Goal: Transaction & Acquisition: Book appointment/travel/reservation

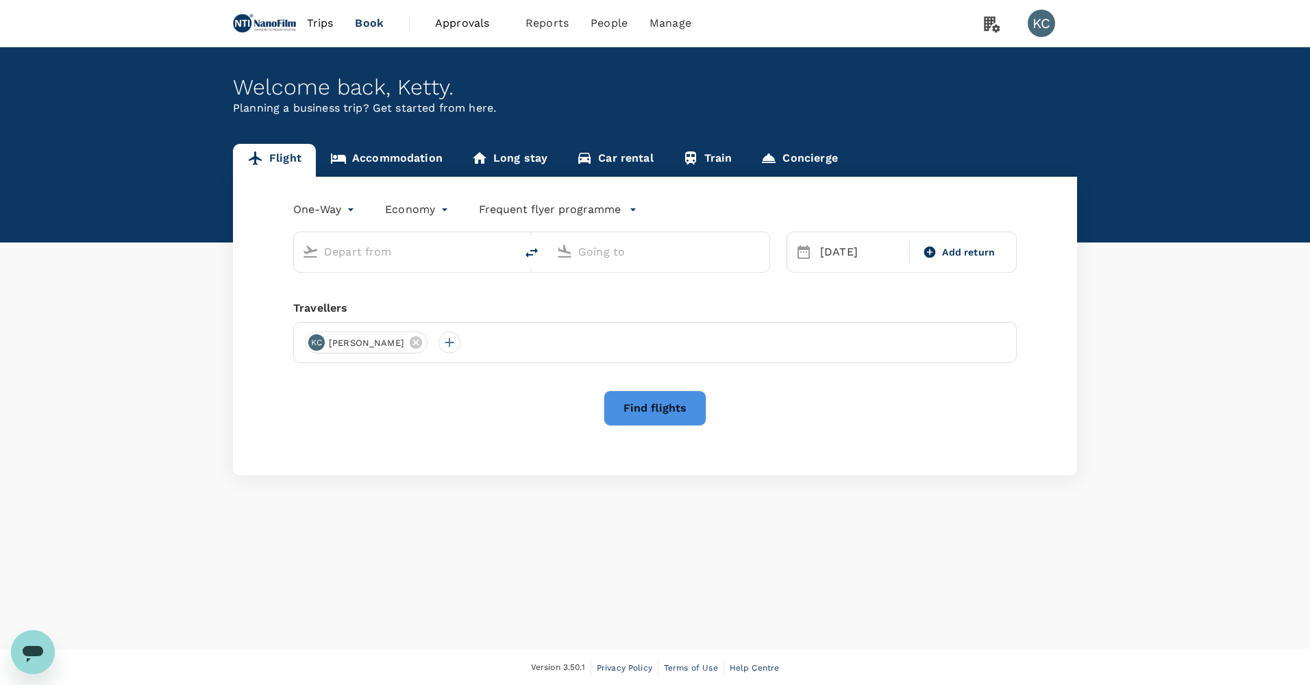
type input "Hamburg (HAM)"
type input "Singapore Changi (SIN)"
type input "Hamburg (HAM)"
type input "Singapore Changi (SIN)"
type input "Hamburg (HAM)"
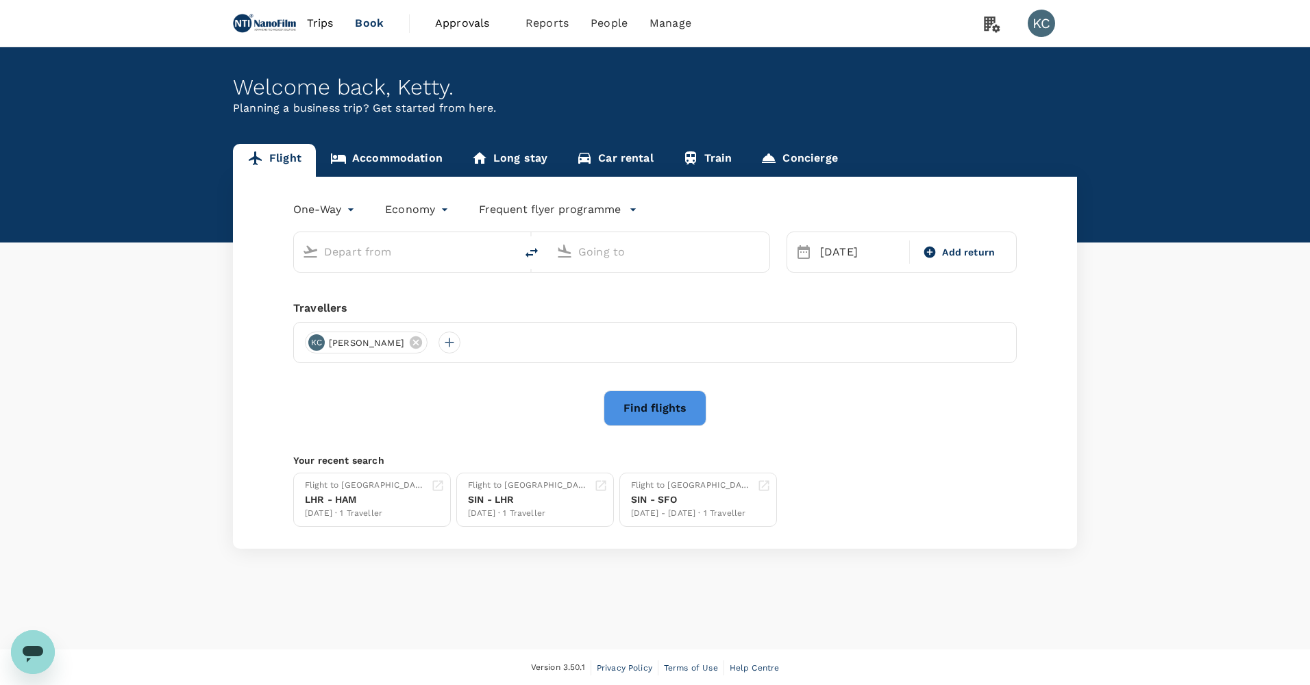
type input "Singapore Changi (SIN)"
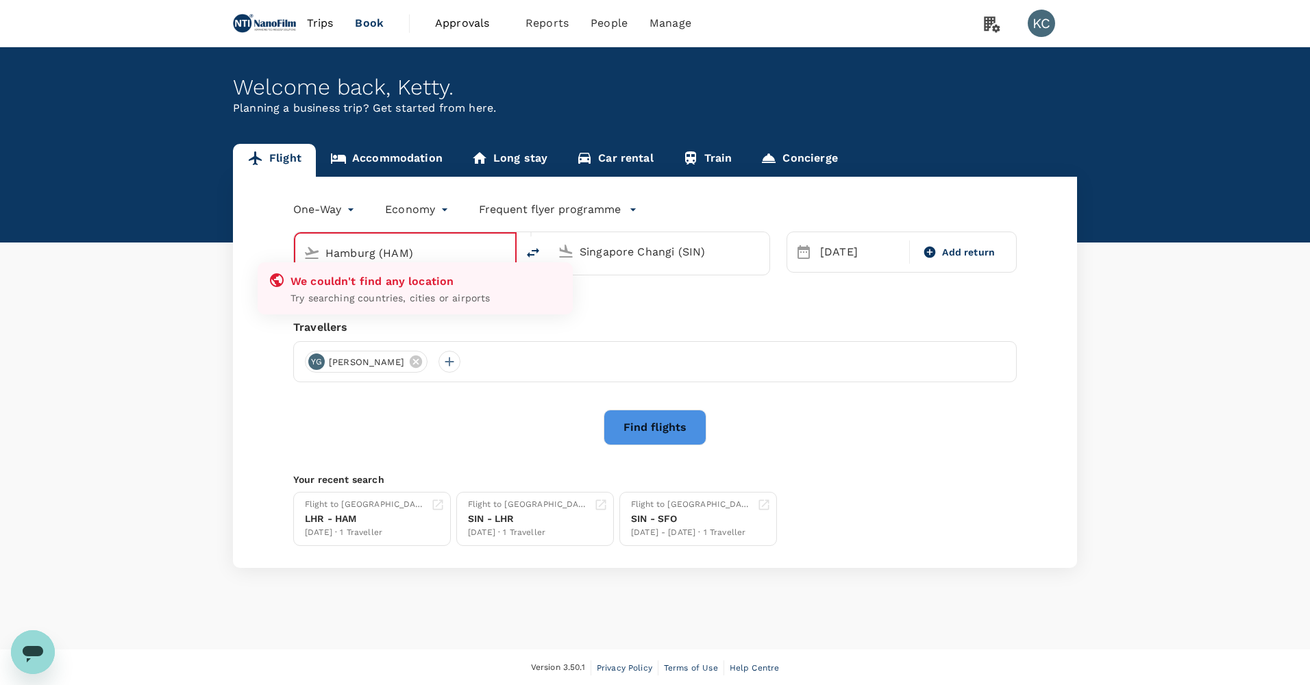
type input "Hamburg (HAM)"
click at [545, 319] on div "Travellers YG Yi Hsen Gian" at bounding box center [654, 350] width 723 height 63
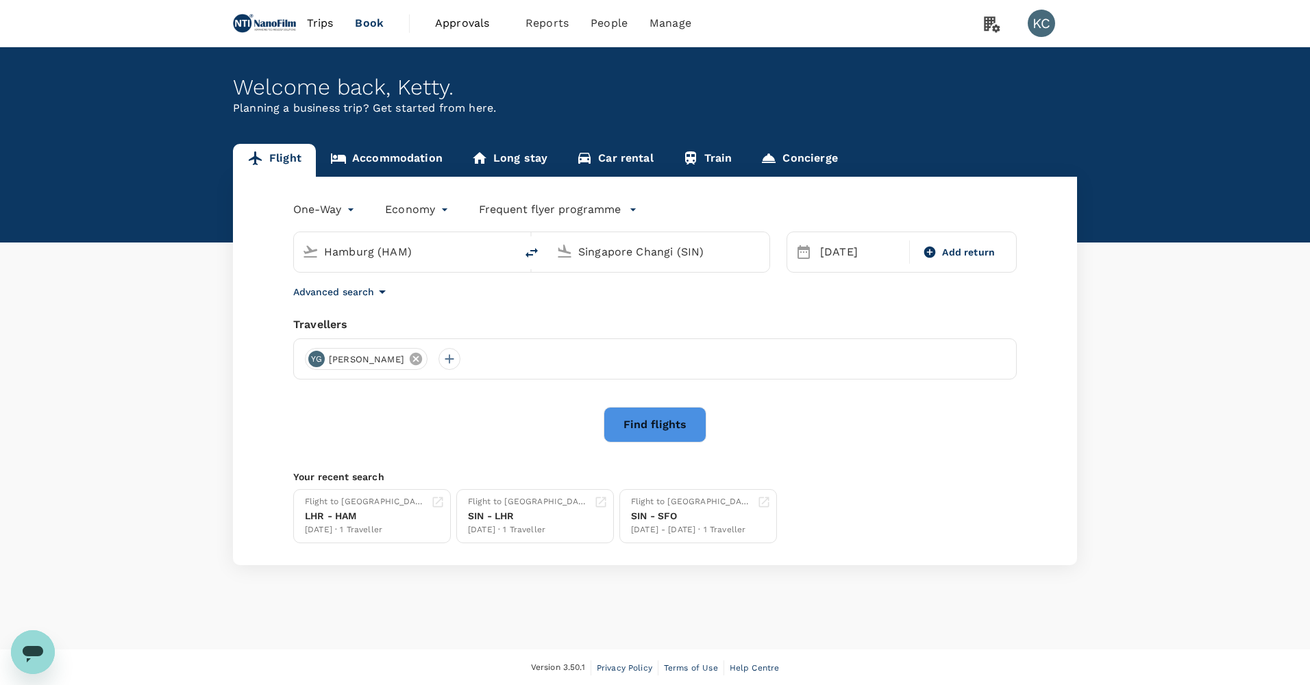
click at [410, 353] on icon at bounding box center [416, 359] width 12 height 12
click at [321, 348] on div at bounding box center [316, 359] width 22 height 22
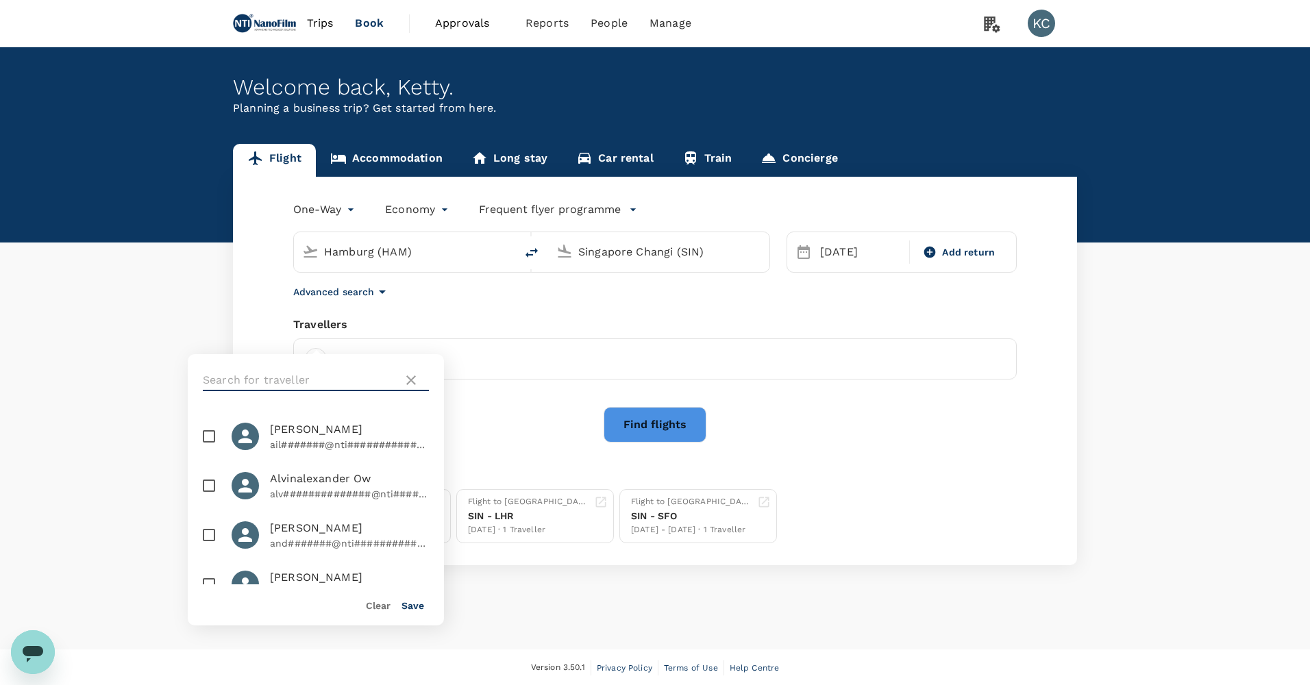
click at [328, 373] on input "text" at bounding box center [300, 380] width 195 height 22
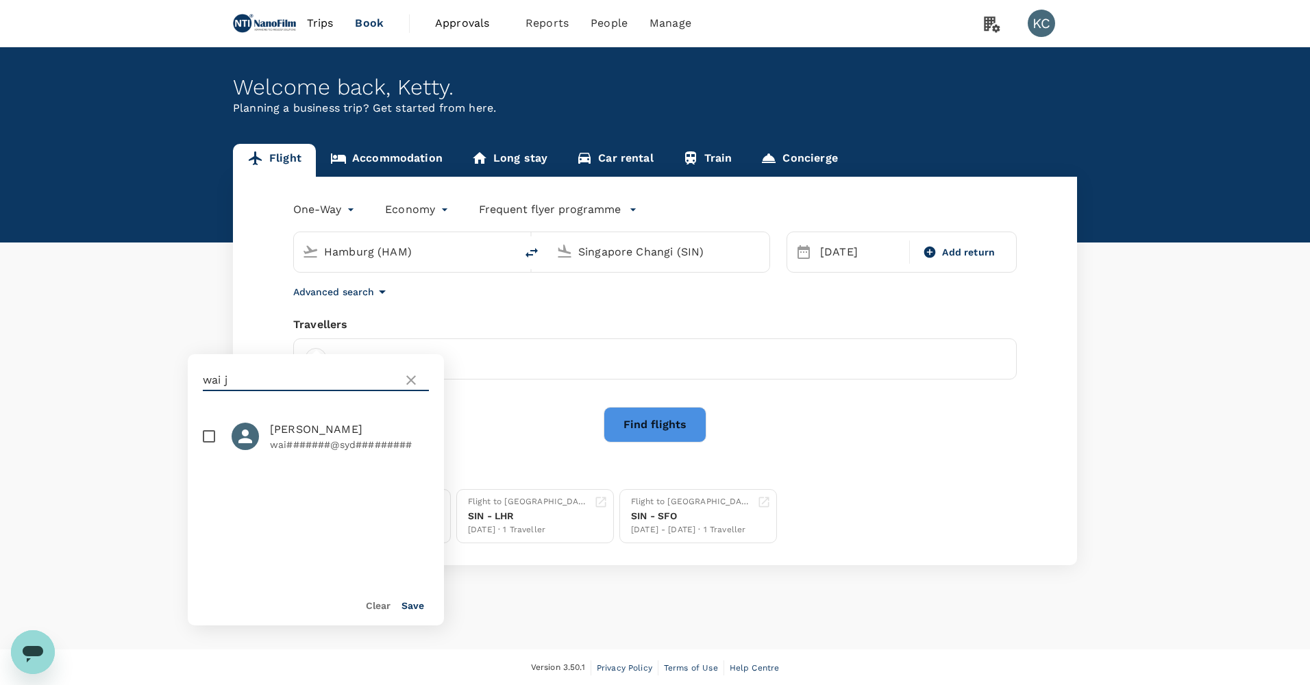
type input "wai j"
click at [335, 425] on span "Wai Jun Mak" at bounding box center [349, 429] width 159 height 16
checkbox input "true"
click at [418, 600] on button "Save" at bounding box center [412, 605] width 23 height 11
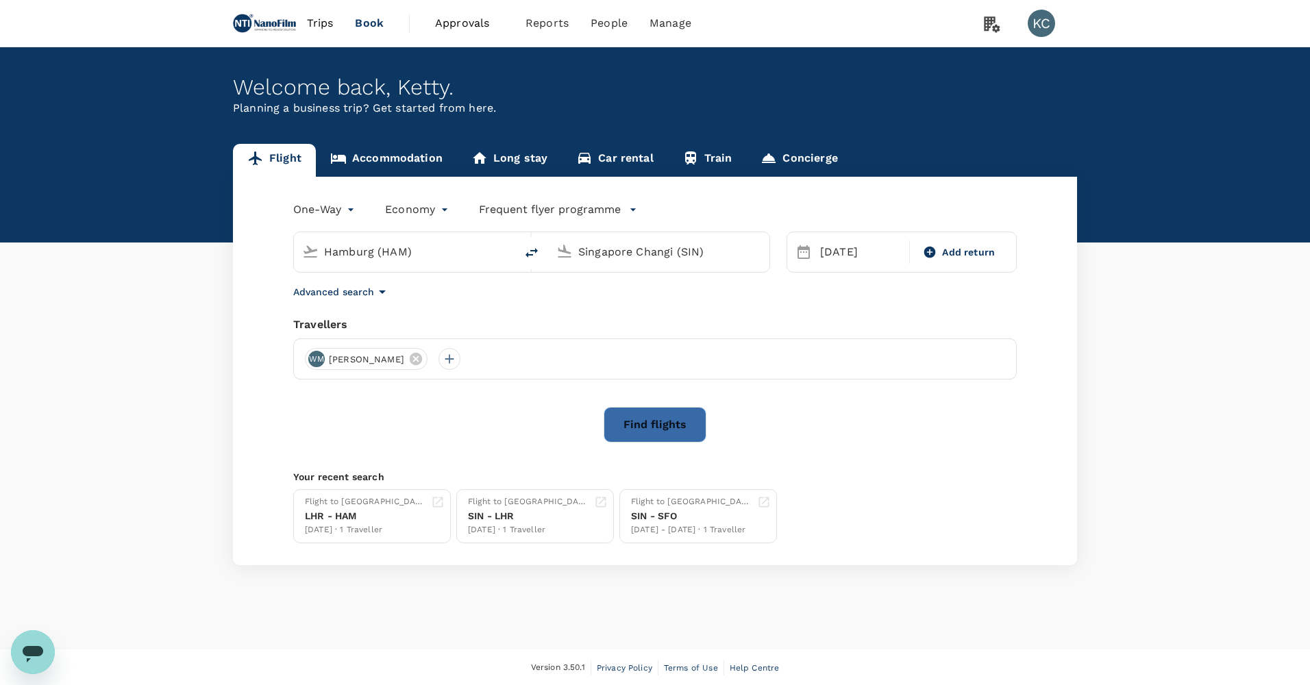
click at [645, 407] on button "Find flights" at bounding box center [655, 425] width 103 height 36
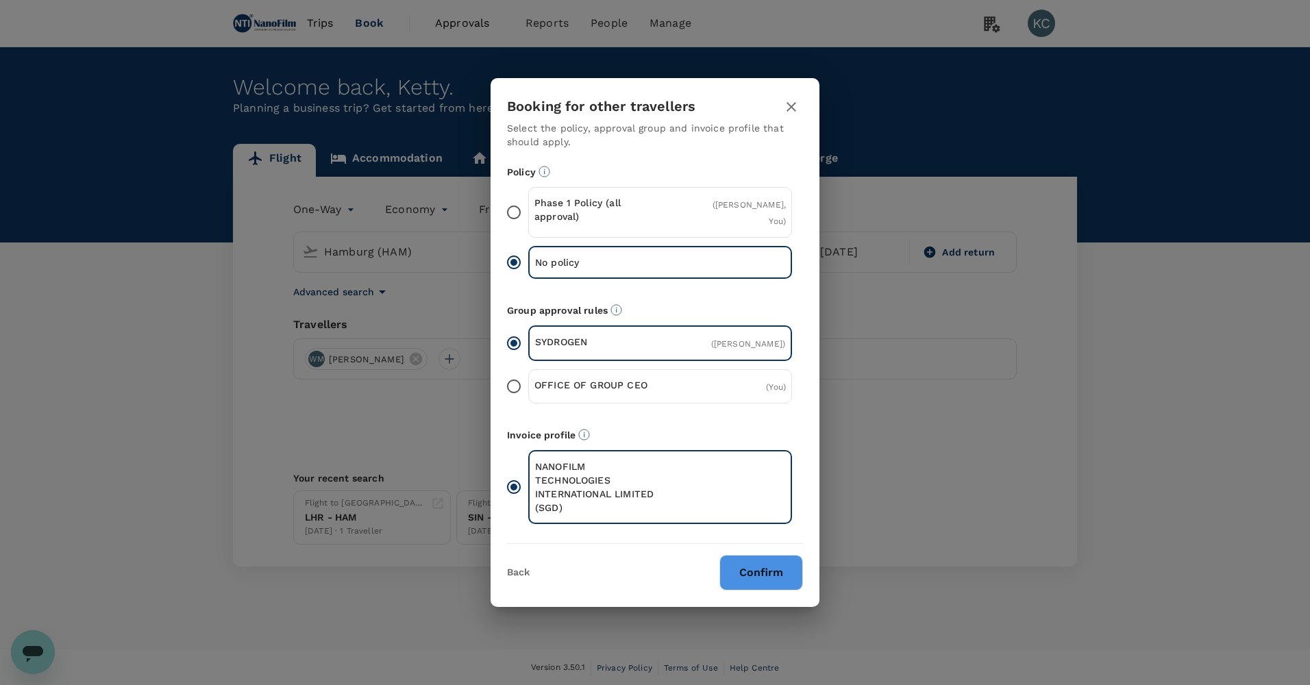
click at [772, 555] on button "Confirm" at bounding box center [761, 573] width 84 height 36
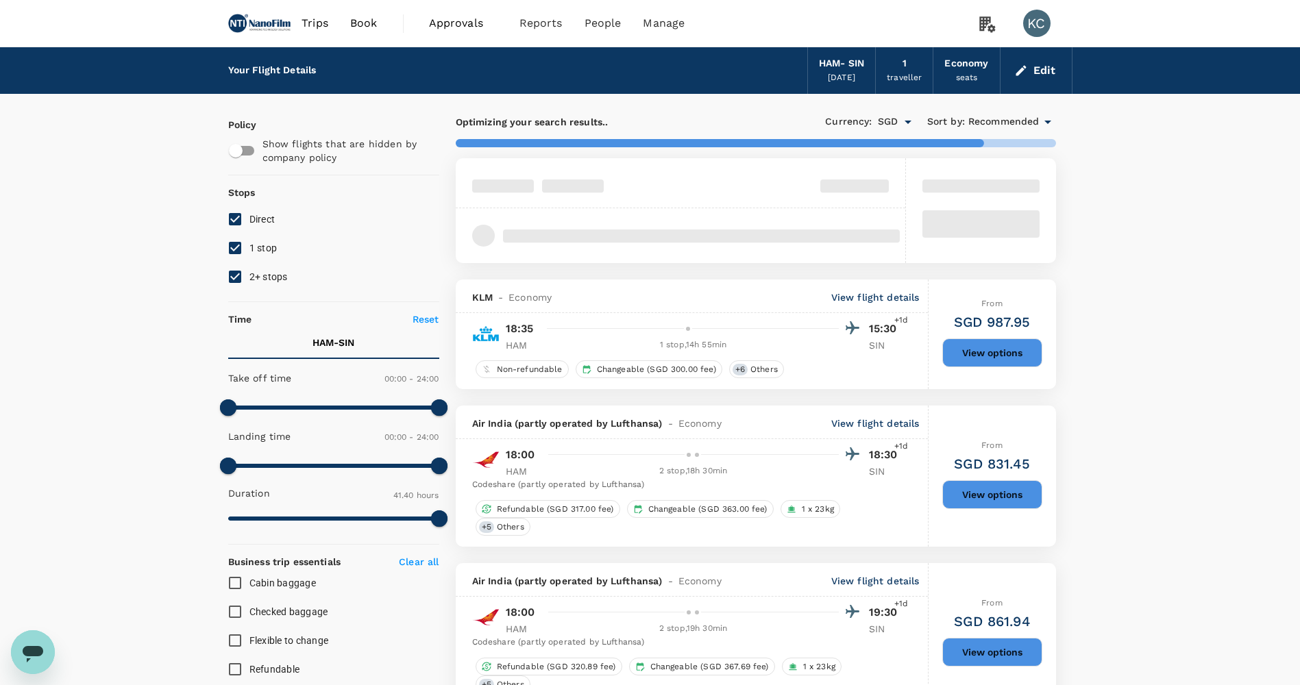
click at [225, 235] on input "1 stop" at bounding box center [235, 248] width 29 height 29
checkbox input "false"
click at [232, 262] on input "2+ stops" at bounding box center [235, 276] width 29 height 29
checkbox input "false"
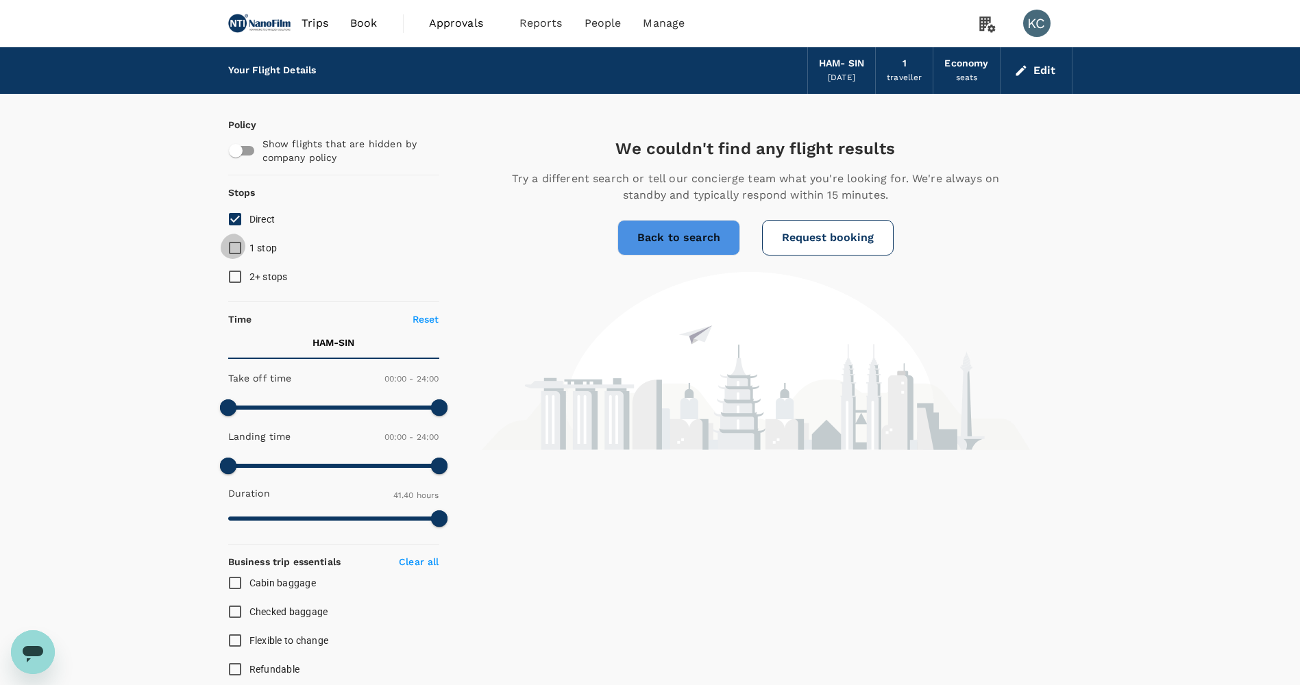
click at [243, 243] on input "1 stop" at bounding box center [235, 248] width 29 height 29
checkbox input "true"
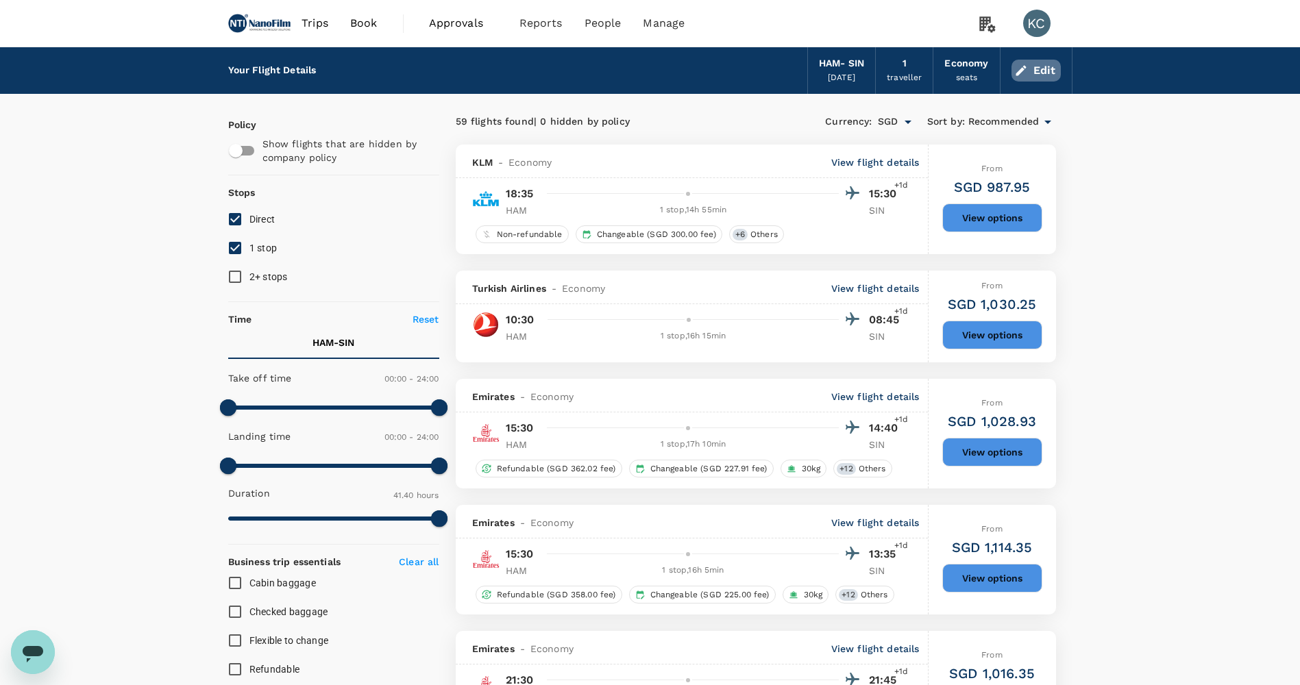
click at [1024, 65] on icon "button" at bounding box center [1020, 70] width 10 height 10
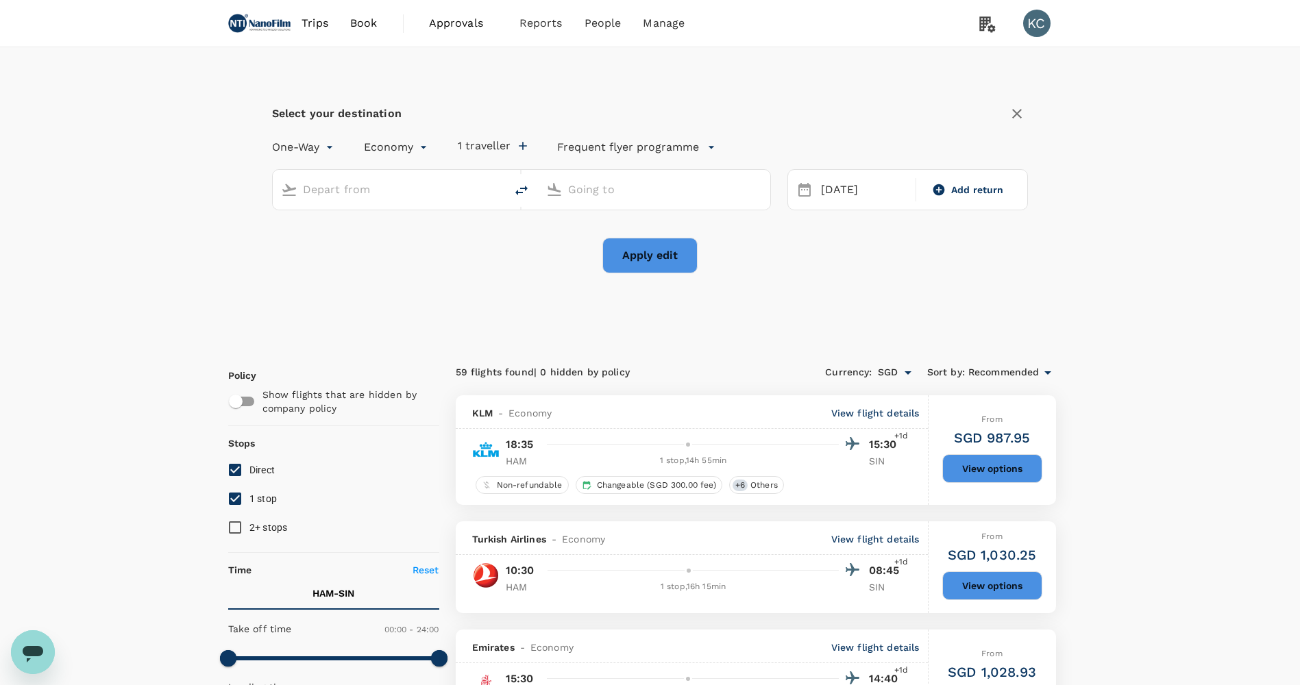
type input "Hamburg (HAM)"
type input "Singapore Changi (SIN)"
click at [436, 173] on div "Hamburg (HAM)" at bounding box center [396, 186] width 199 height 27
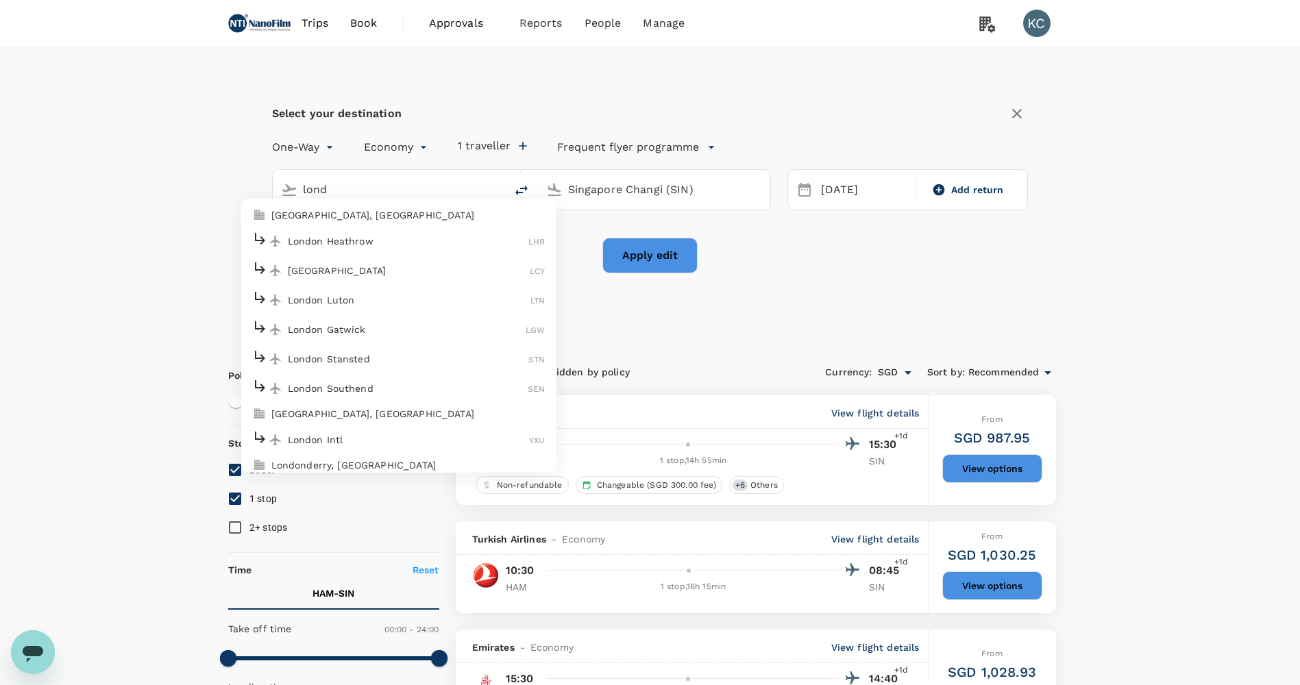
click at [445, 226] on li "London Heathrow LHR" at bounding box center [398, 240] width 315 height 29
type input "London Heathrow (LHR)"
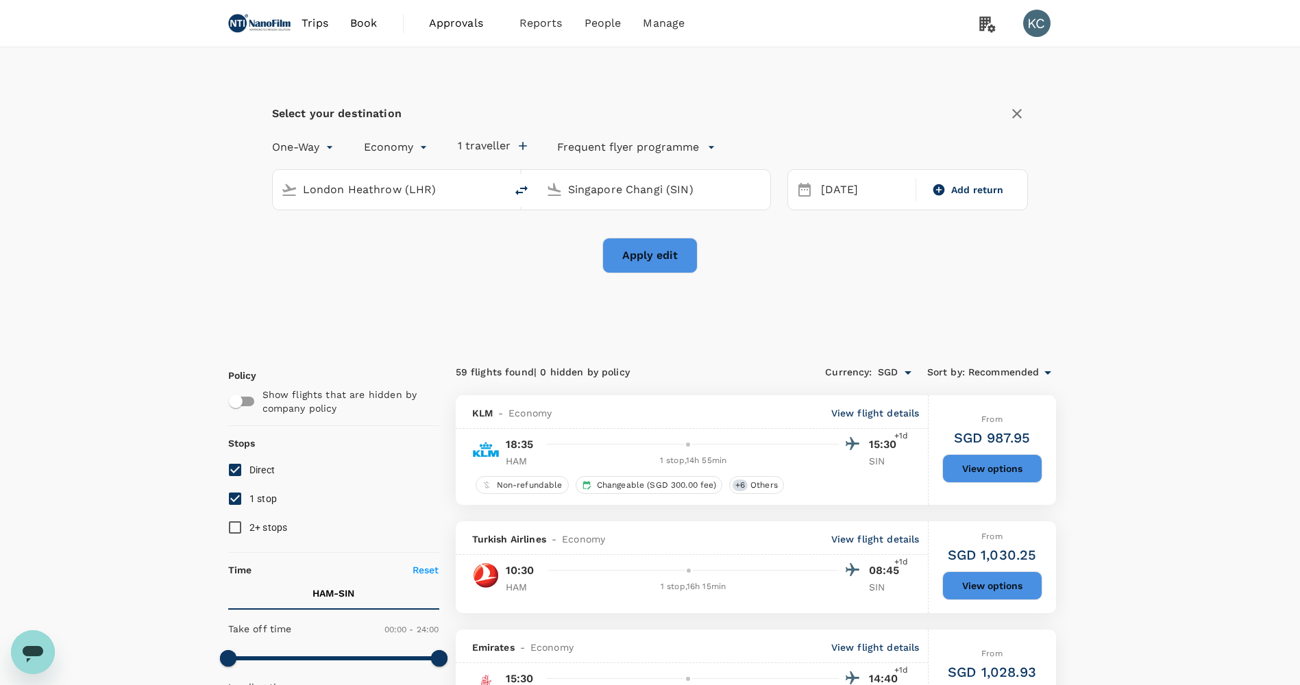
click at [568, 183] on input "Singapore Changi (SIN)" at bounding box center [654, 189] width 173 height 21
click at [586, 230] on div "Hamburg HAM" at bounding box center [663, 240] width 293 height 21
type input "Hamburg (HAM)"
click at [980, 314] on div "18" at bounding box center [971, 326] width 26 height 26
click at [656, 243] on button "Apply edit" at bounding box center [649, 256] width 95 height 36
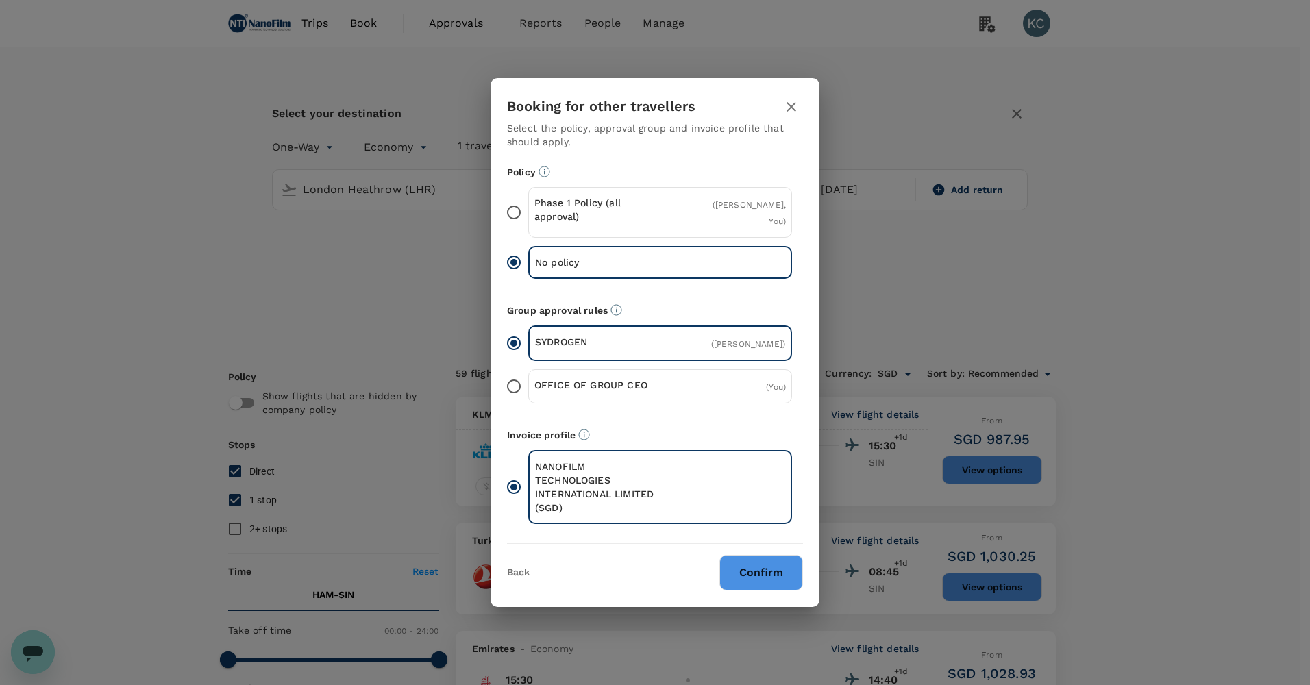
click at [752, 555] on button "Confirm" at bounding box center [761, 573] width 84 height 36
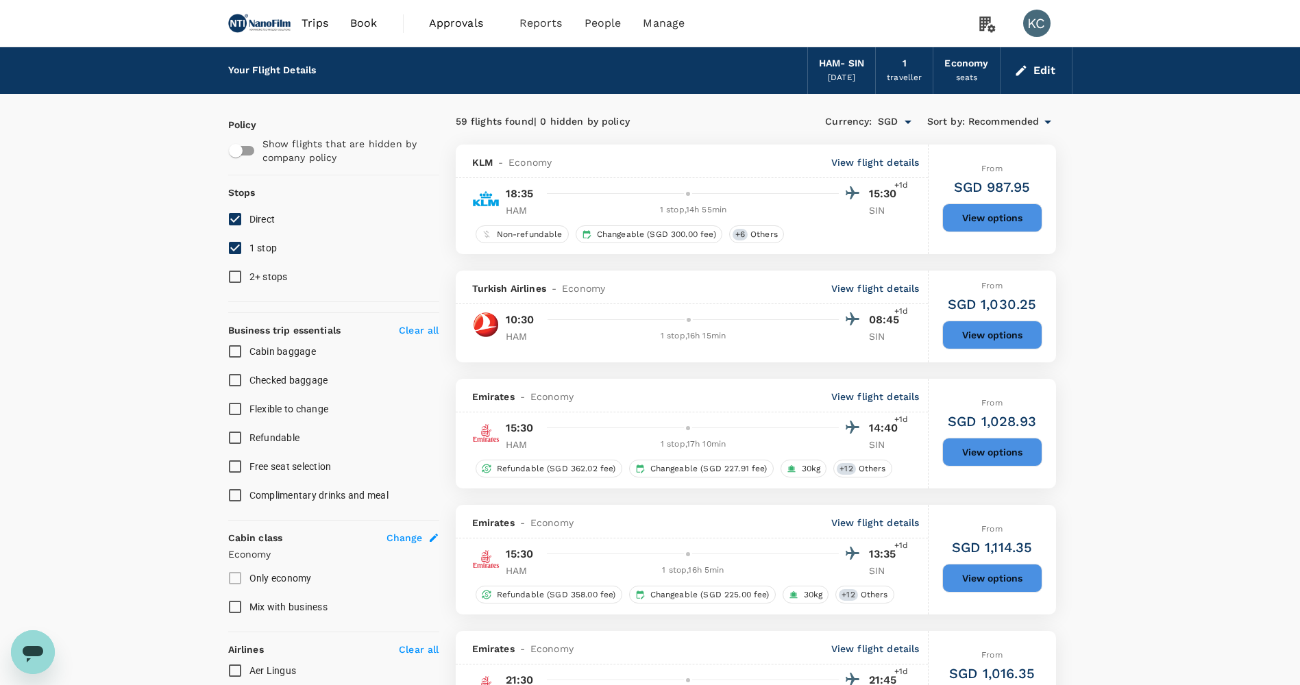
checkbox input "false"
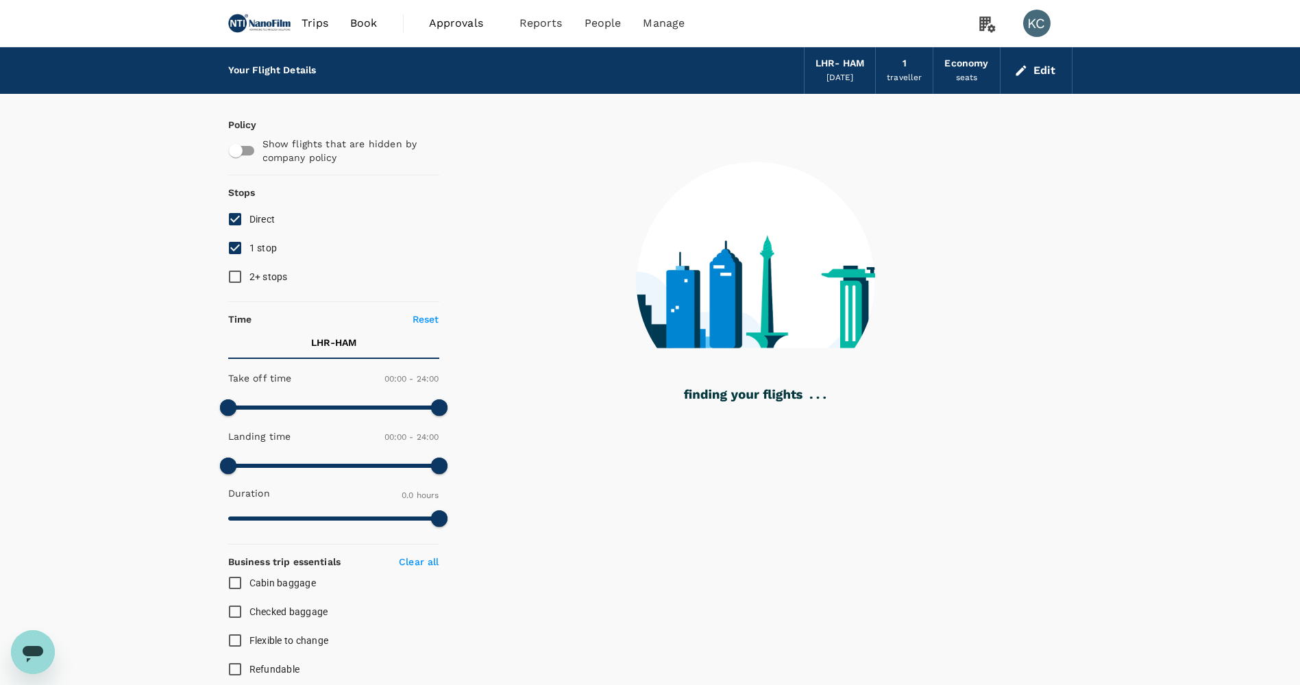
type input "1390"
checkbox input "true"
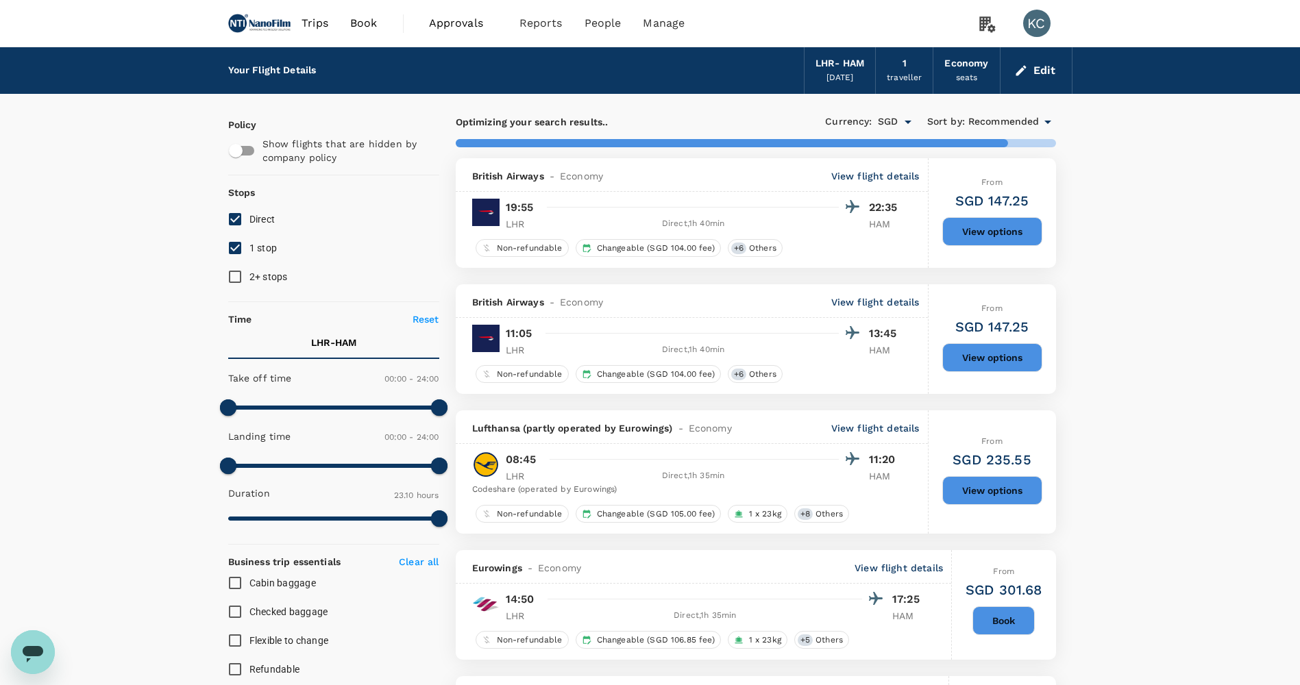
type input "1725"
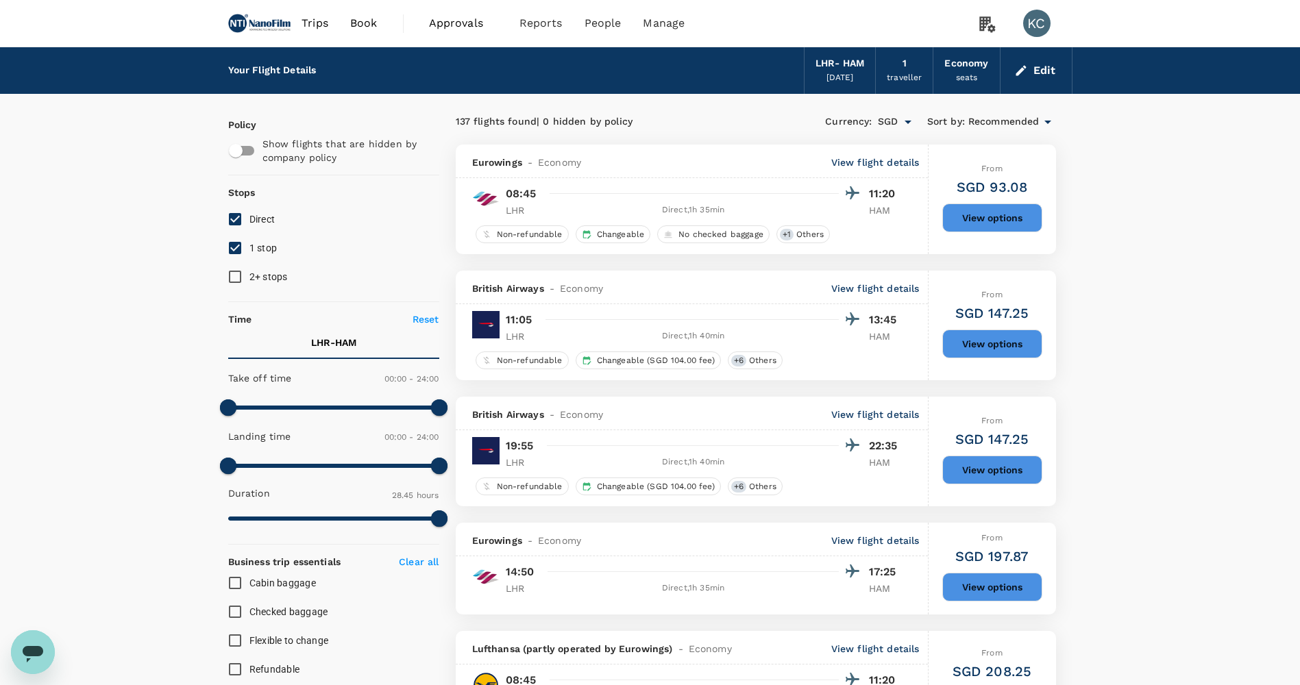
click at [1048, 66] on button "Edit" at bounding box center [1035, 71] width 49 height 22
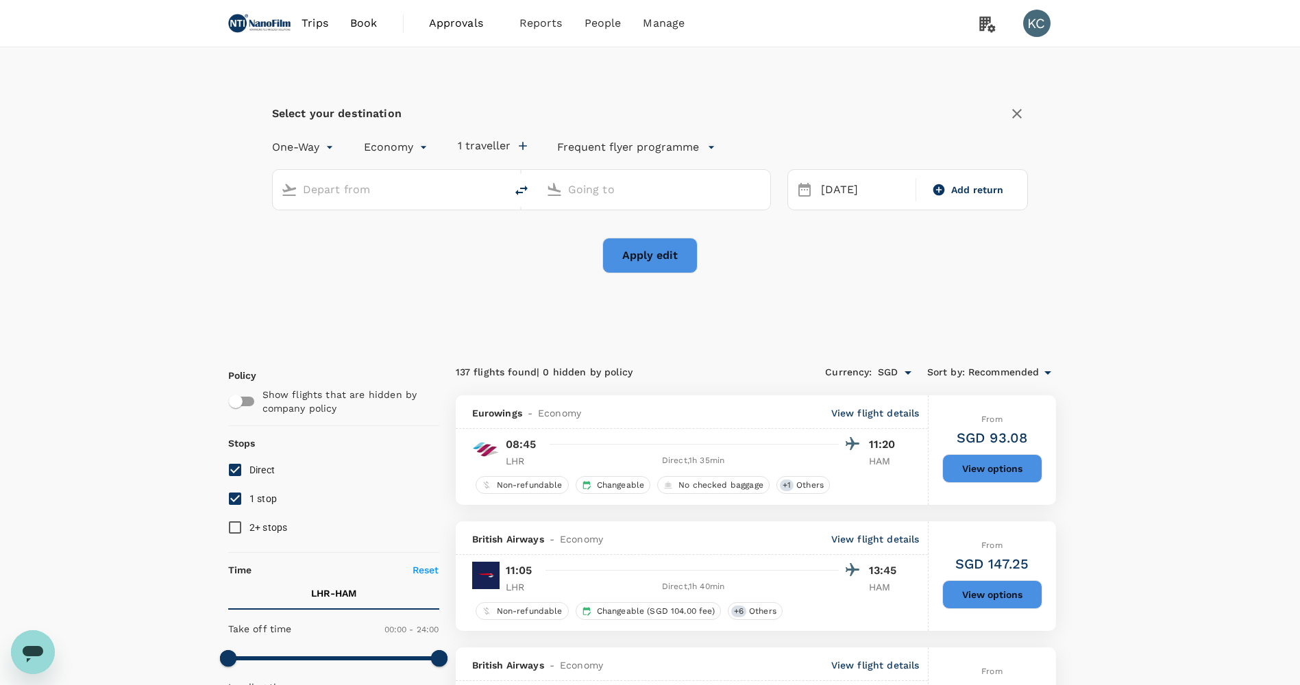
type input "London Heathrow (LHR)"
type input "Hamburg (HAM)"
click at [466, 180] on input "London Heathrow (LHR)" at bounding box center [389, 189] width 173 height 21
click at [436, 234] on p "Singapore Changi" at bounding box center [409, 241] width 243 height 14
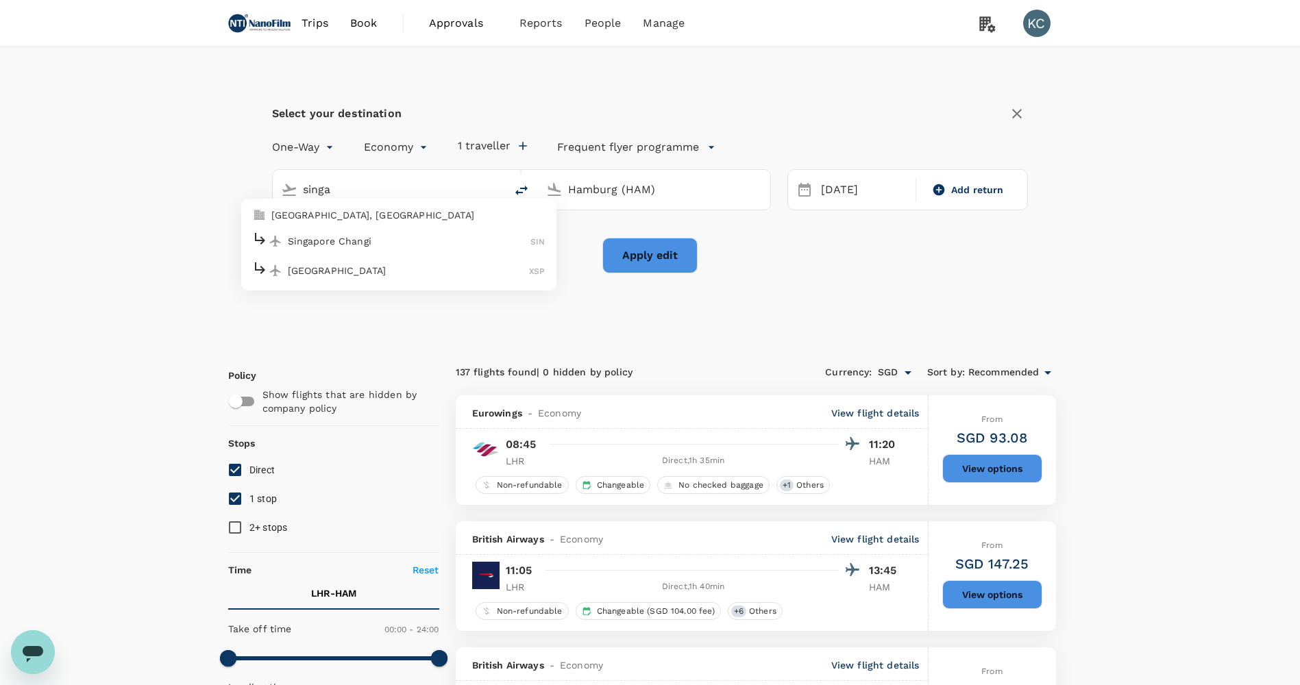
type input "Singapore Changi (SIN)"
click at [579, 179] on input "Hamburg (HAM)" at bounding box center [654, 189] width 173 height 21
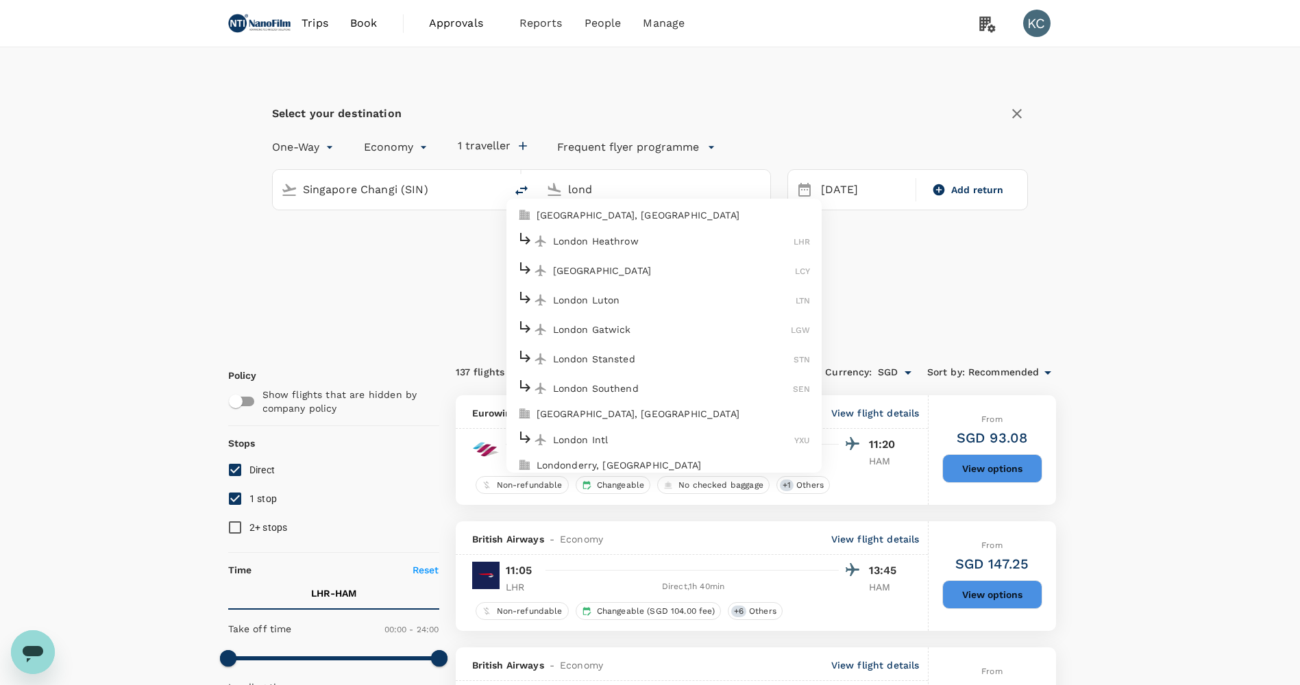
click at [605, 226] on li "London Heathrow LHR" at bounding box center [663, 240] width 315 height 29
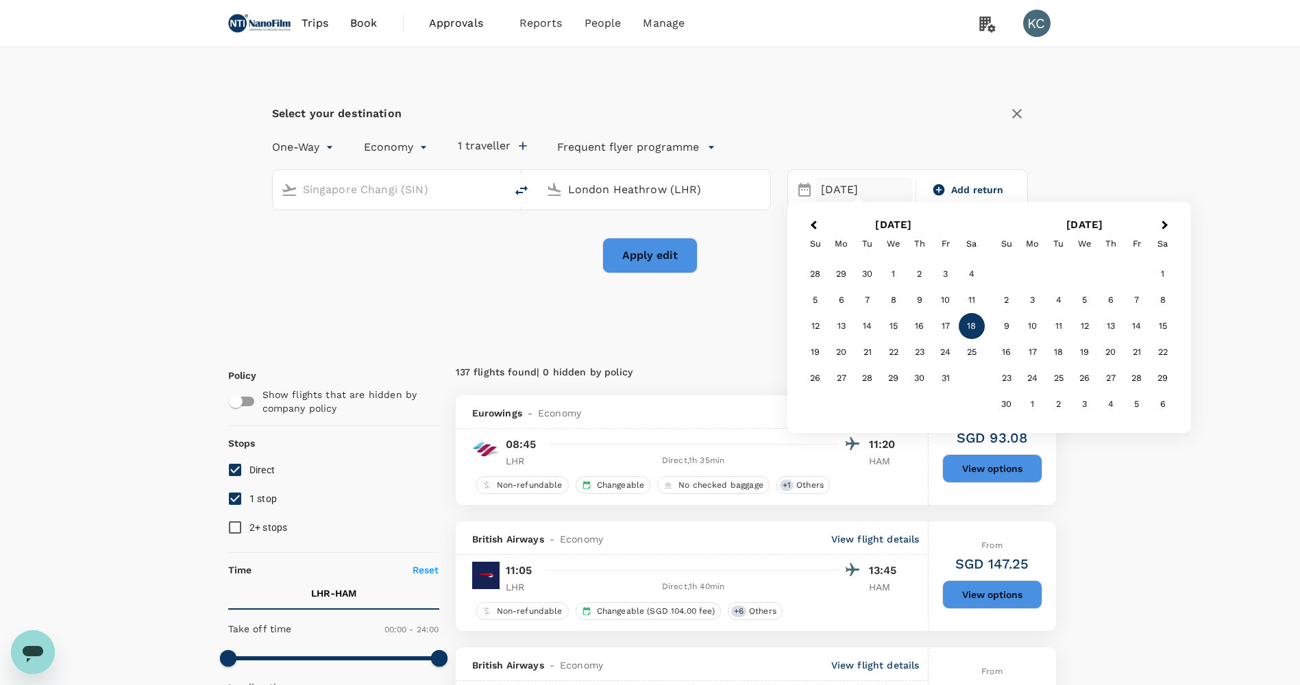
type input "London Heathrow (LHR)"
click at [863, 321] on div "14" at bounding box center [867, 326] width 26 height 26
click at [684, 253] on button "Apply edit" at bounding box center [649, 256] width 95 height 36
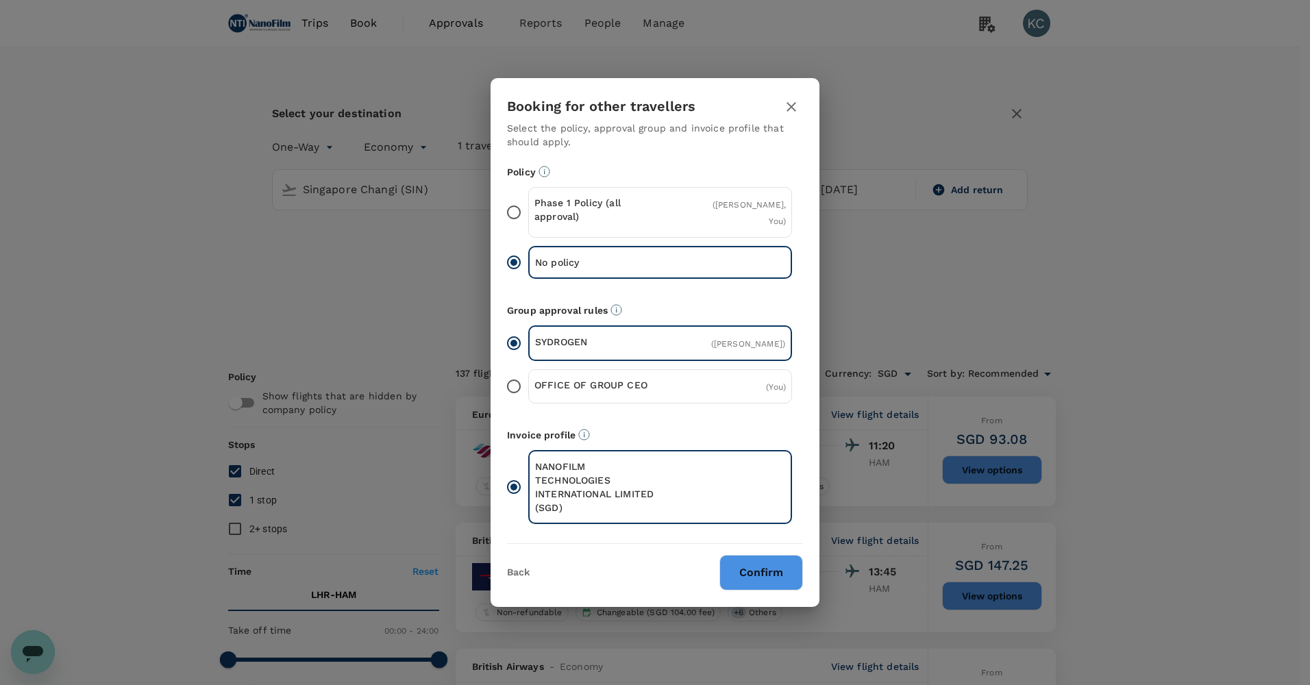
click at [757, 555] on button "Confirm" at bounding box center [761, 573] width 84 height 36
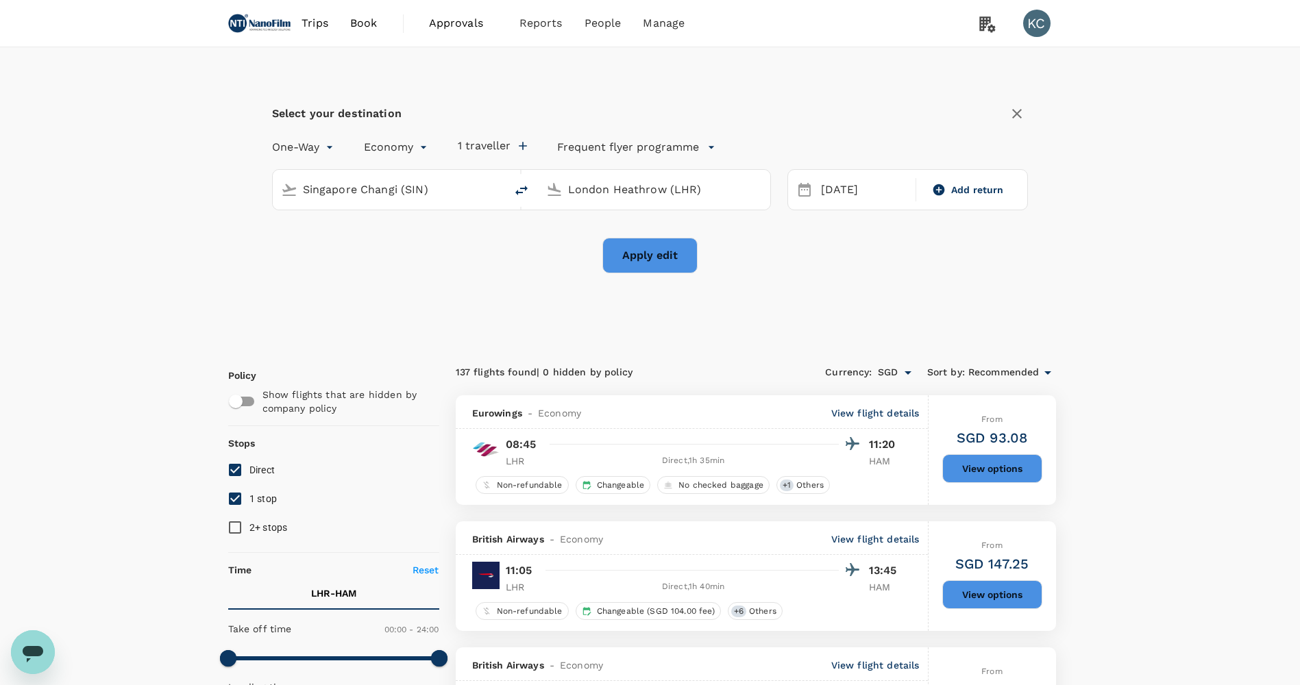
checkbox input "false"
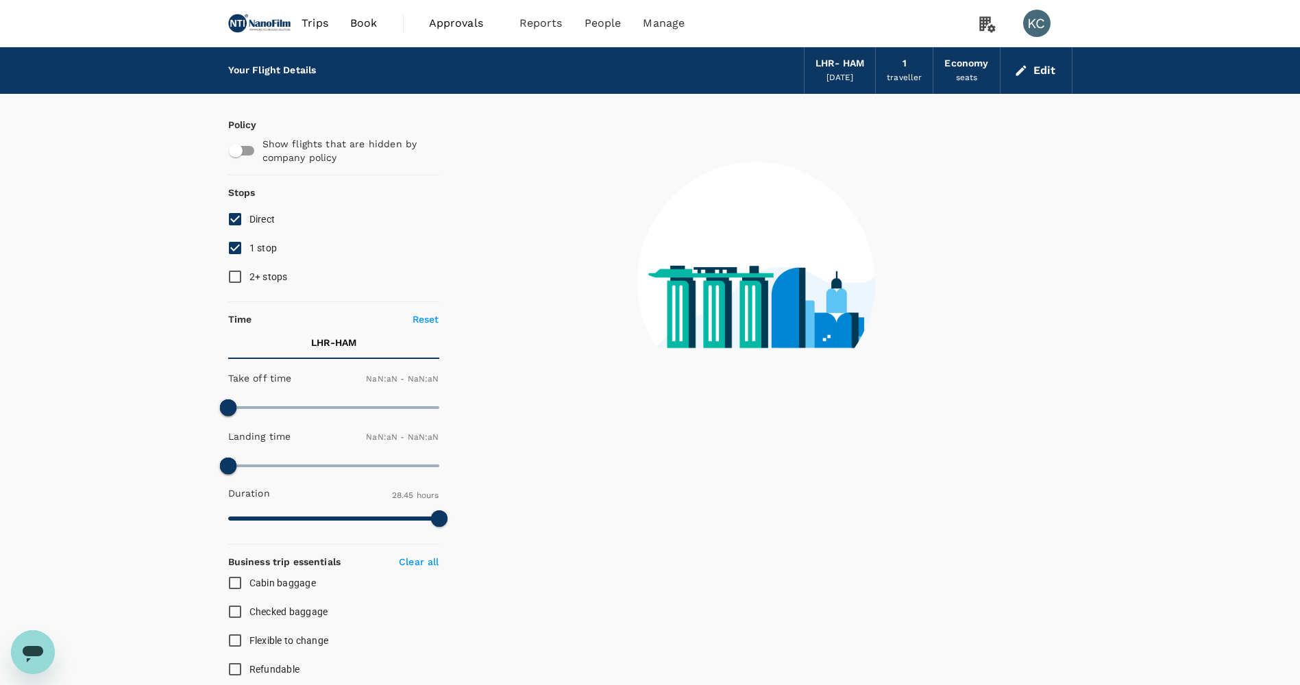
type input "1440"
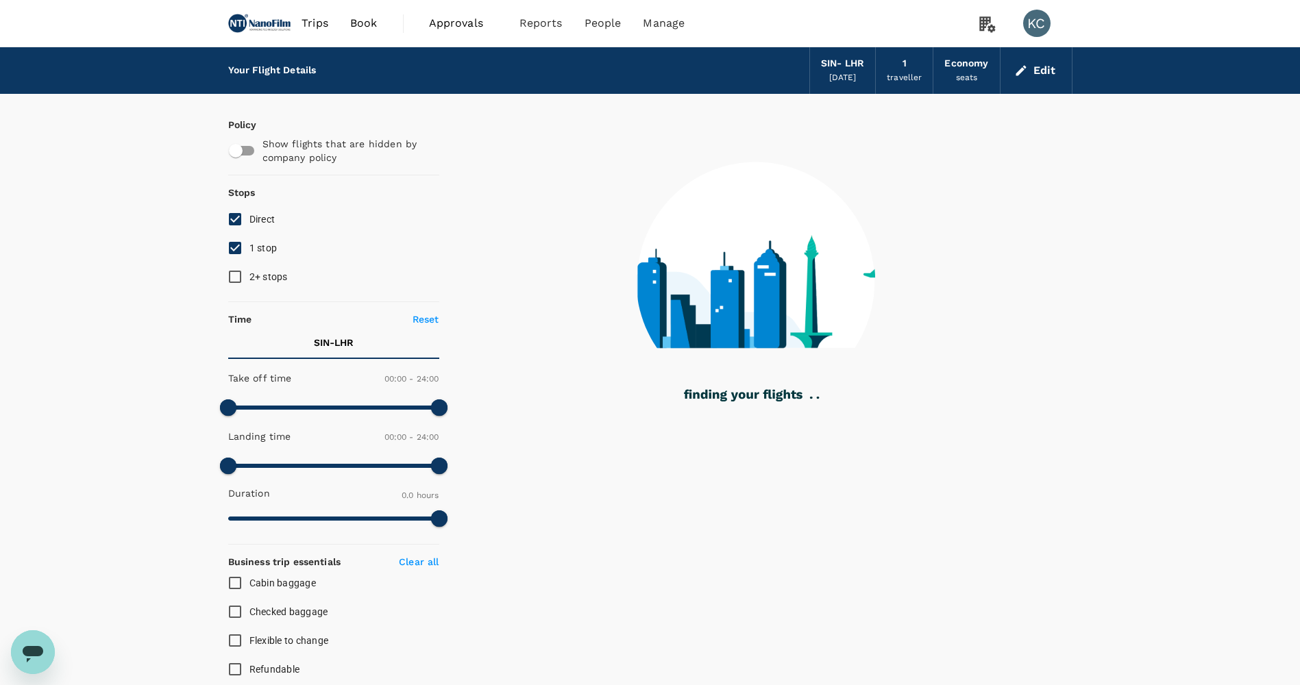
type input "1835"
checkbox input "true"
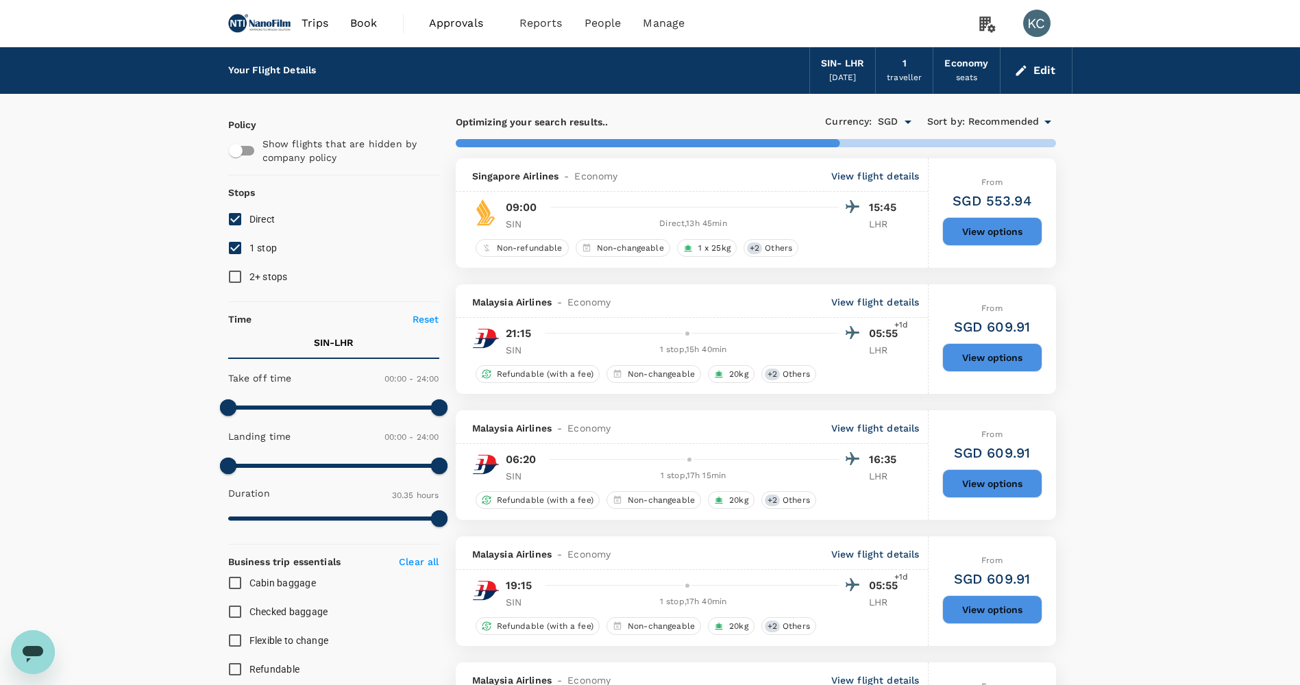
type input "2135"
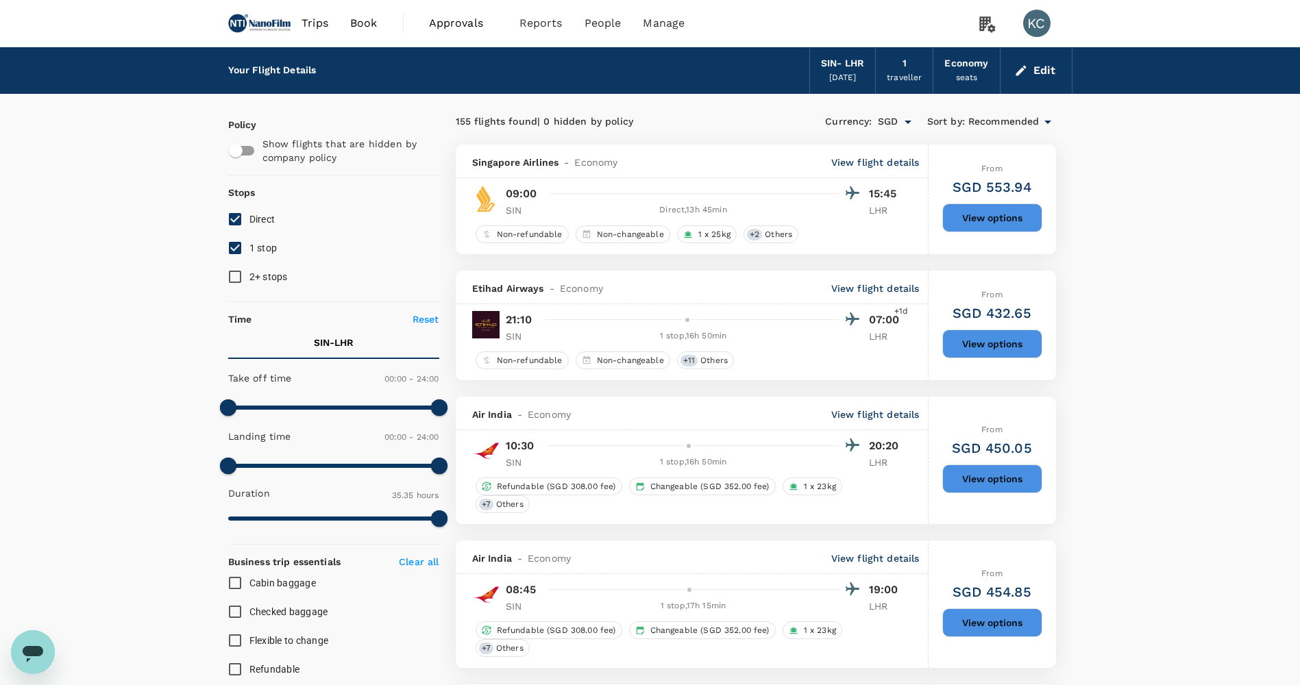
click at [1039, 62] on button "Edit" at bounding box center [1035, 71] width 49 height 22
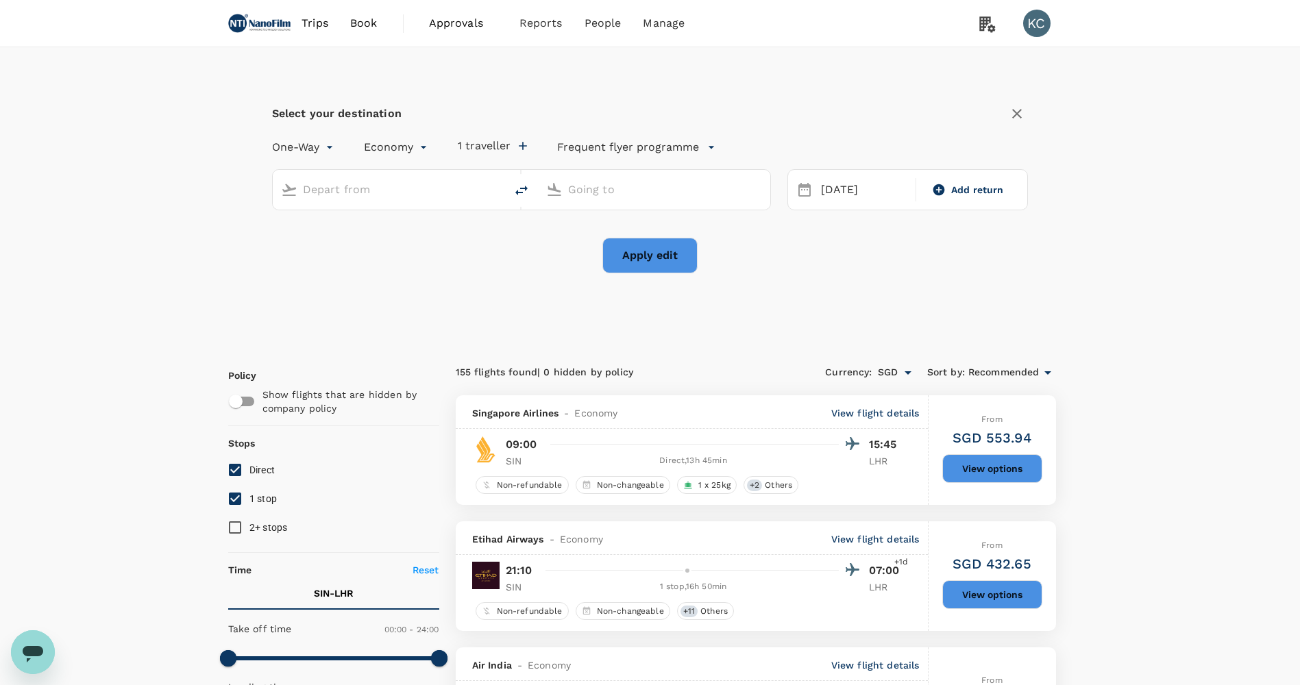
type input "Singapore Changi (SIN)"
type input "London Heathrow (LHR)"
click at [450, 179] on input "Singapore Changi (SIN)" at bounding box center [389, 189] width 173 height 21
click at [414, 235] on p "Hamburg" at bounding box center [407, 241] width 239 height 14
type input "Hamburg (HAM)"
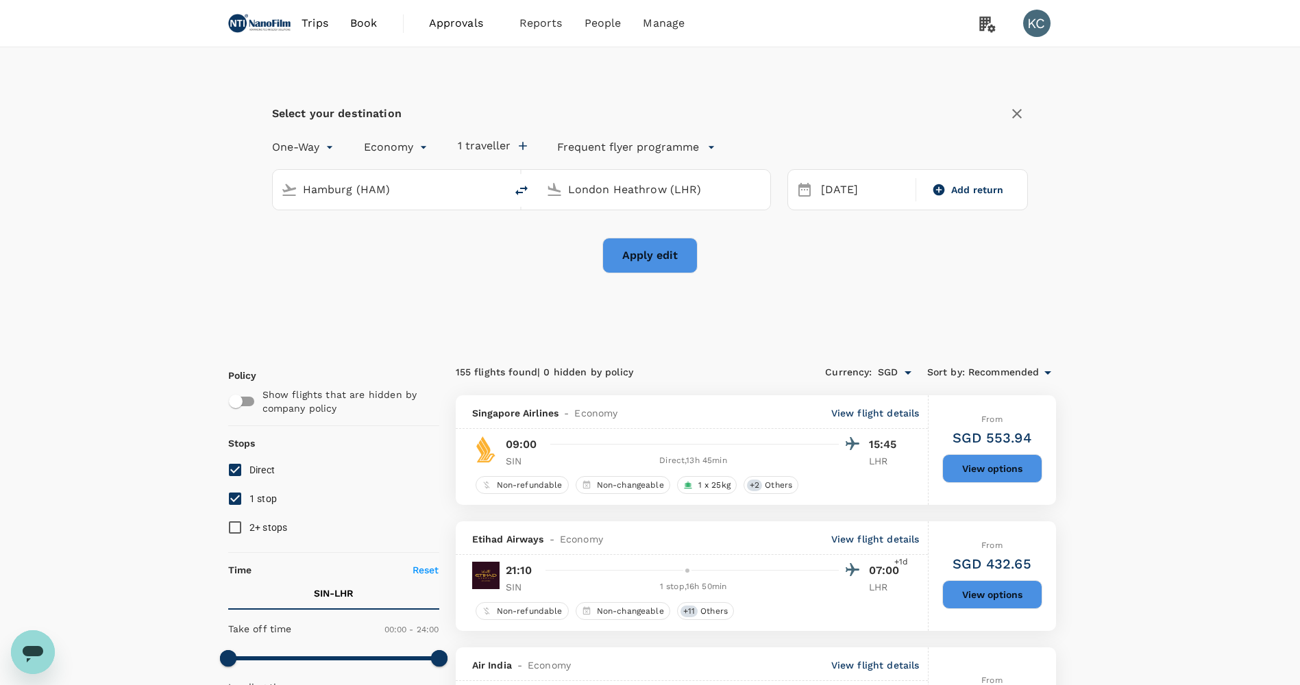
click at [615, 170] on div "London Heathrow (LHR)" at bounding box center [654, 190] width 232 height 40
click at [626, 179] on input "London Heathrow (LHR)" at bounding box center [654, 189] width 173 height 21
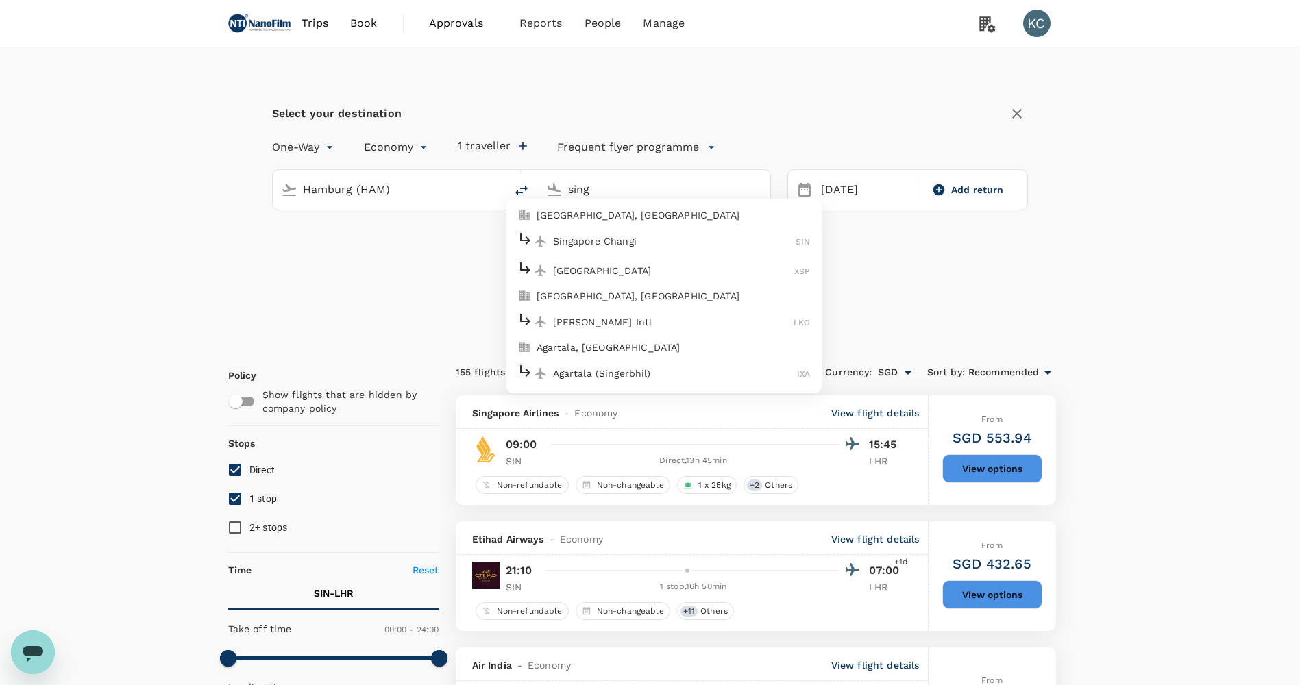
click at [667, 234] on p "Singapore Changi" at bounding box center [674, 241] width 243 height 14
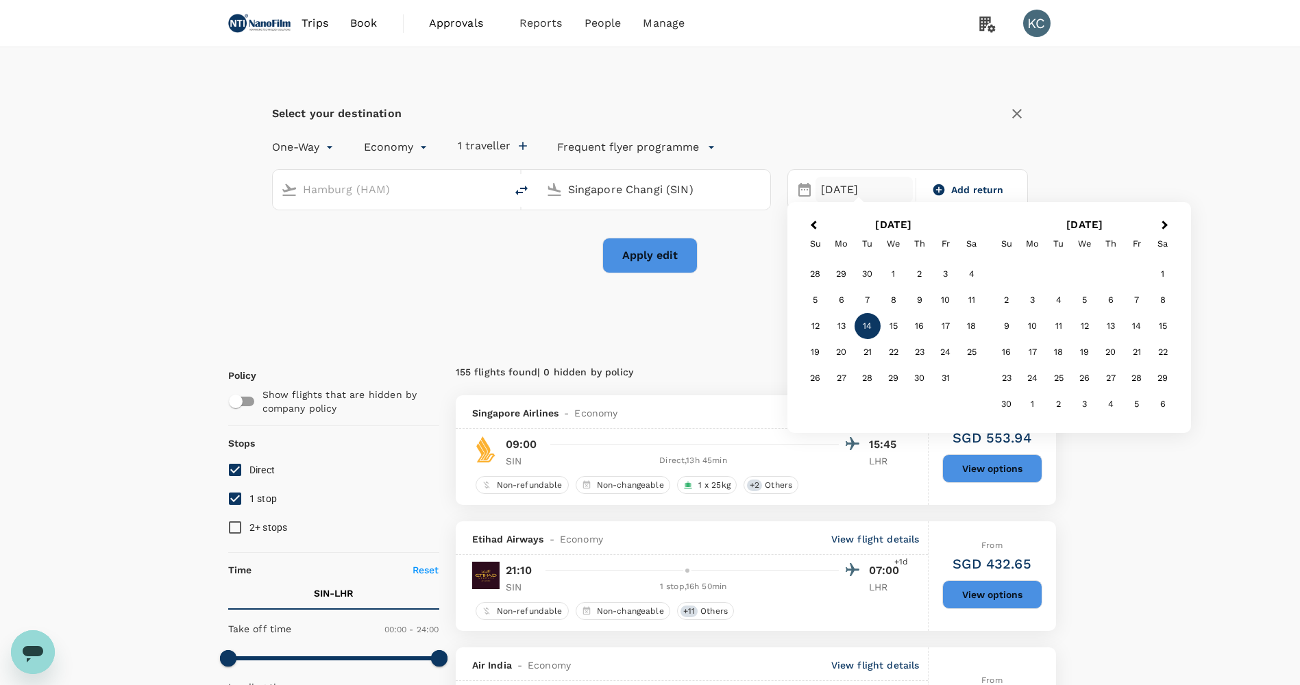
type input "Singapore Changi (SIN)"
click at [860, 183] on div "14 Oct" at bounding box center [863, 190] width 97 height 27
click at [871, 370] on div "28" at bounding box center [867, 378] width 26 height 26
click at [840, 177] on div "28 Oct" at bounding box center [863, 190] width 97 height 27
click at [979, 354] on div "25" at bounding box center [971, 352] width 26 height 26
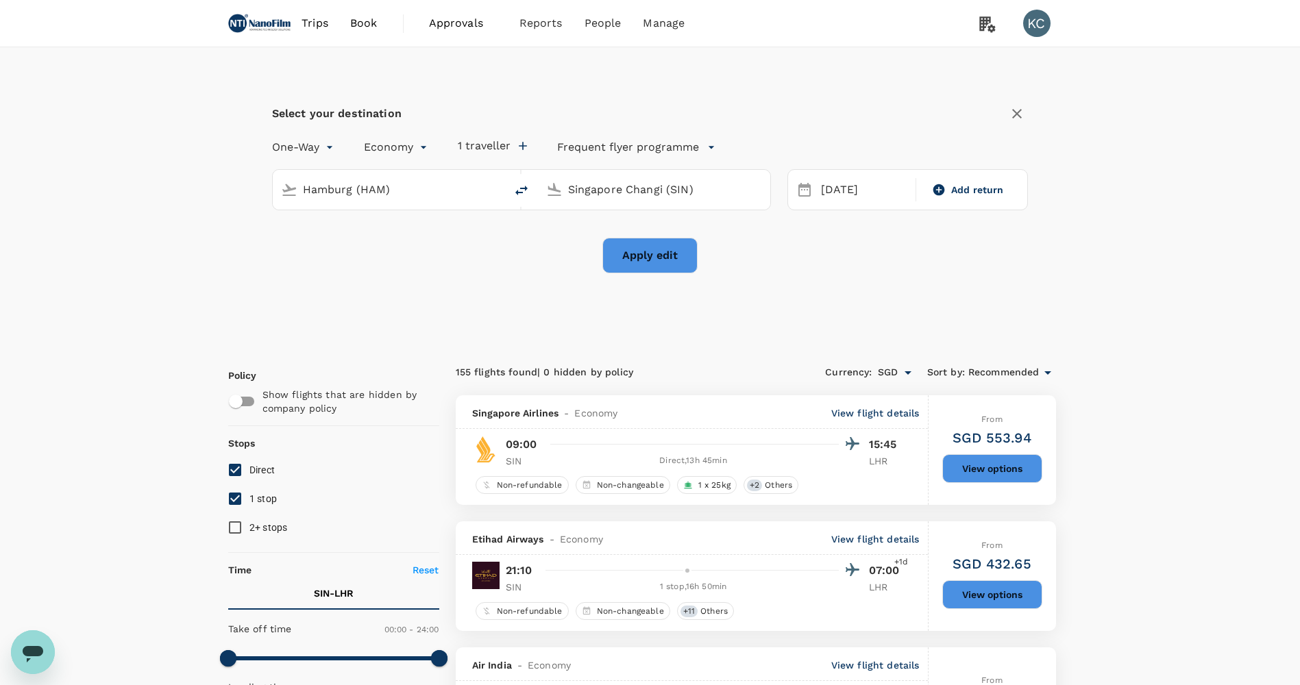
click at [686, 245] on button "Apply edit" at bounding box center [649, 256] width 95 height 36
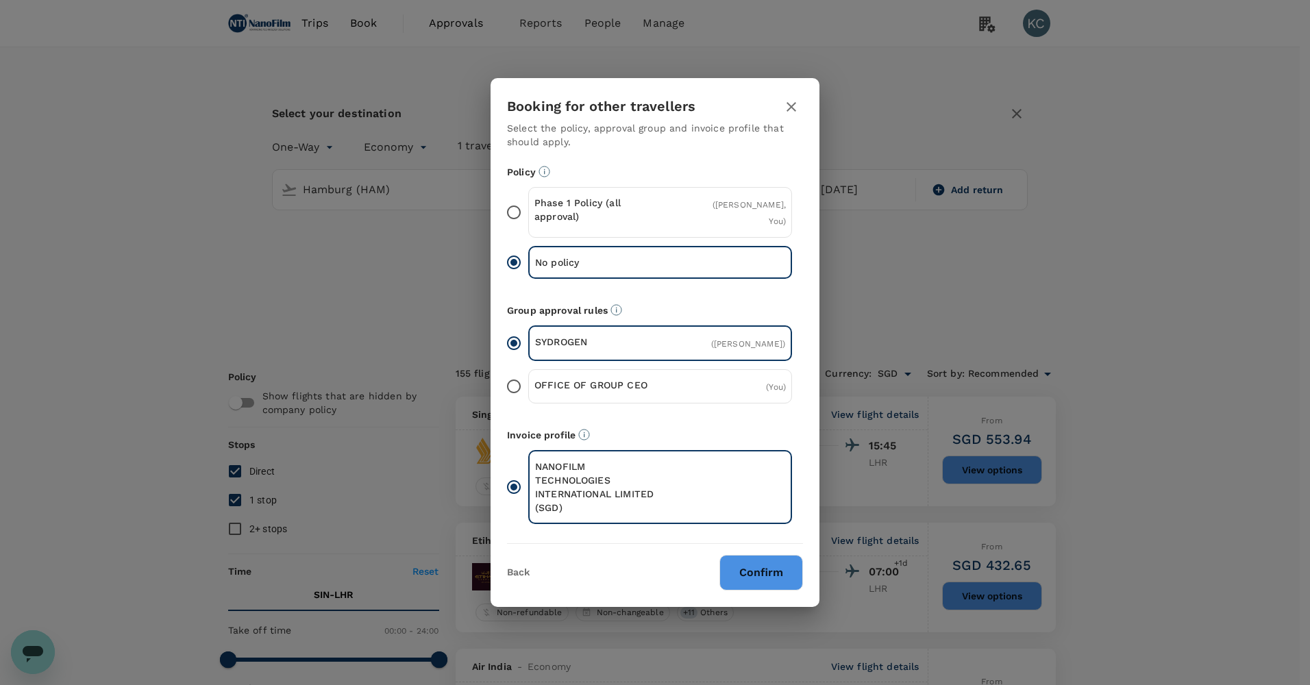
click at [734, 555] on button "Confirm" at bounding box center [761, 573] width 84 height 36
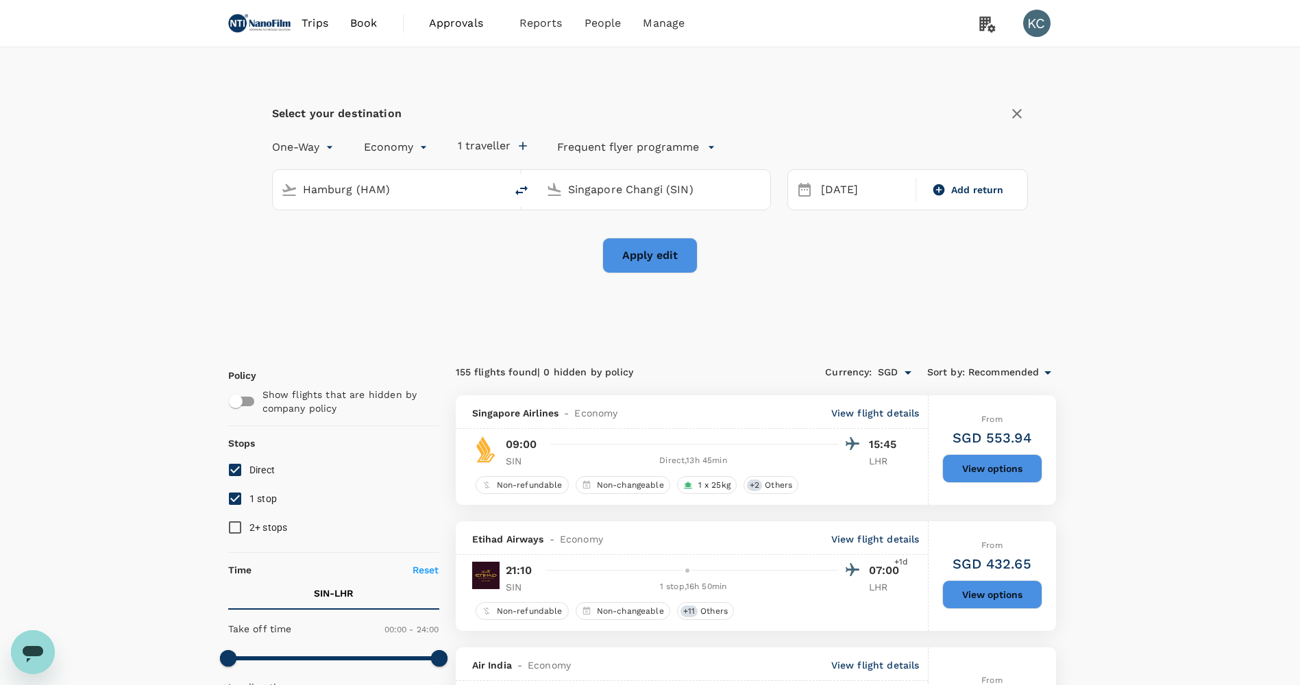
checkbox input "false"
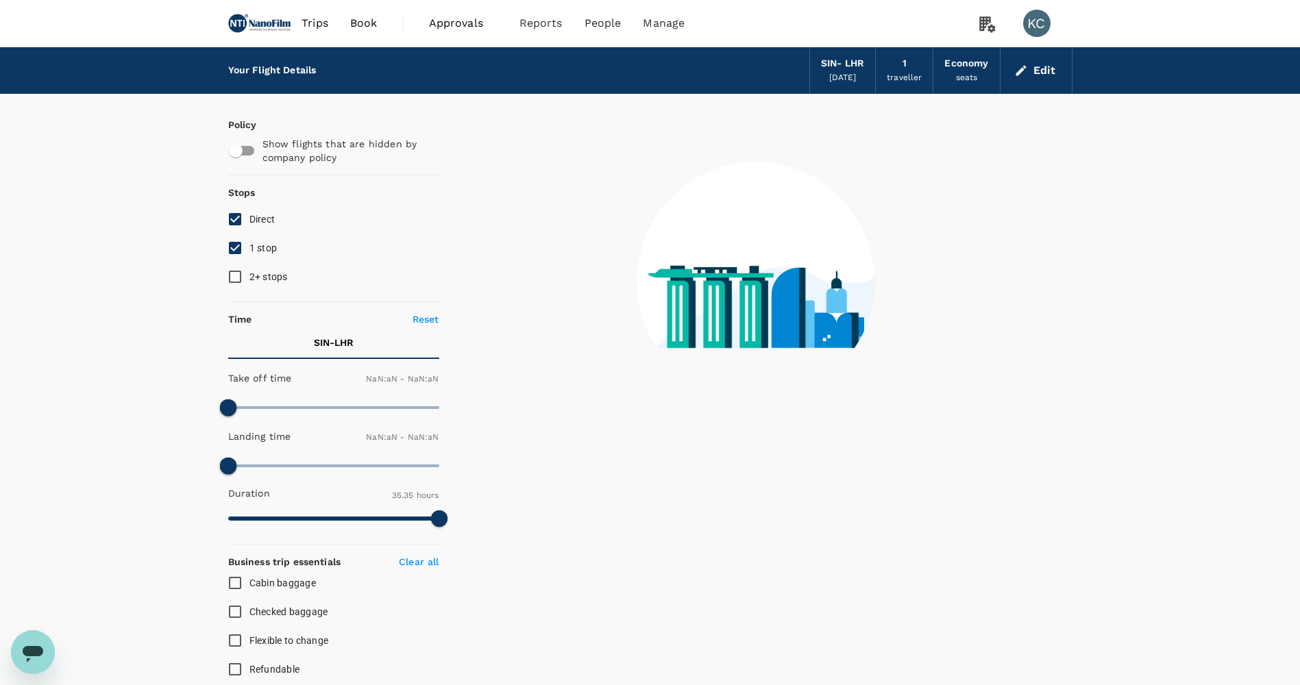
type input "1440"
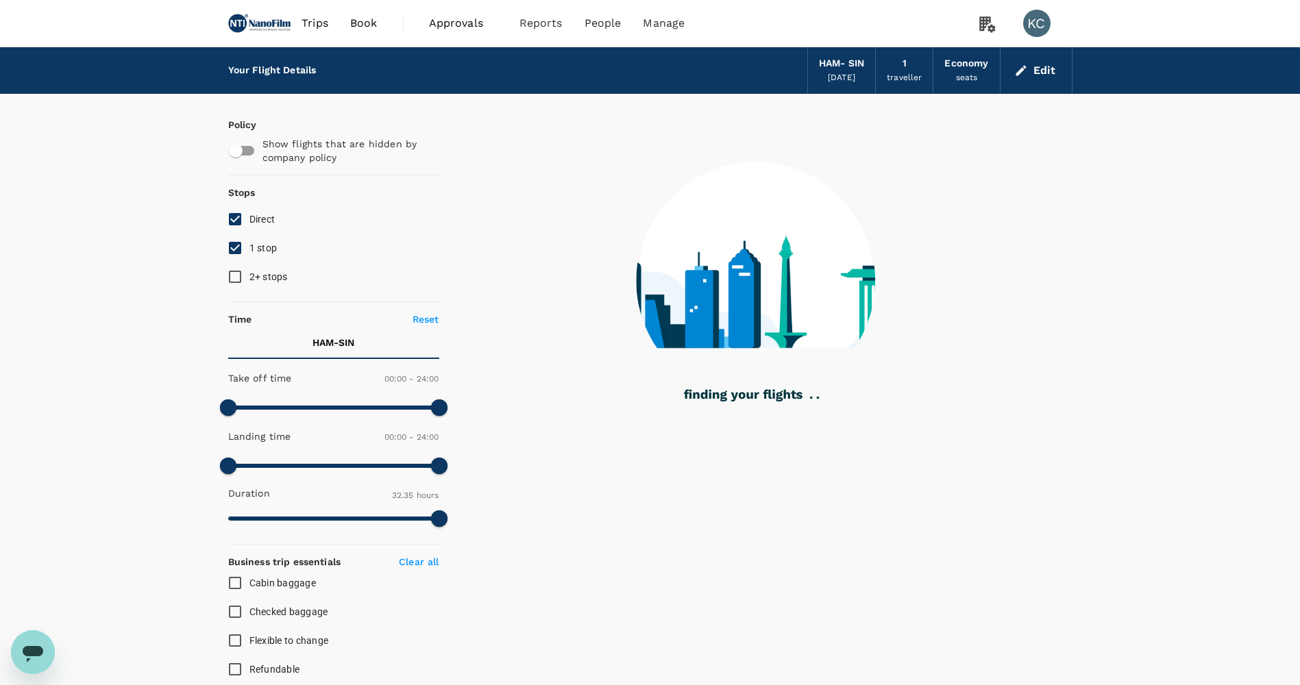
type input "1955"
checkbox input "true"
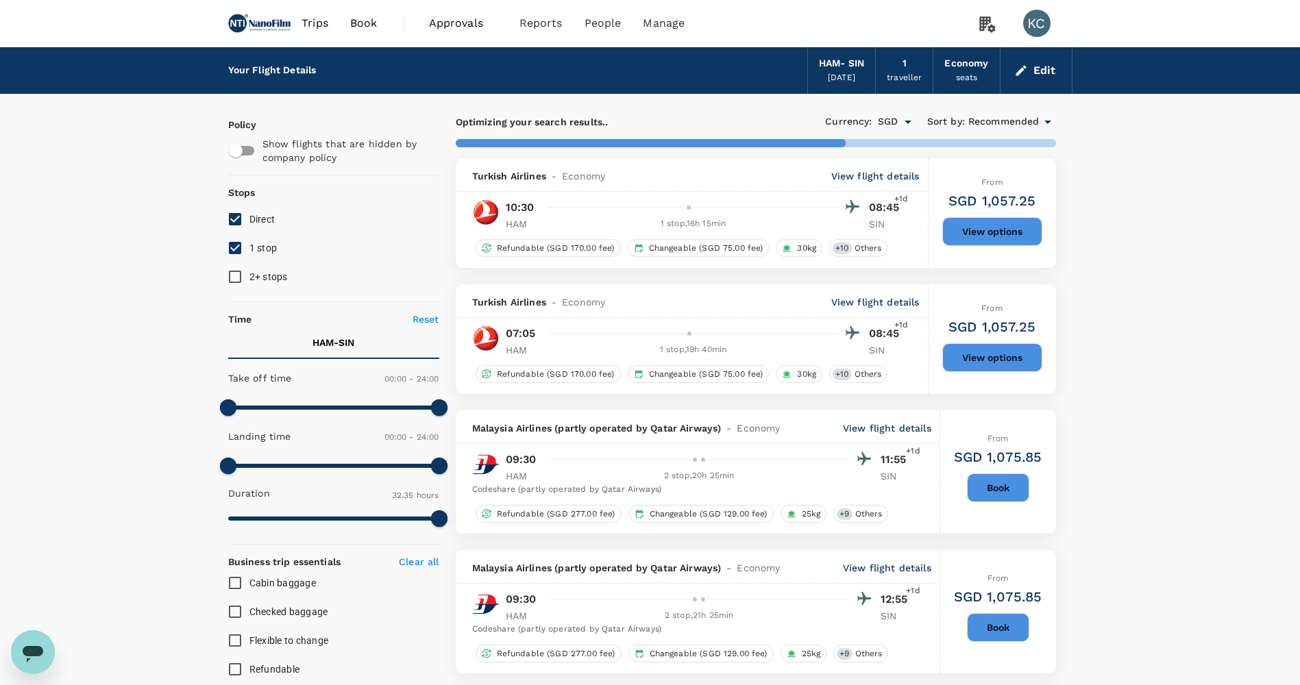
type input "2500"
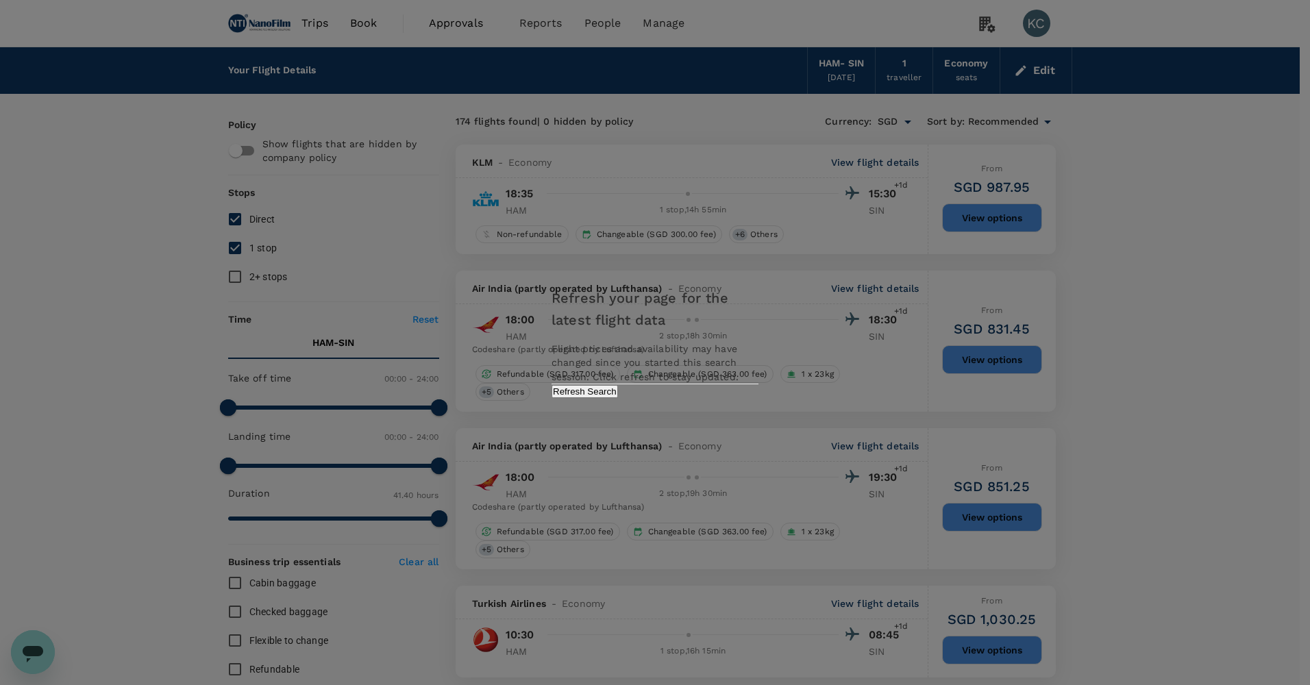
click at [618, 395] on button "Refresh Search" at bounding box center [585, 391] width 66 height 13
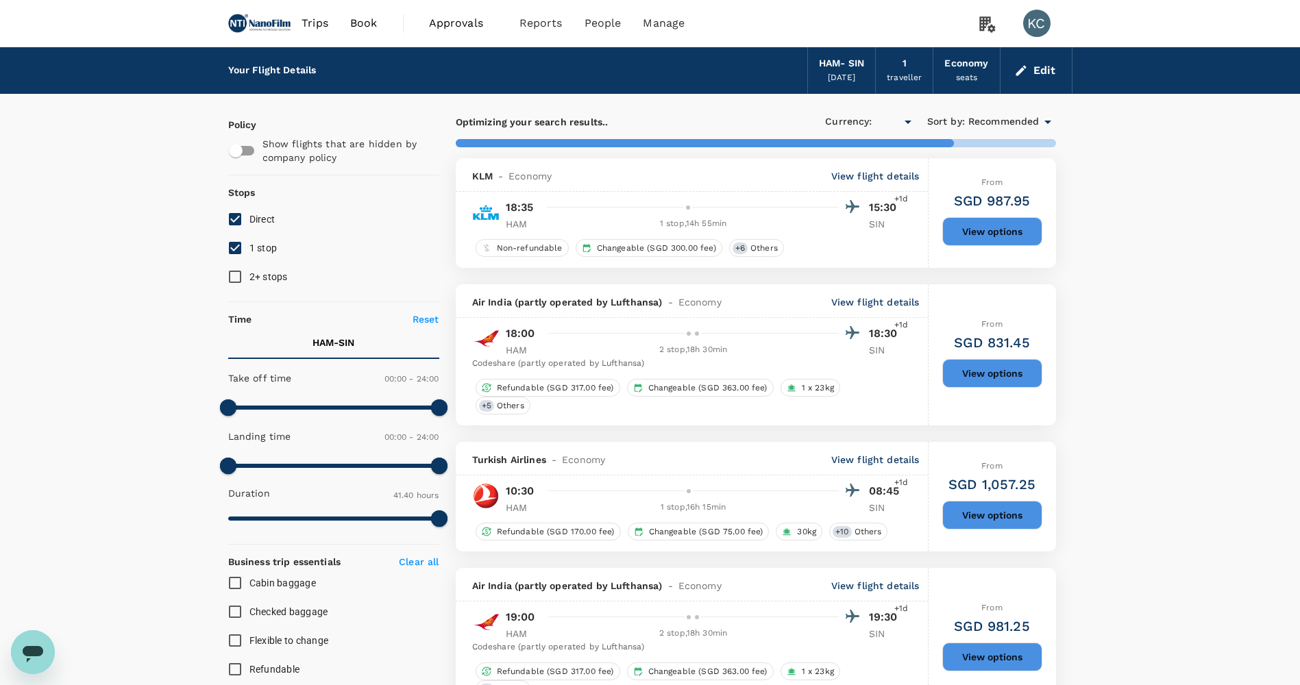
type input "SGD"
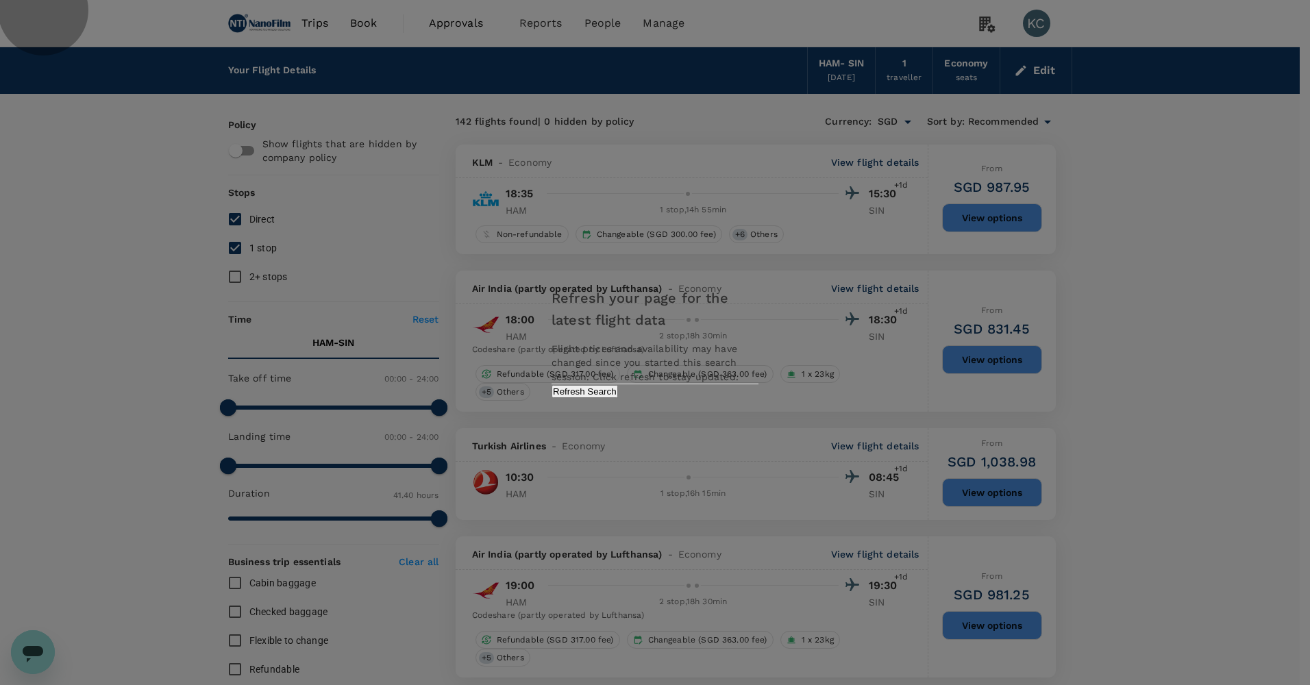
click at [618, 397] on button "Refresh Search" at bounding box center [585, 391] width 66 height 13
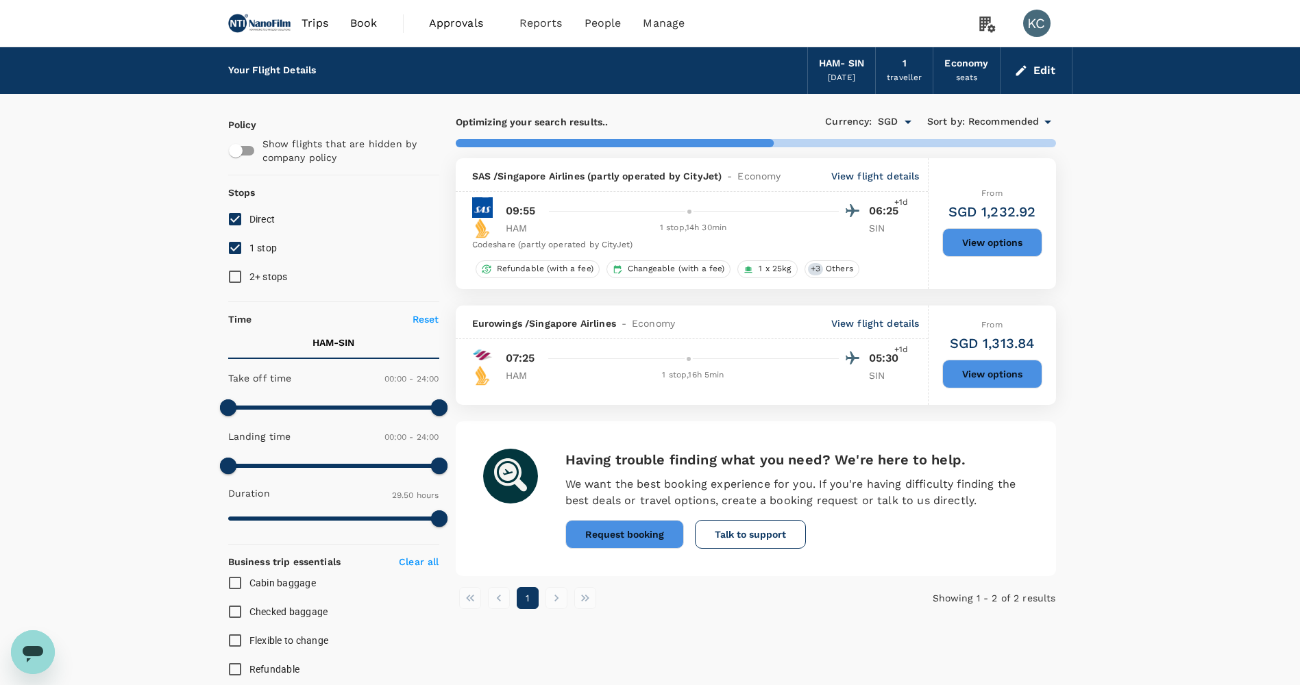
type input "2500"
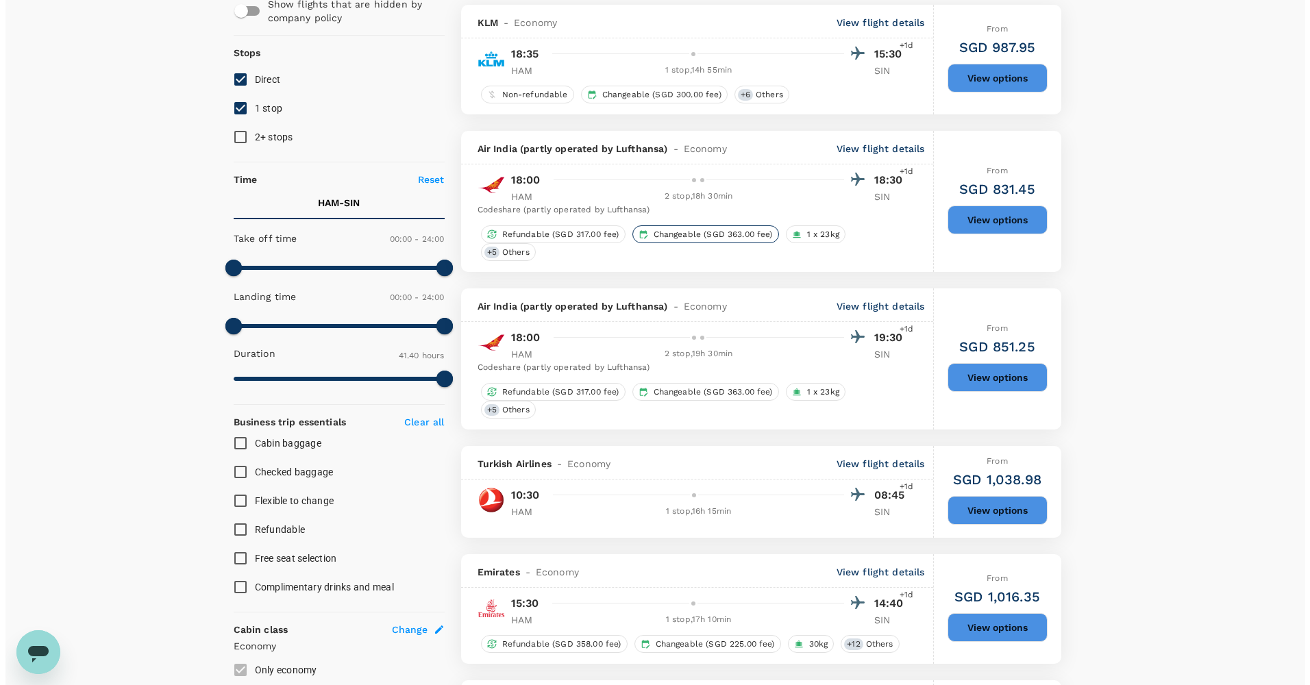
scroll to position [140, 0]
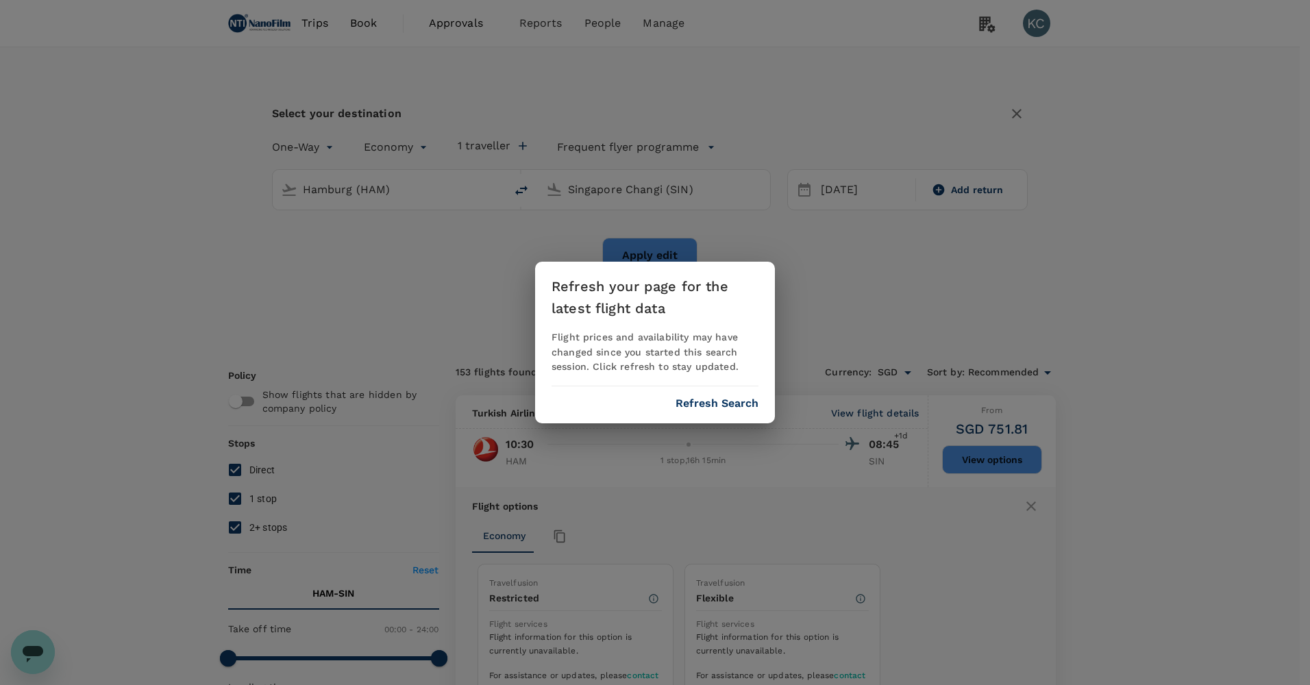
click at [726, 397] on button "Refresh Search" at bounding box center [717, 403] width 83 height 12
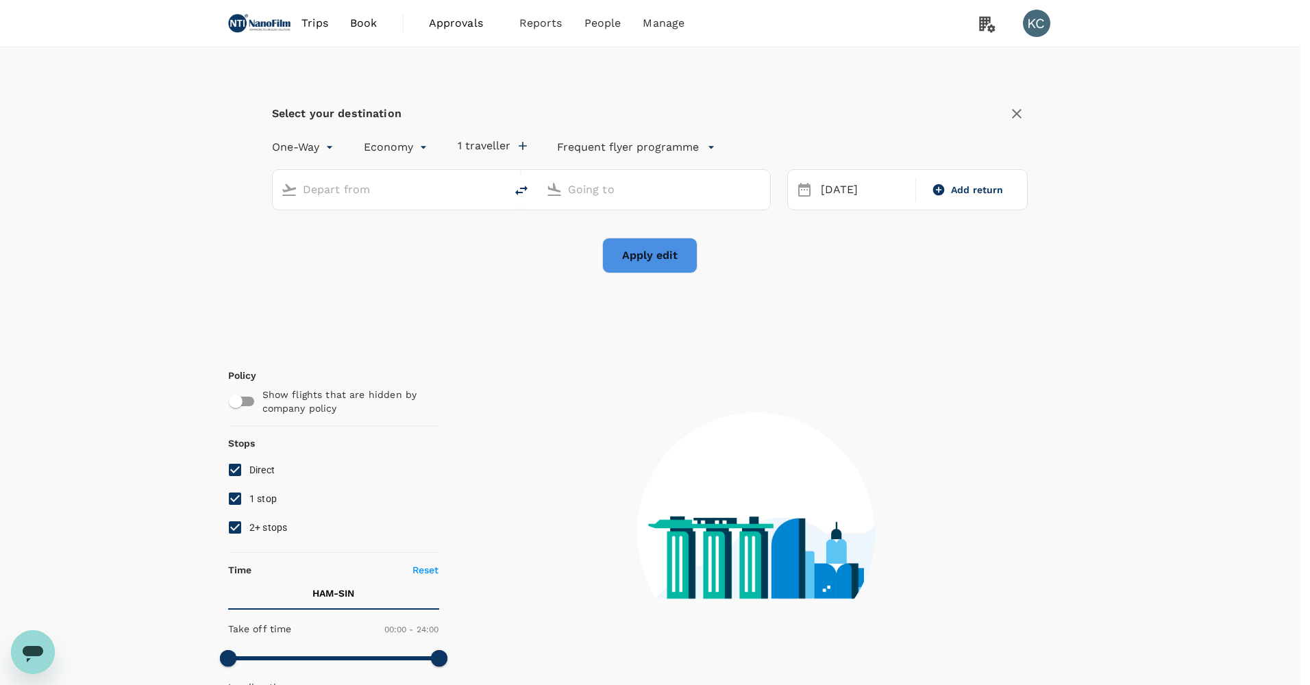
type input "Hamburg (HAM)"
type input "Singapore Changi (SIN)"
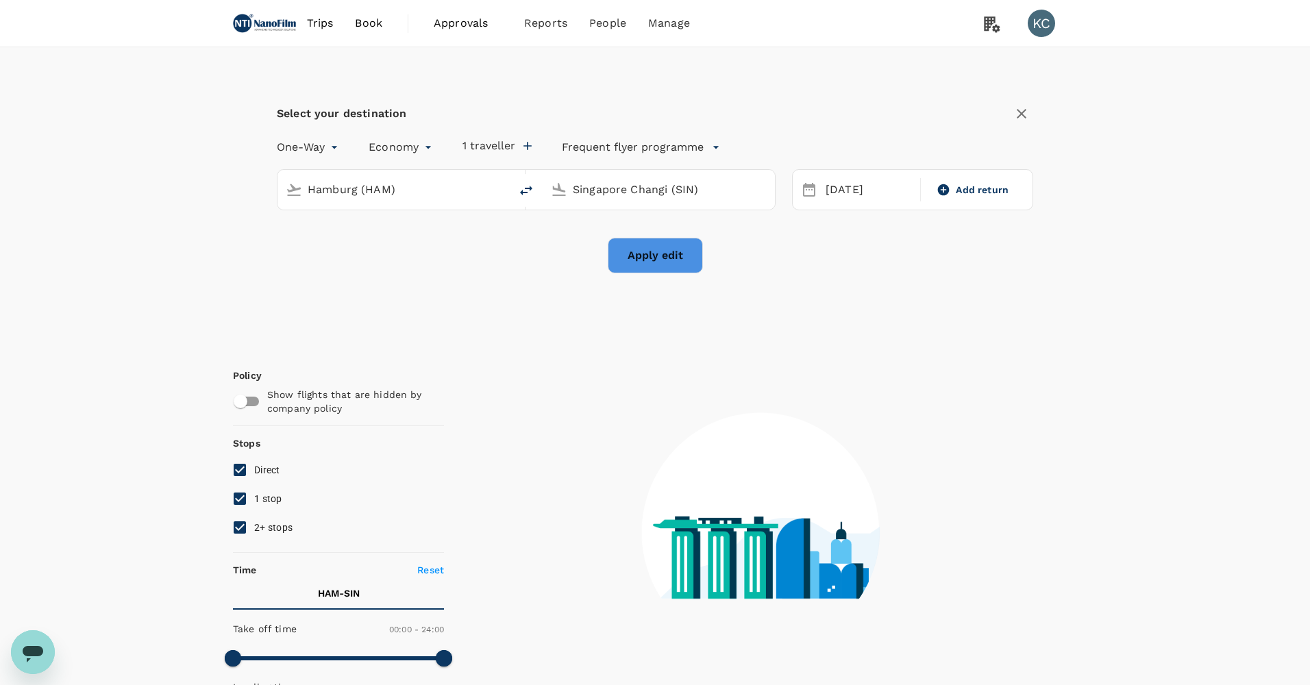
type input "2500"
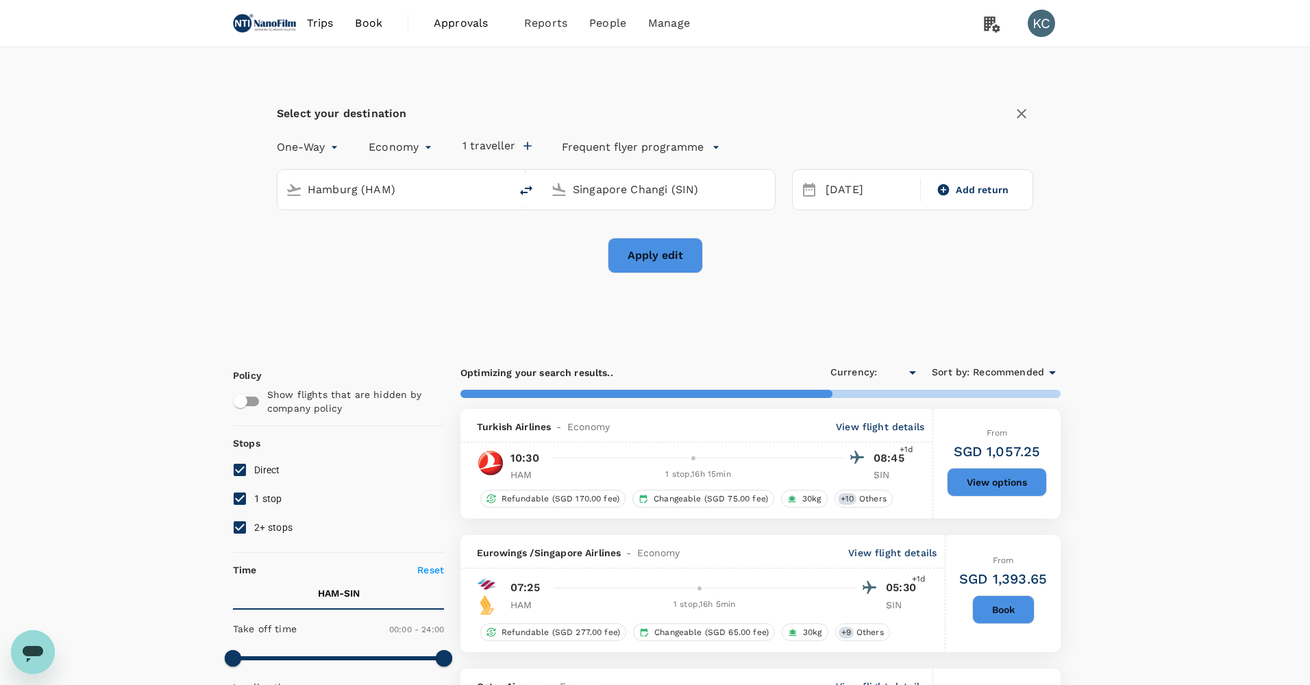
type input "SGD"
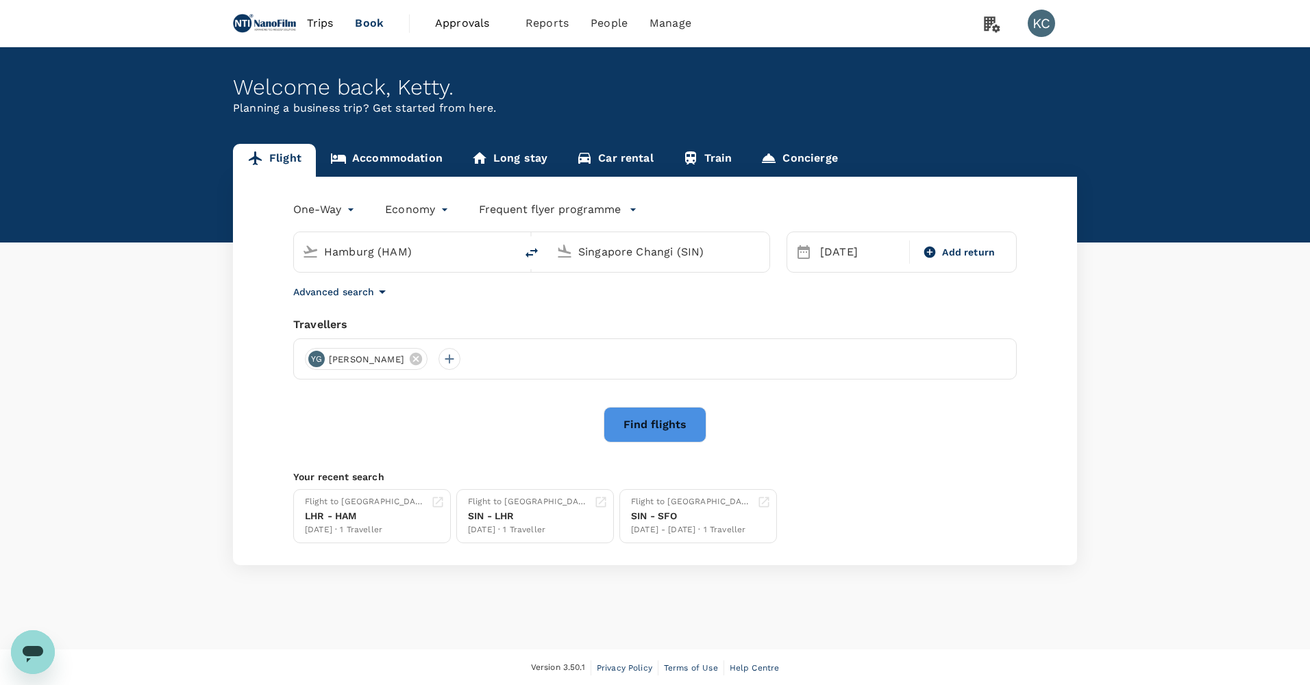
click at [539, 246] on button "delete" at bounding box center [531, 252] width 33 height 33
type input "Singapore Changi (SIN)"
click at [602, 246] on input "Hamburg (HAM)" at bounding box center [659, 251] width 162 height 21
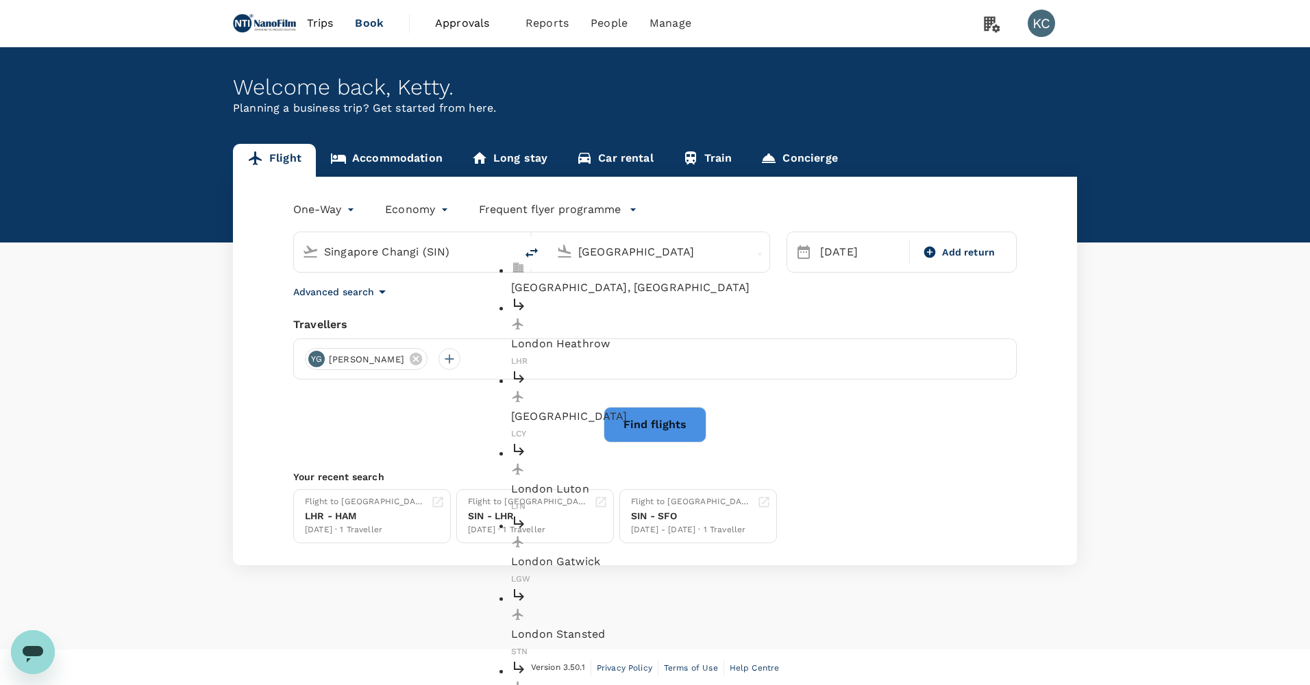
click at [687, 336] on p "London Heathrow" at bounding box center [668, 344] width 315 height 16
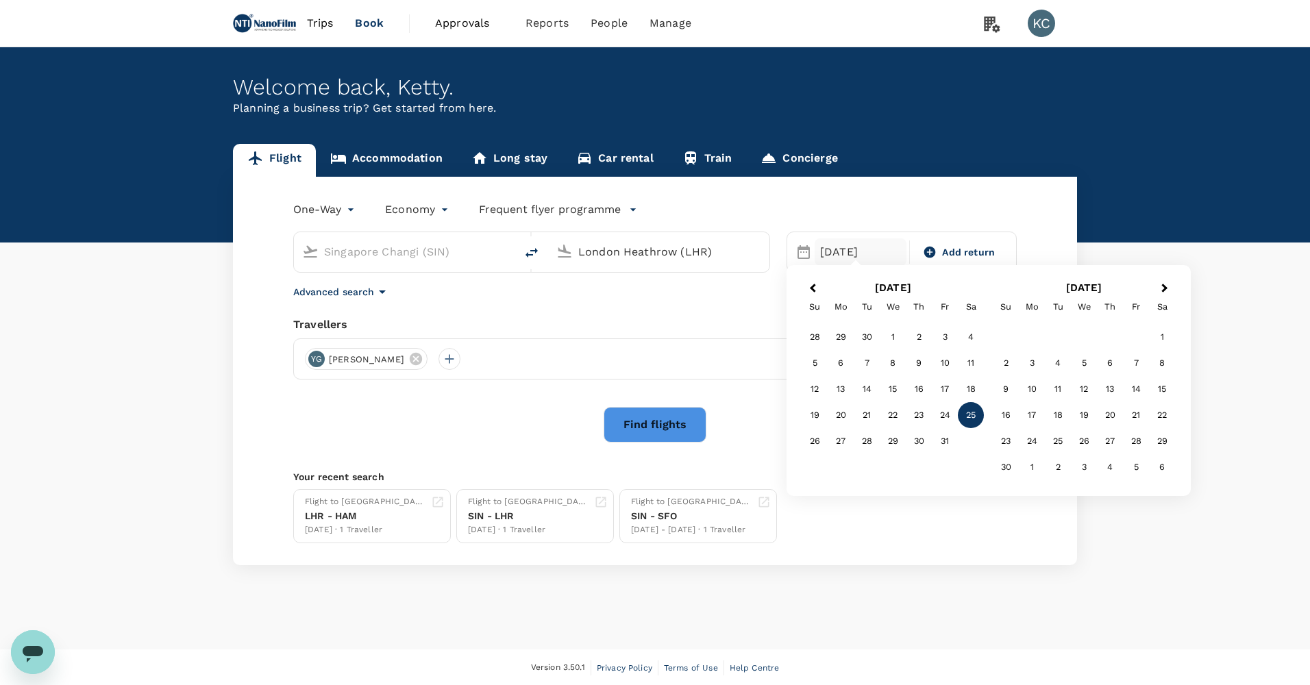
type input "London Heathrow (LHR)"
click at [862, 380] on div "14" at bounding box center [867, 389] width 26 height 26
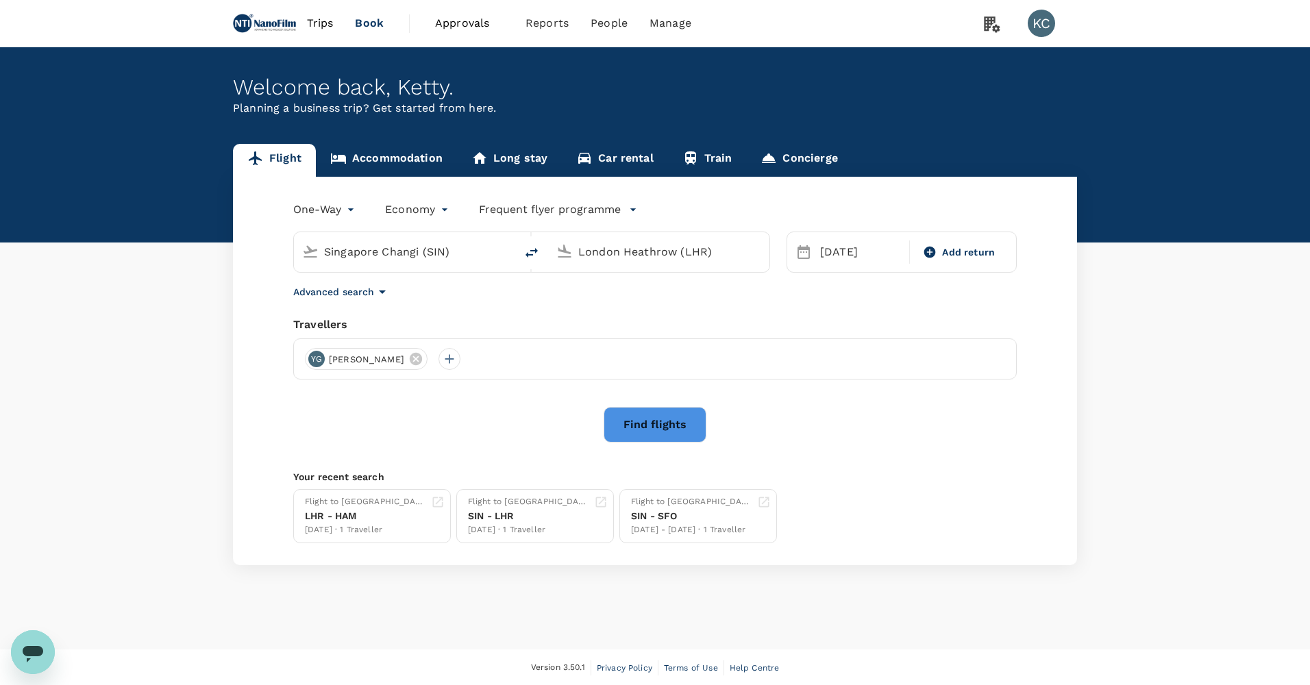
click at [644, 409] on button "Find flights" at bounding box center [655, 425] width 103 height 36
click at [379, 351] on div "YG Yi Hsen Gian" at bounding box center [366, 359] width 123 height 22
click at [410, 353] on icon at bounding box center [416, 359] width 12 height 12
drag, startPoint x: 312, startPoint y: 331, endPoint x: 312, endPoint y: 341, distance: 10.3
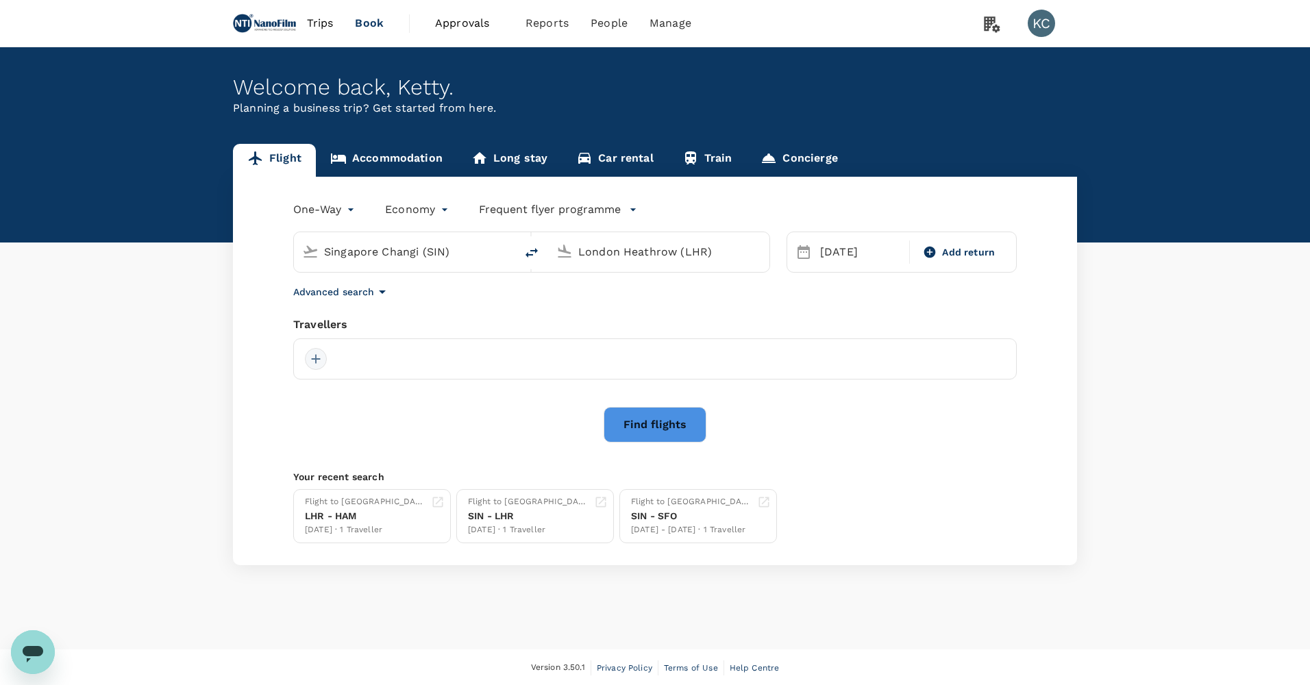
click at [312, 338] on div at bounding box center [654, 358] width 723 height 41
click at [312, 348] on div at bounding box center [316, 359] width 22 height 22
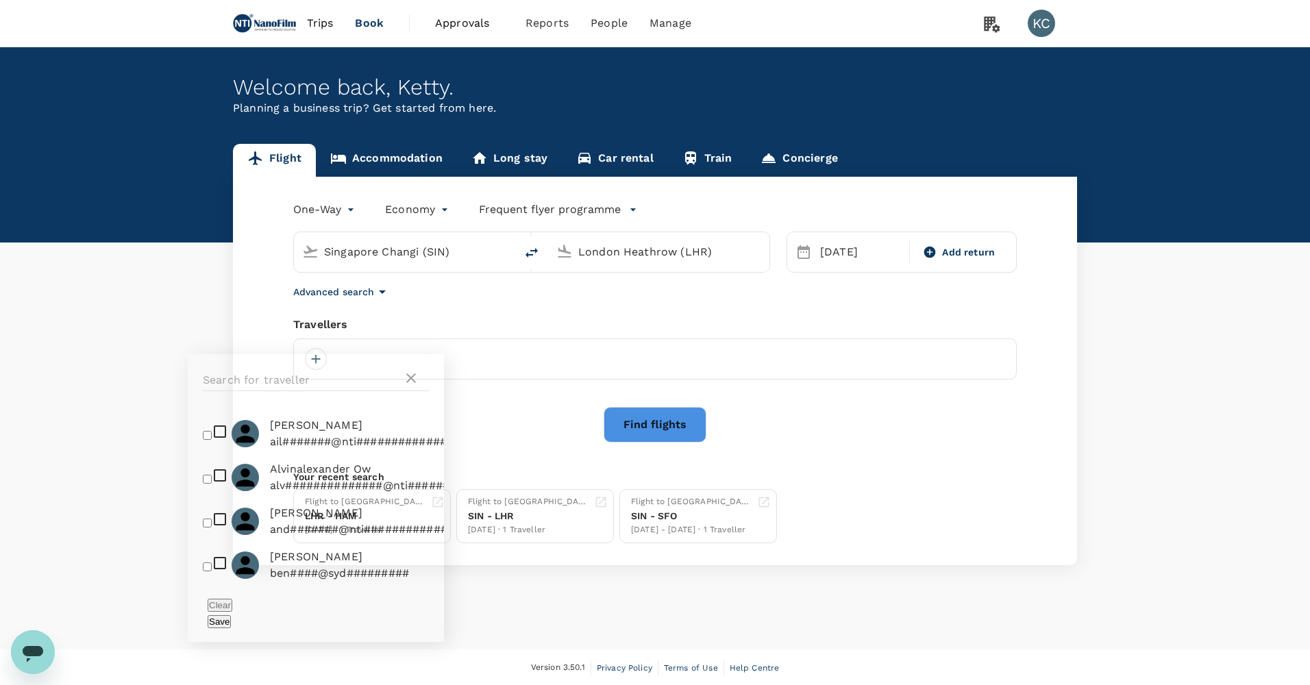
click at [327, 388] on div at bounding box center [316, 380] width 256 height 52
click at [328, 380] on input "text" at bounding box center [303, 380] width 200 height 22
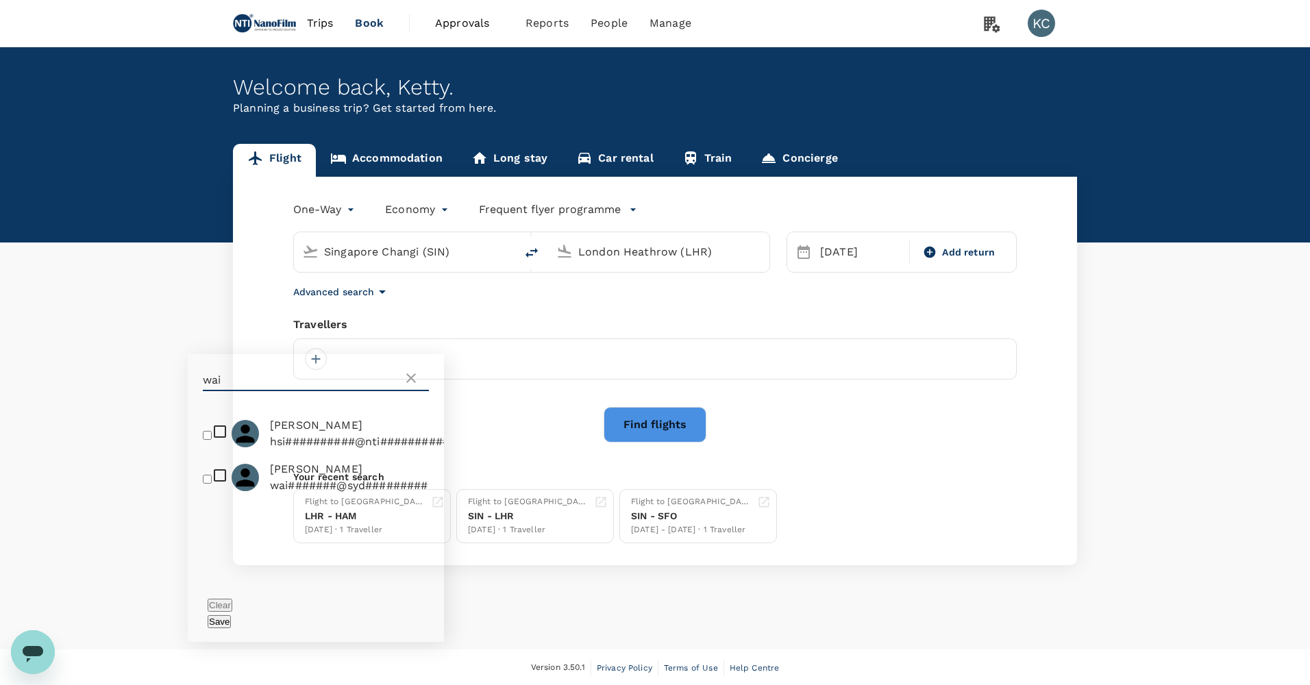
type input "wai"
click at [337, 481] on p "wai#######@syd#########" at bounding box center [349, 486] width 158 height 16
checkbox input "true"
click at [415, 607] on div "Clear Save" at bounding box center [316, 613] width 256 height 58
click at [419, 613] on div "Save" at bounding box center [316, 621] width 217 height 16
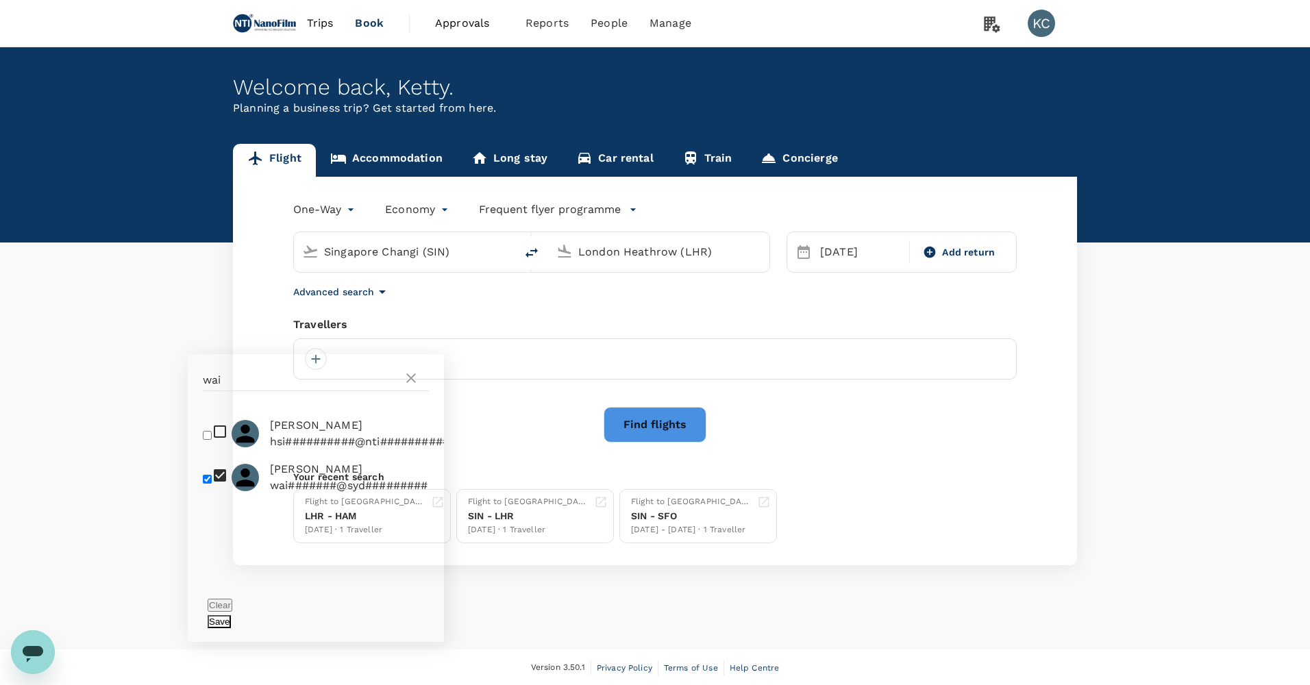
click at [231, 615] on button "Save" at bounding box center [219, 621] width 23 height 13
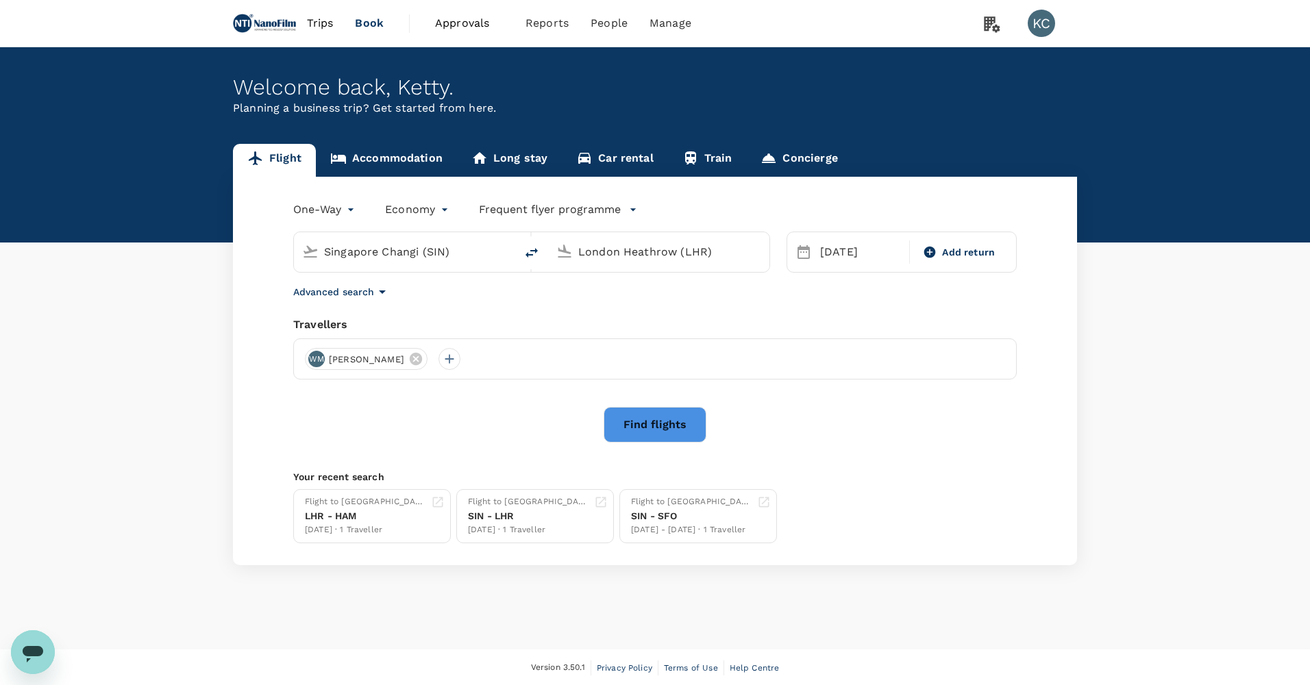
click at [659, 407] on button "Find flights" at bounding box center [655, 425] width 103 height 36
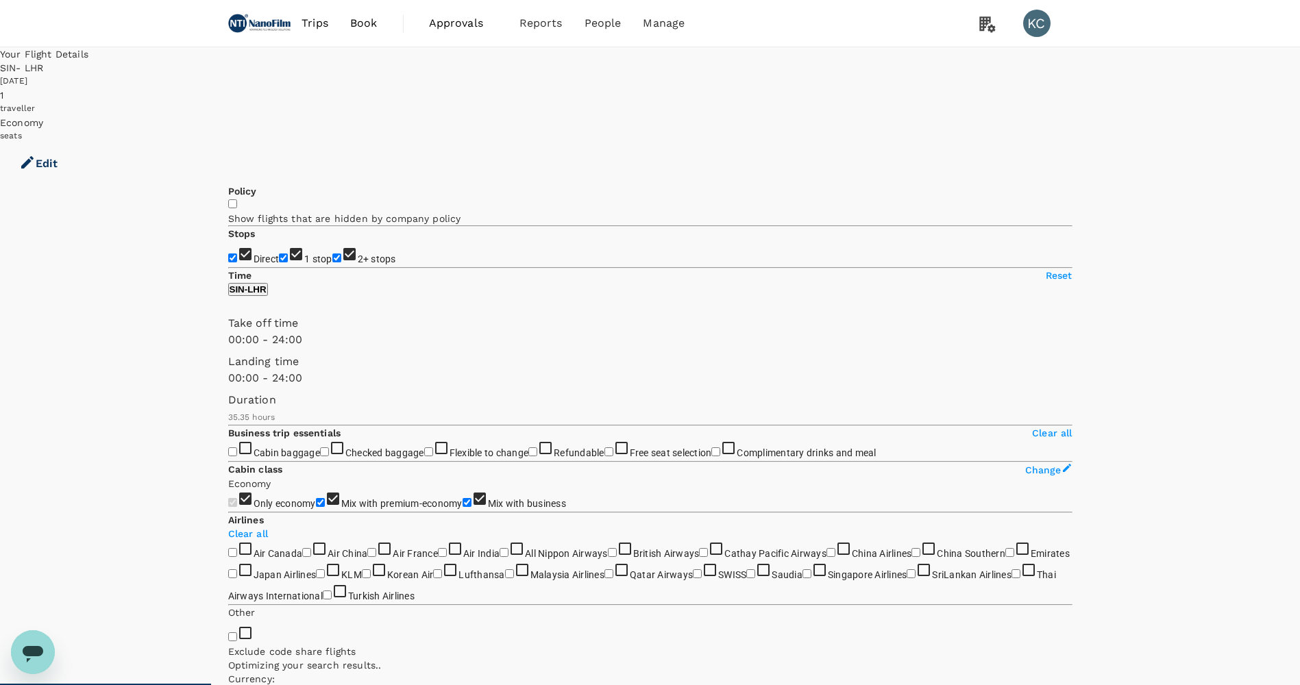
type input "2135"
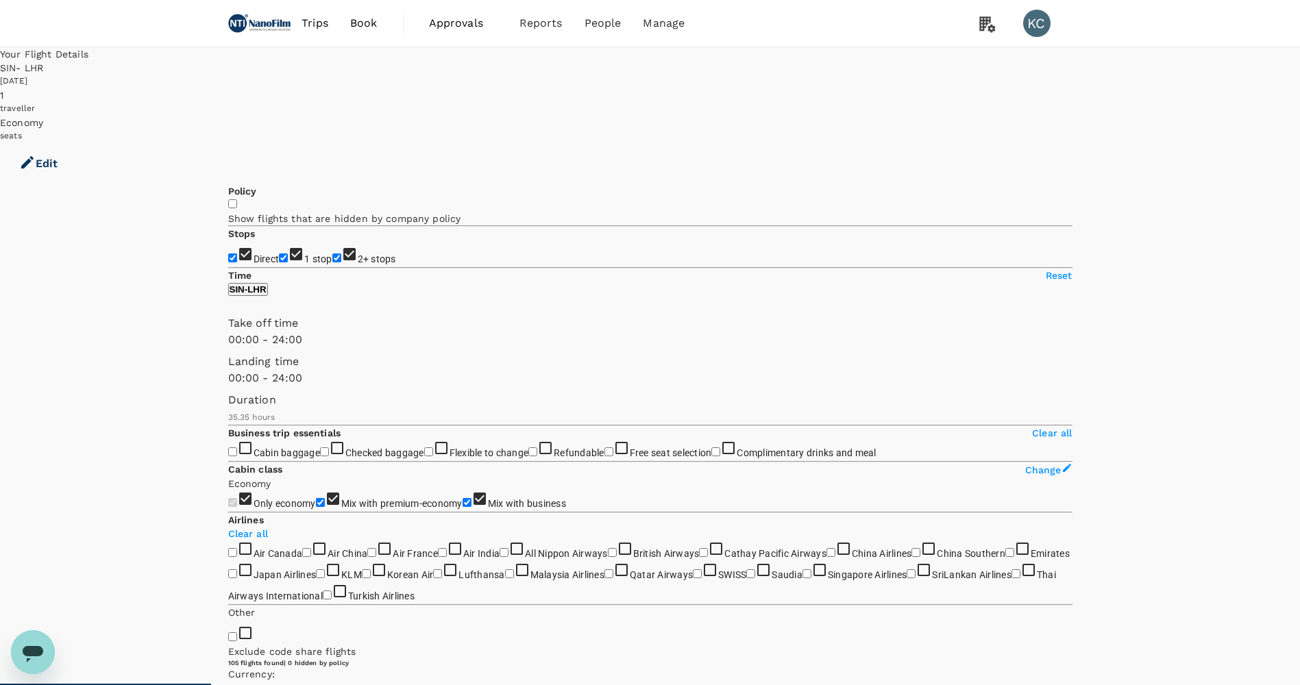
click at [77, 143] on button "Edit" at bounding box center [38, 163] width 77 height 41
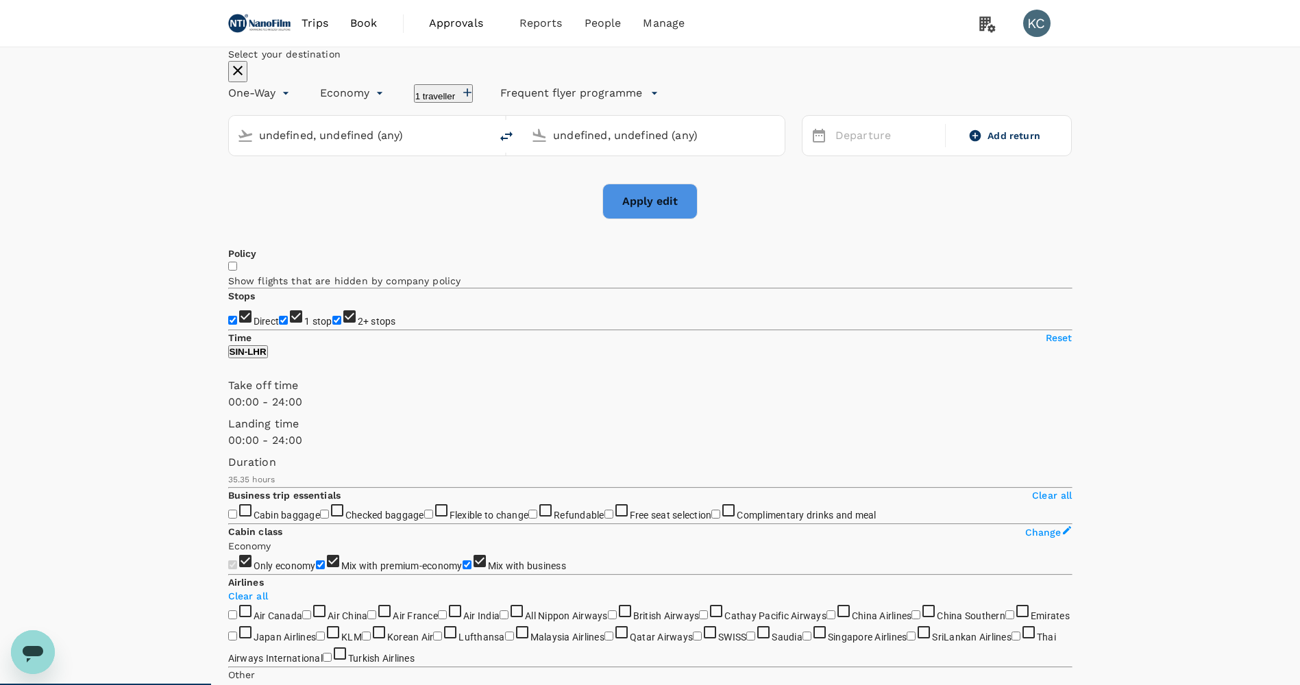
type input "Singapore Changi (SIN)"
type input "London Heathrow (LHR)"
type input "Singapore Changi (SIN)"
type input "London Heathrow (LHR)"
click at [461, 146] on input "Singapore Changi (SIN)" at bounding box center [360, 135] width 203 height 21
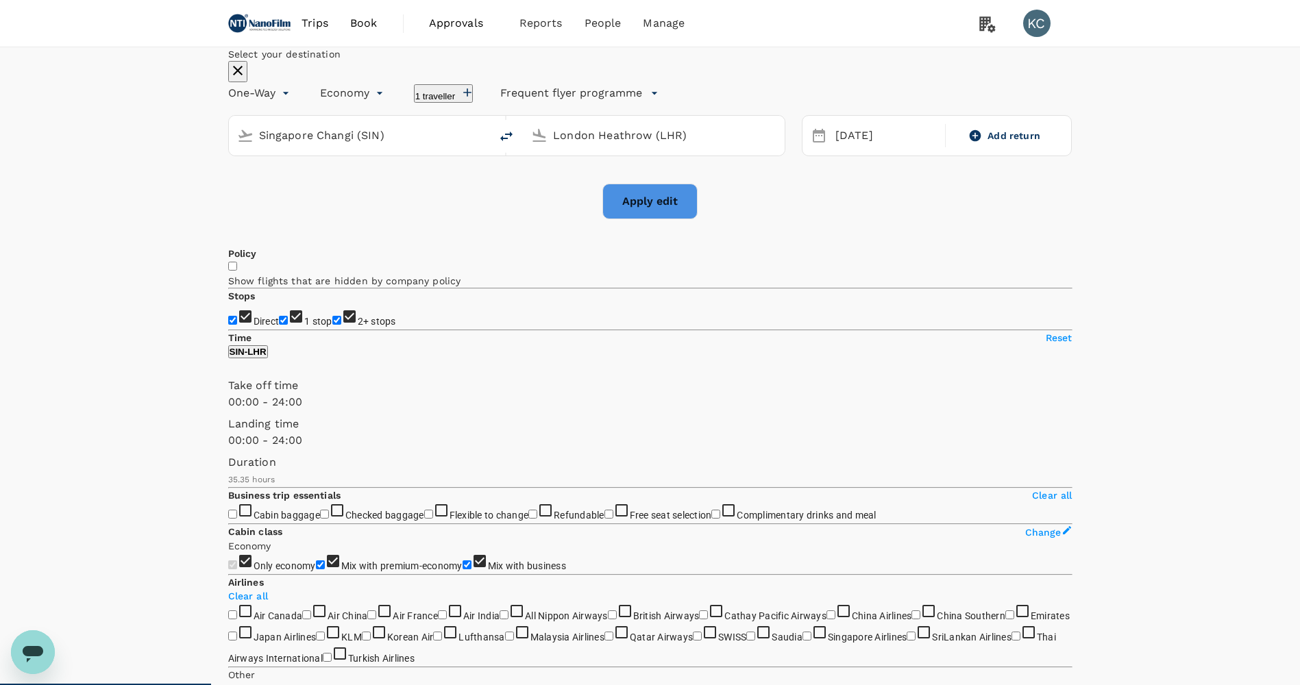
drag, startPoint x: 549, startPoint y: 177, endPoint x: 539, endPoint y: 182, distance: 11.3
click at [545, 144] on icon at bounding box center [539, 135] width 16 height 16
click at [513, 153] on button "delete" at bounding box center [506, 136] width 33 height 33
type input "London Heathrow (LHR)"
click at [538, 147] on div at bounding box center [536, 133] width 22 height 29
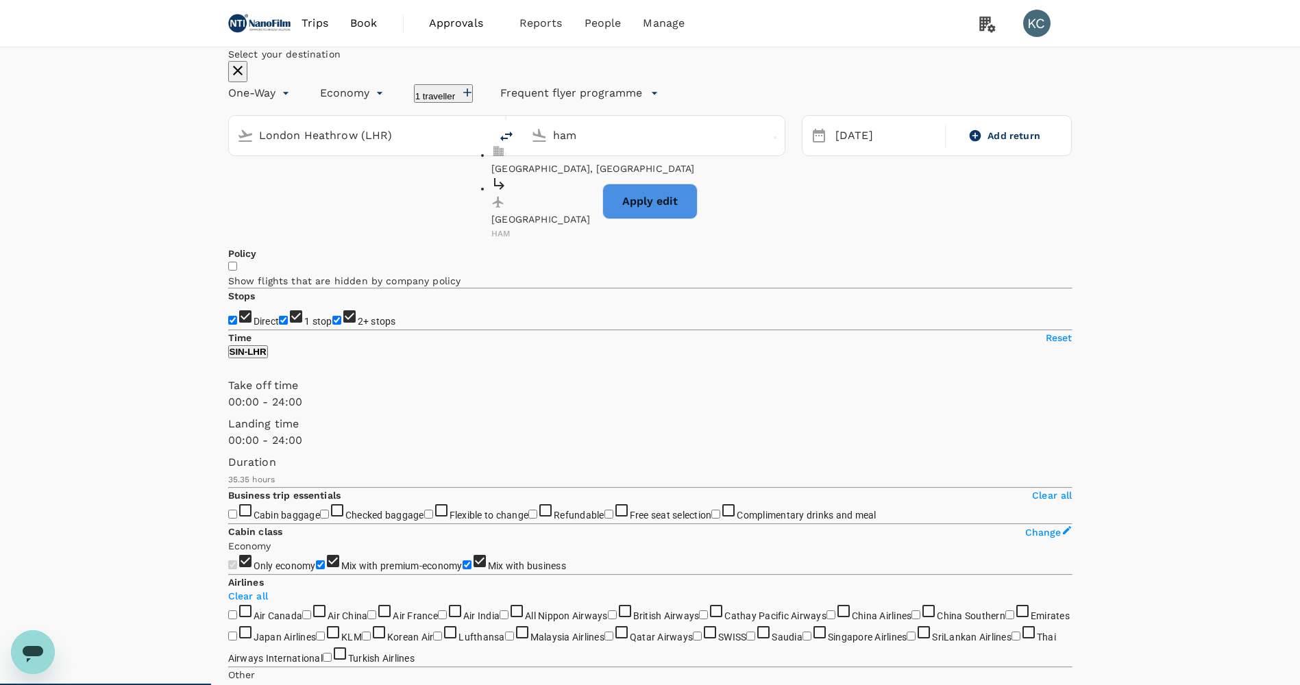
click at [595, 224] on div "Hamburg HAM" at bounding box center [648, 208] width 315 height 66
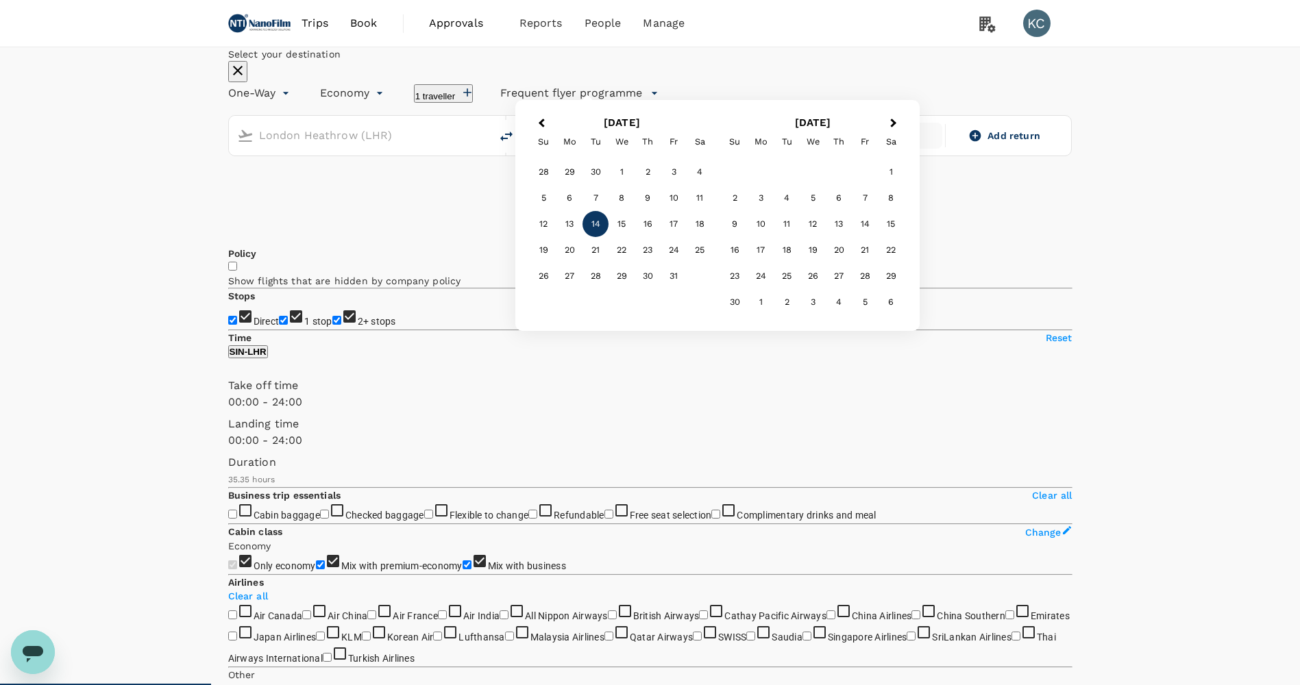
type input "Hamburg (HAM)"
click at [713, 237] on div "18" at bounding box center [699, 224] width 26 height 26
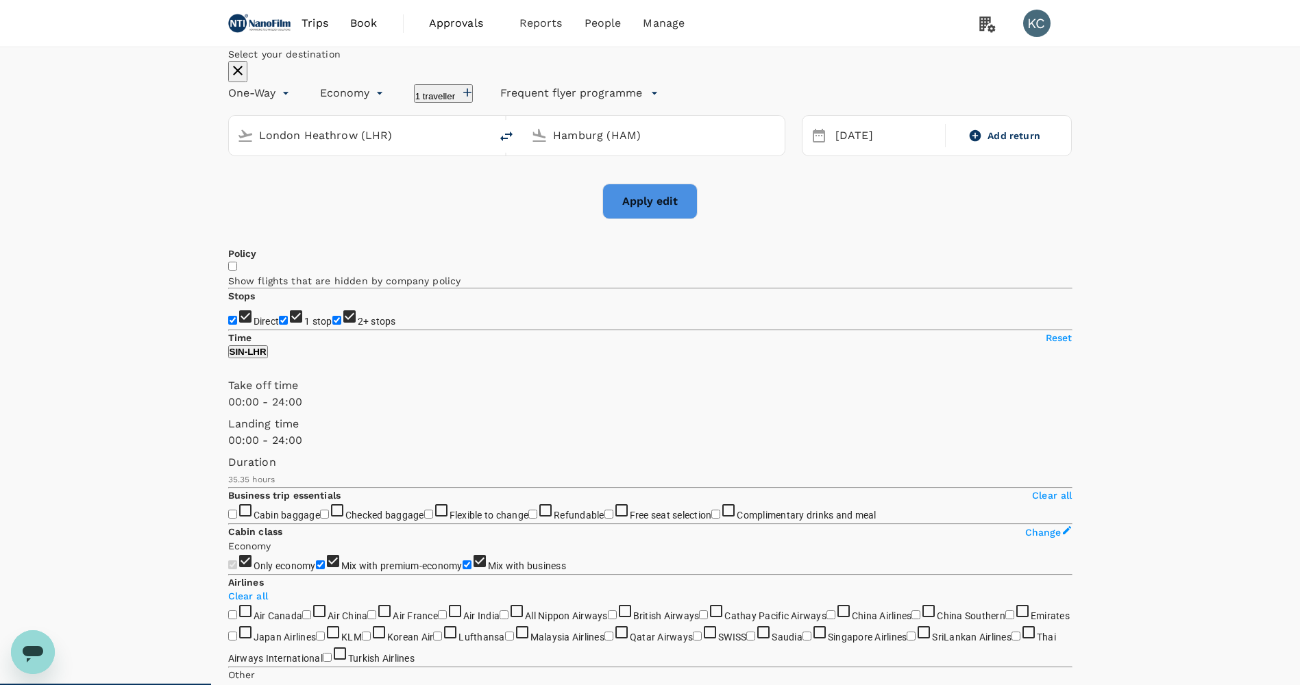
click at [655, 219] on button "Apply edit" at bounding box center [649, 202] width 95 height 36
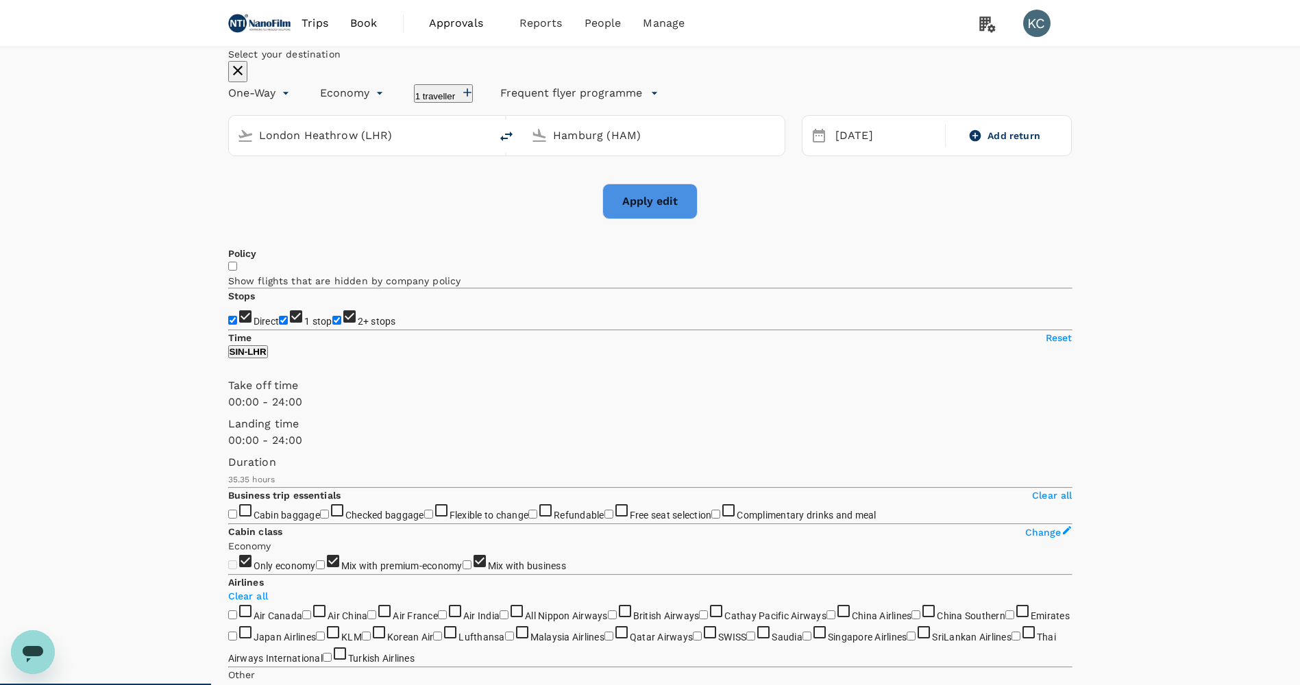
checkbox input "false"
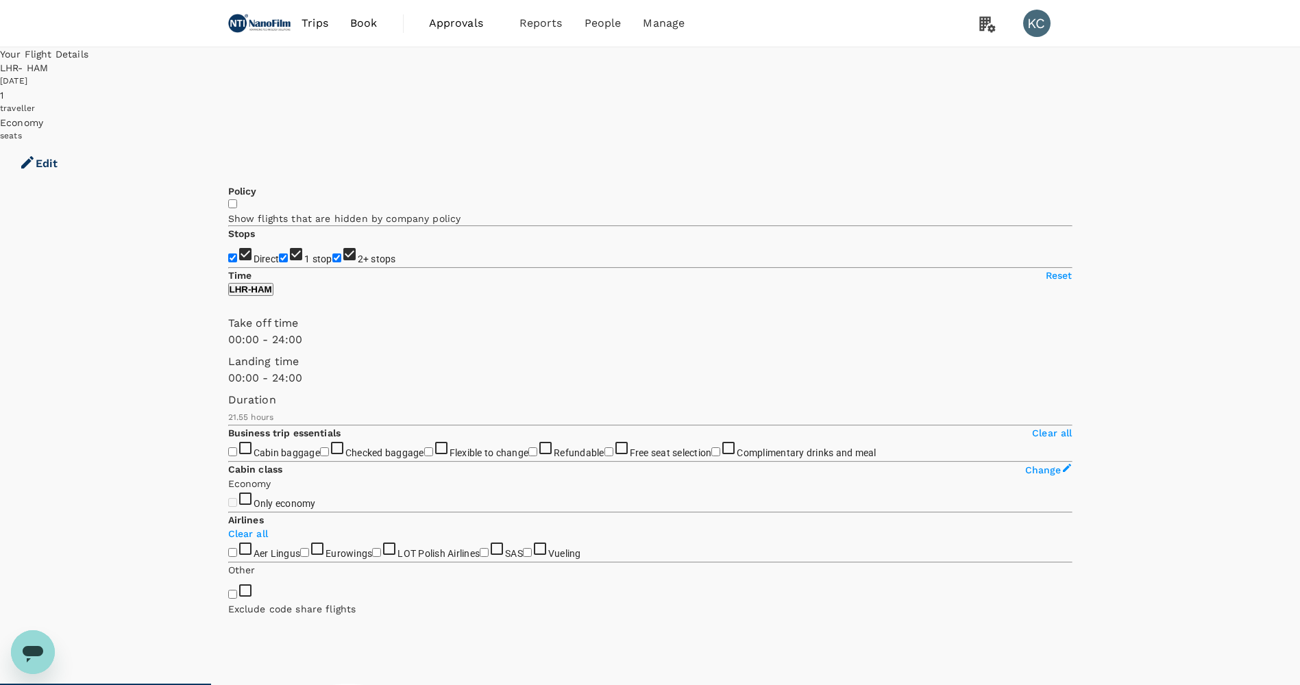
type input "1315"
checkbox input "true"
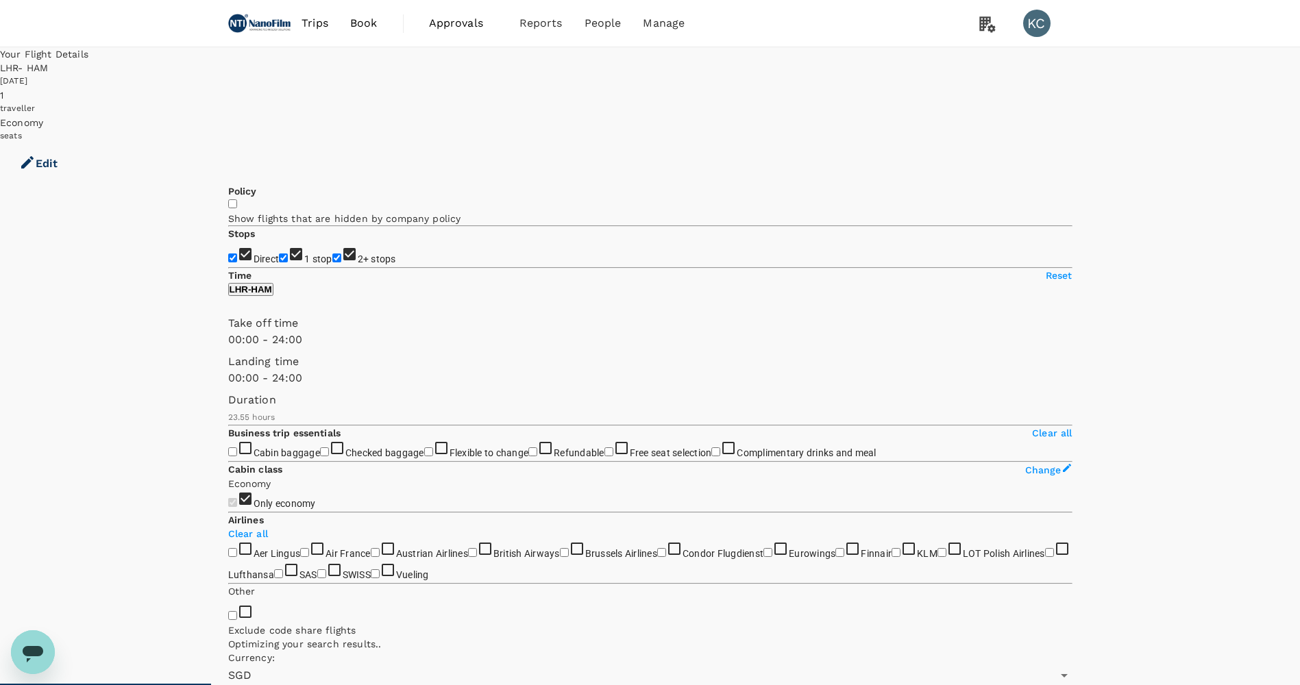
type input "1725"
click at [77, 143] on button "Edit" at bounding box center [38, 163] width 77 height 41
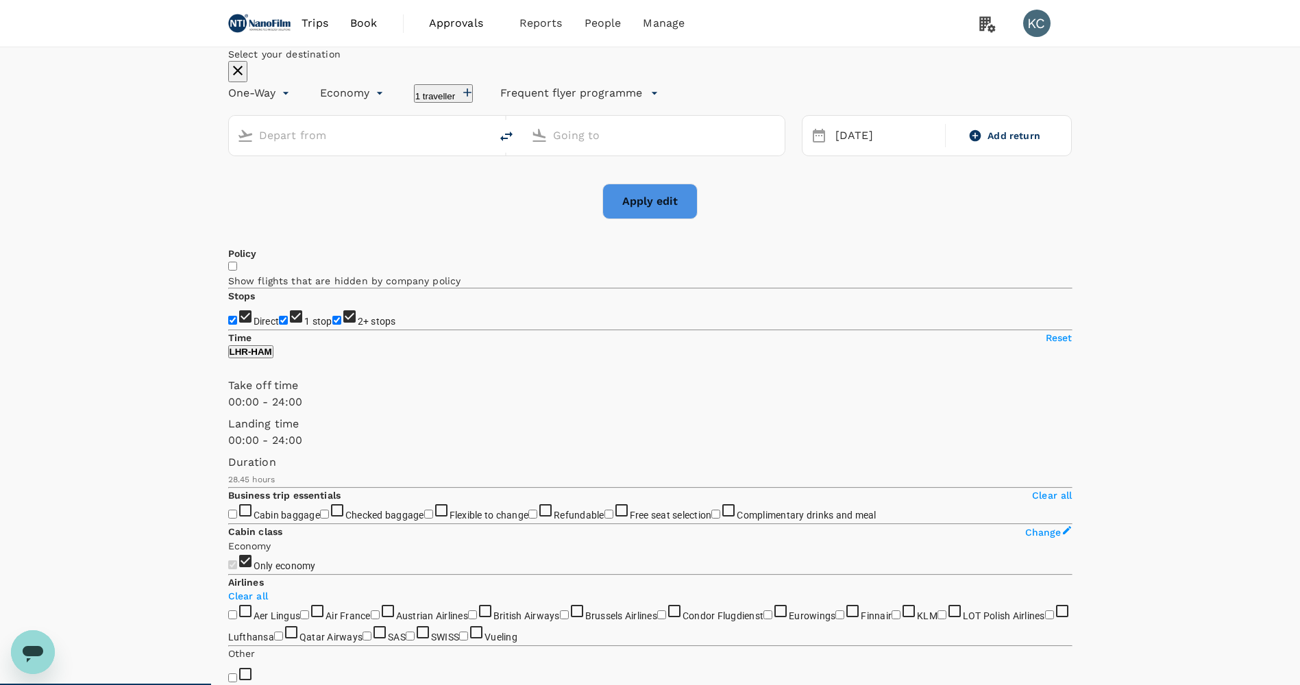
type input "London Heathrow (LHR)"
type input "Hamburg (HAM)"
click at [515, 145] on icon "delete" at bounding box center [506, 136] width 16 height 16
type input "Hamburg (HAM)"
click at [573, 146] on input "London Heathrow (LHR)" at bounding box center [654, 135] width 203 height 21
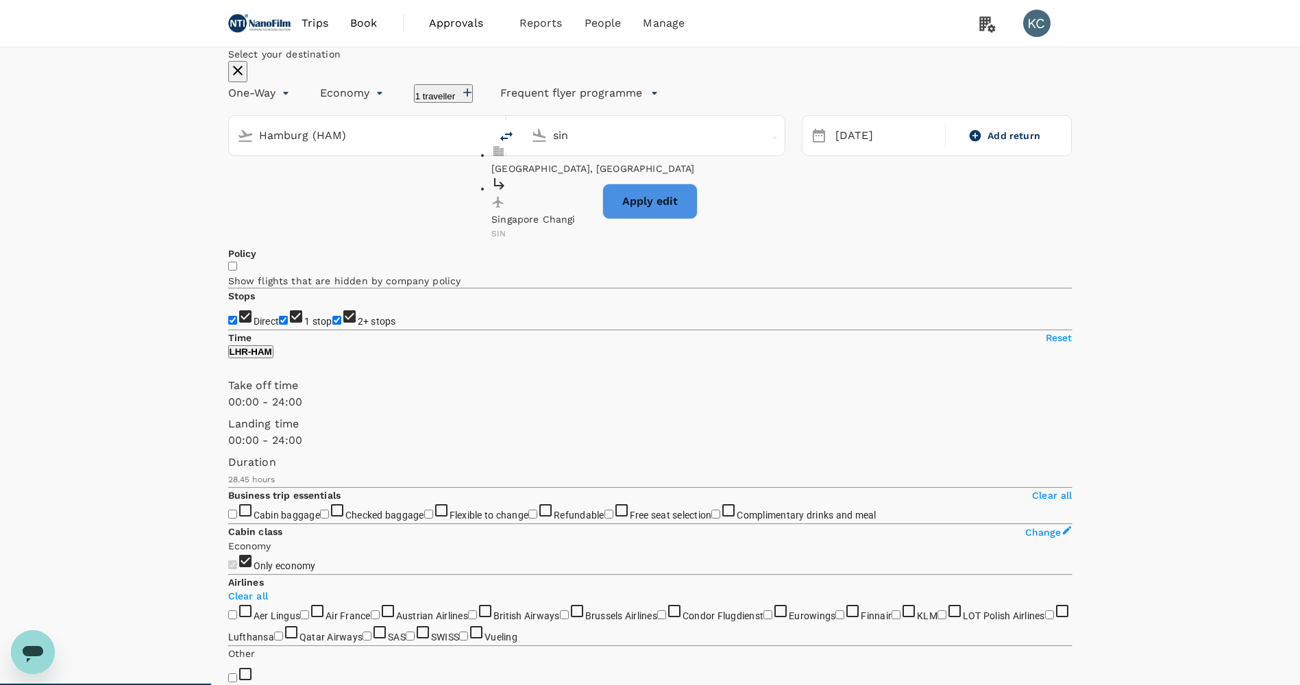
click at [671, 239] on li "Singapore Changi SIN" at bounding box center [648, 208] width 315 height 66
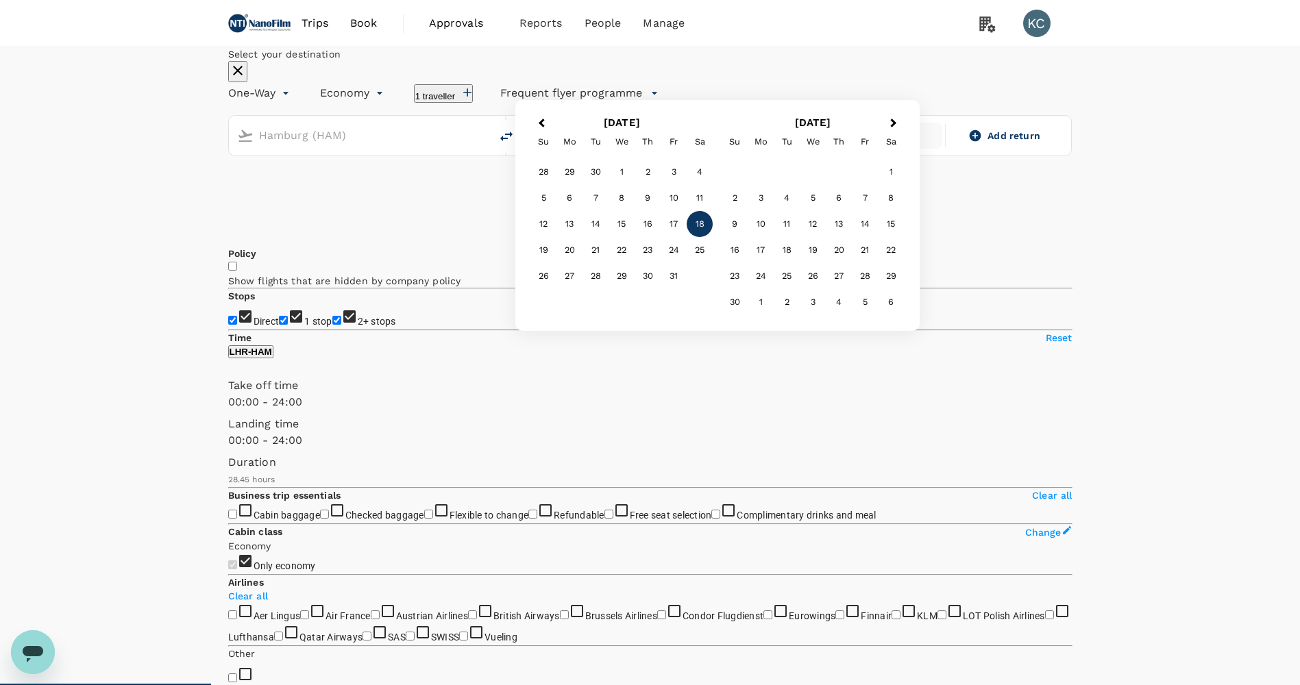
type input "Singapore Changi (SIN)"
click at [852, 149] on div "18 Oct" at bounding box center [886, 136] width 112 height 27
click at [713, 263] on div "25" at bounding box center [699, 250] width 26 height 26
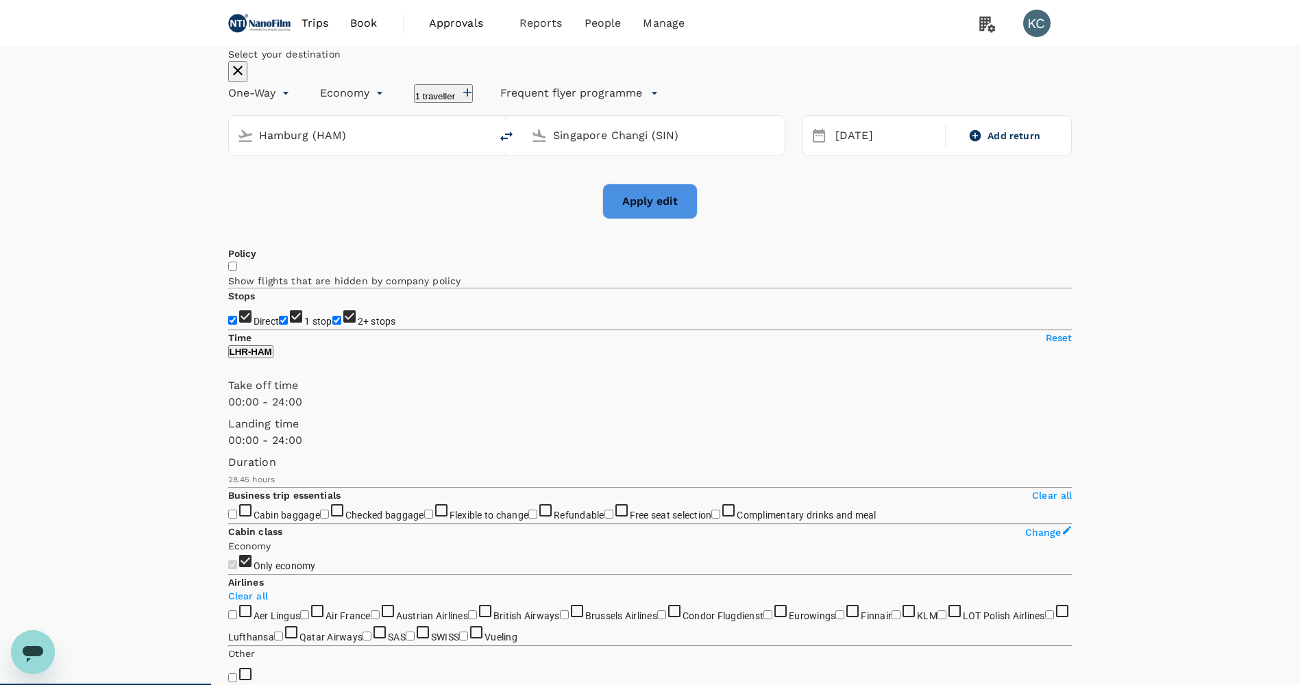
click at [679, 219] on button "Apply edit" at bounding box center [649, 202] width 95 height 36
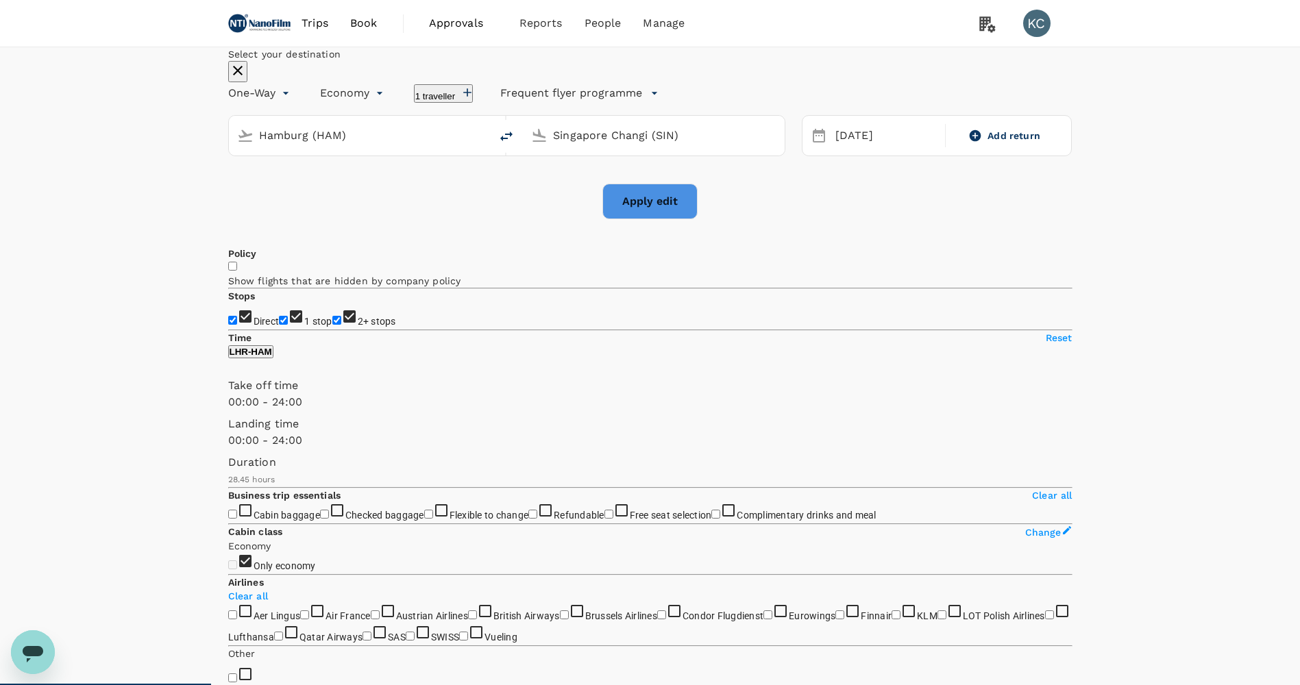
checkbox input "false"
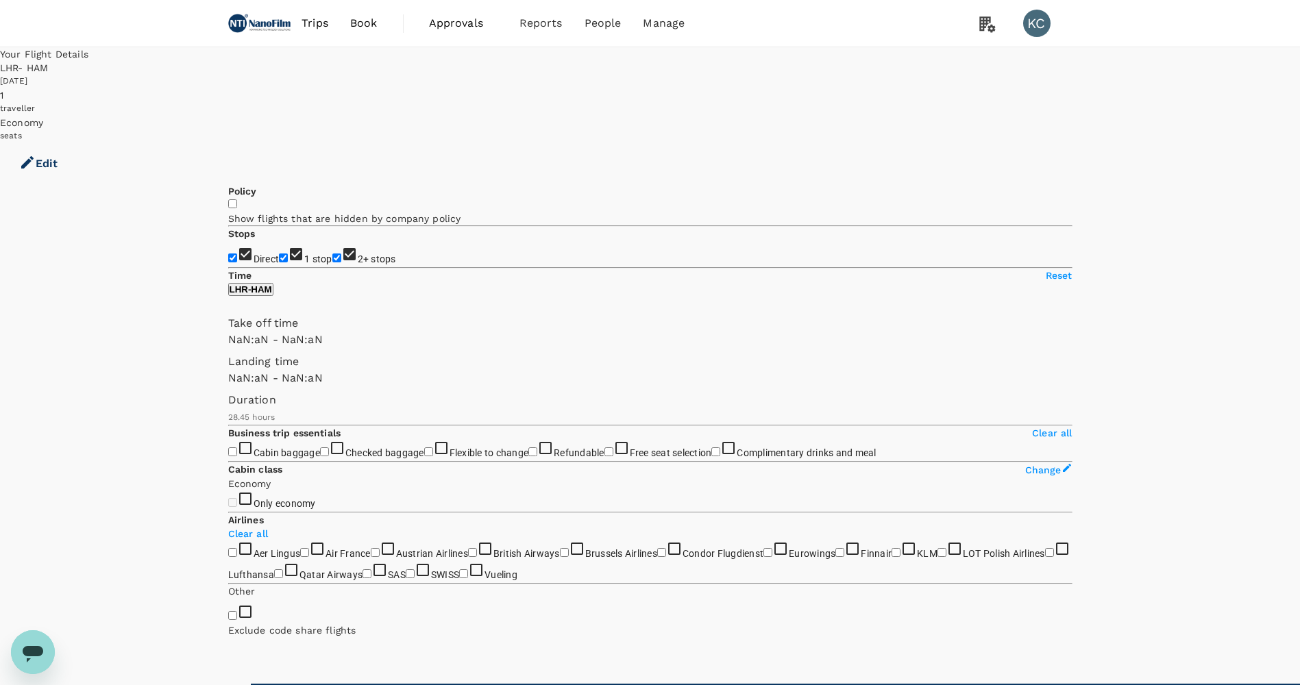
type input "1440"
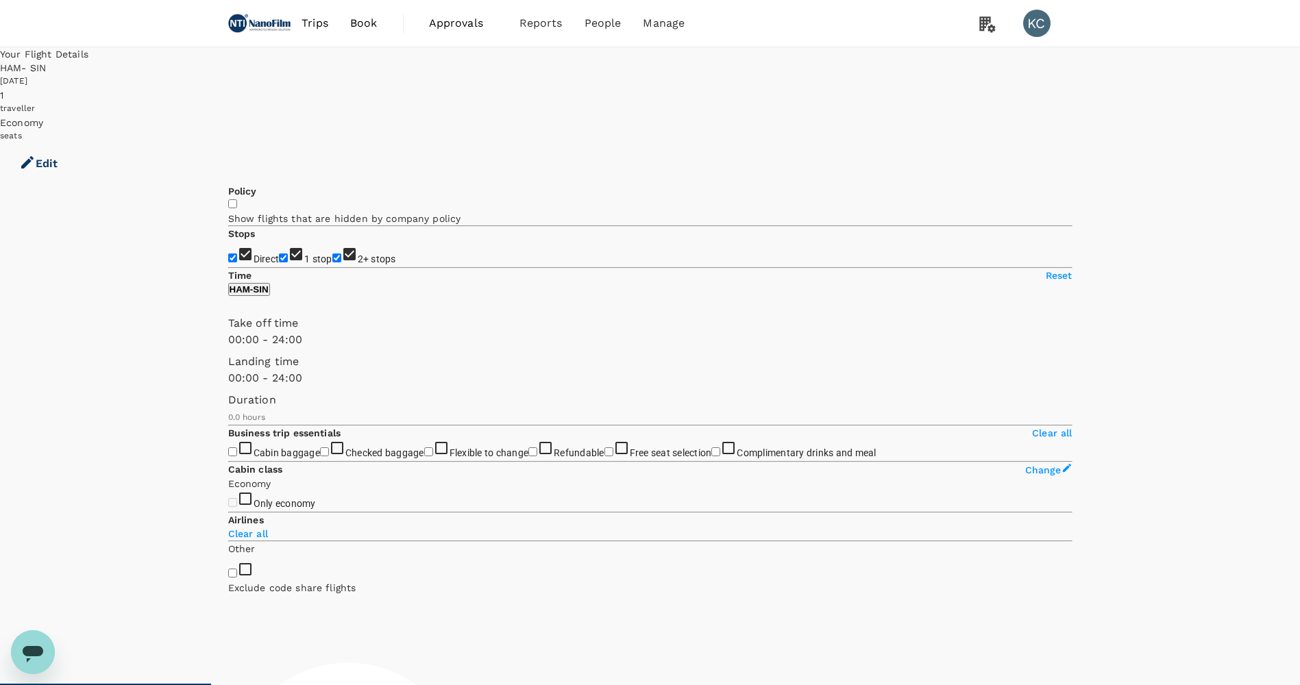
type input "1955"
checkbox input "true"
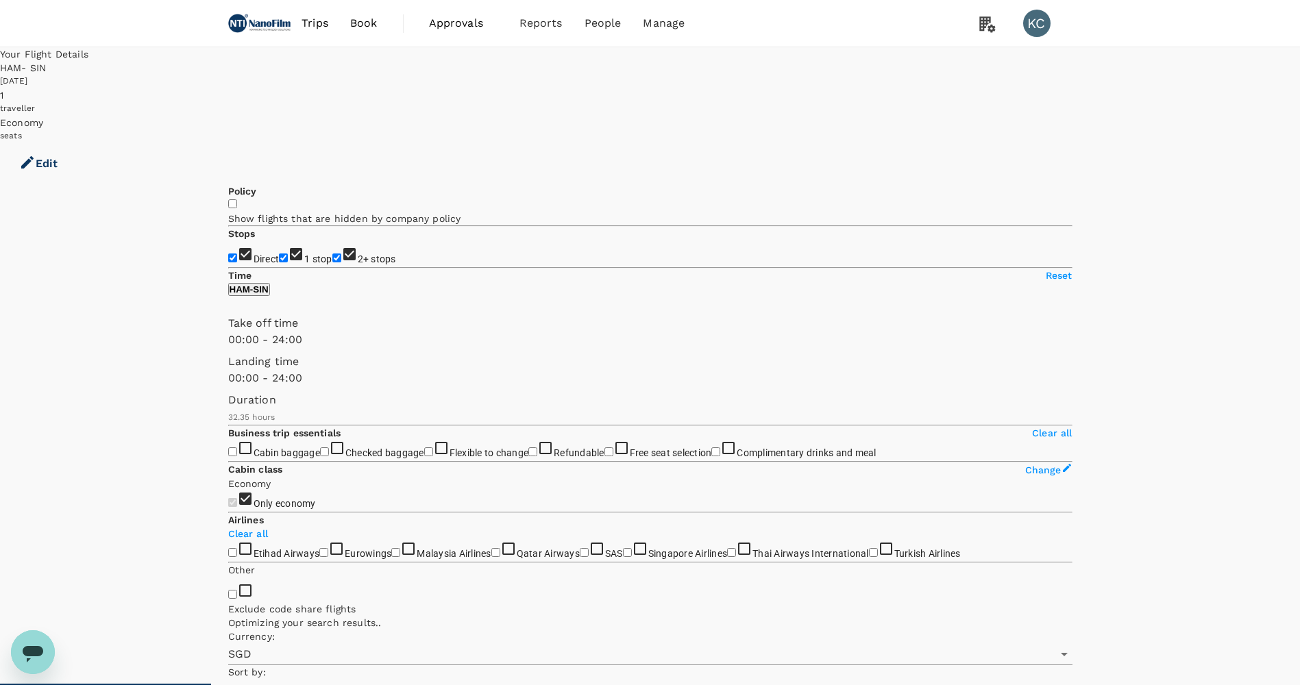
type input "2500"
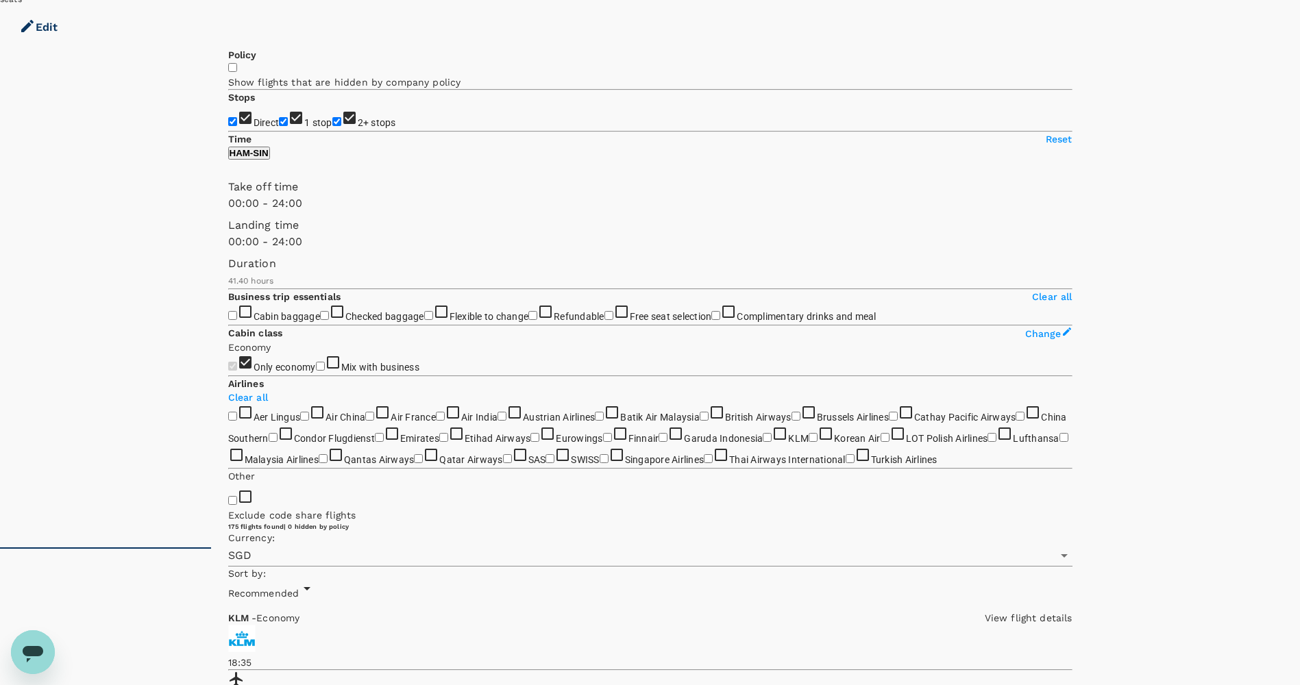
scroll to position [137, 0]
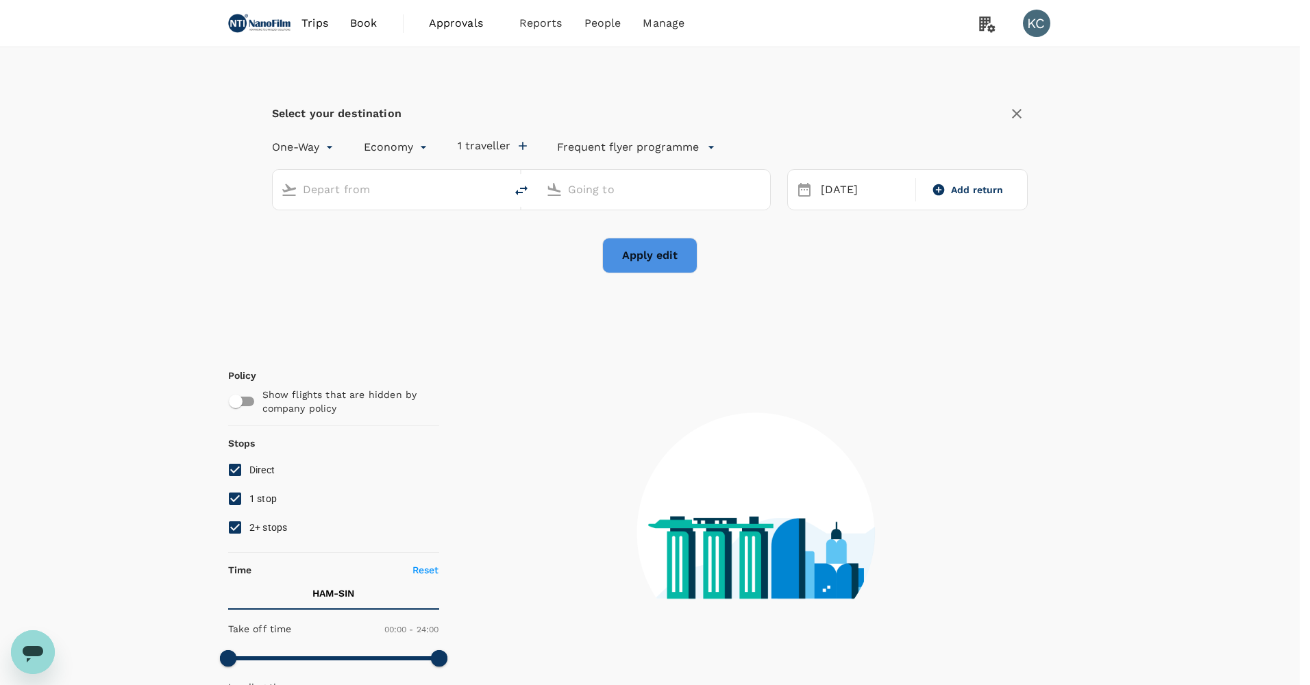
type input "Hamburg (HAM)"
type input "Singapore Changi (SIN)"
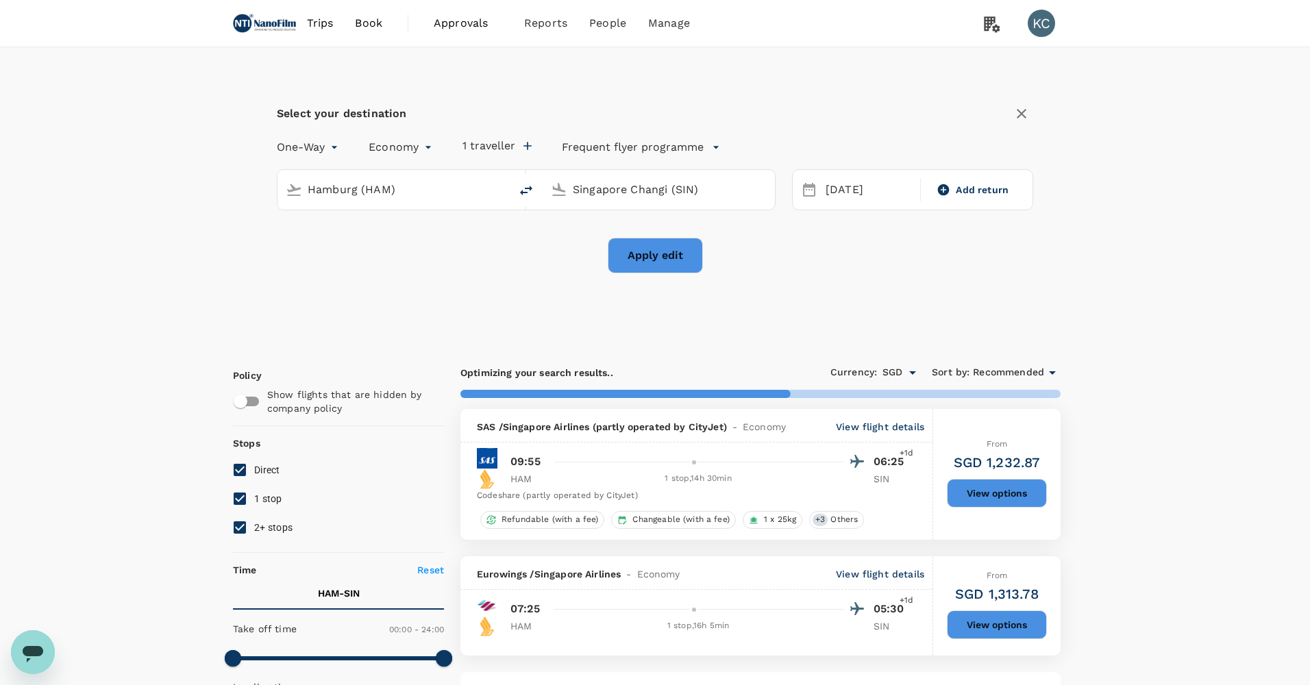
type input "2500"
